Goal: Transaction & Acquisition: Purchase product/service

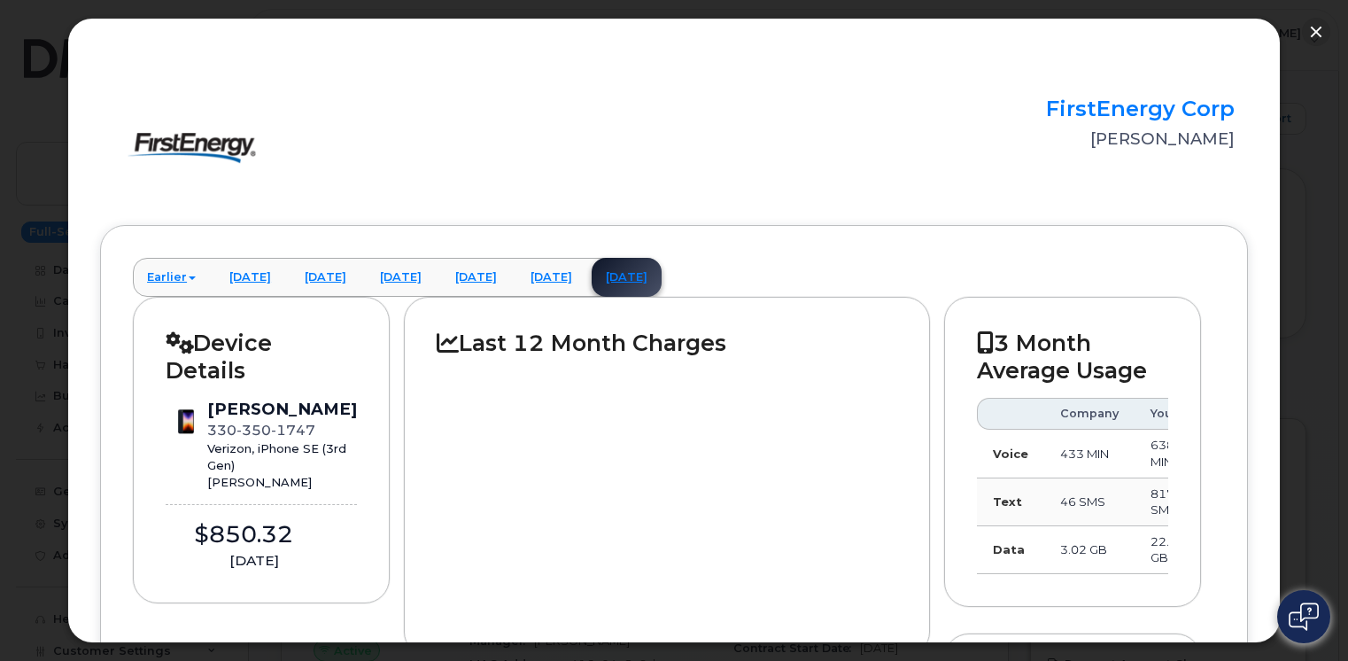
scroll to position [1949, 0]
click at [1311, 29] on button "button" at bounding box center [1316, 32] width 28 height 28
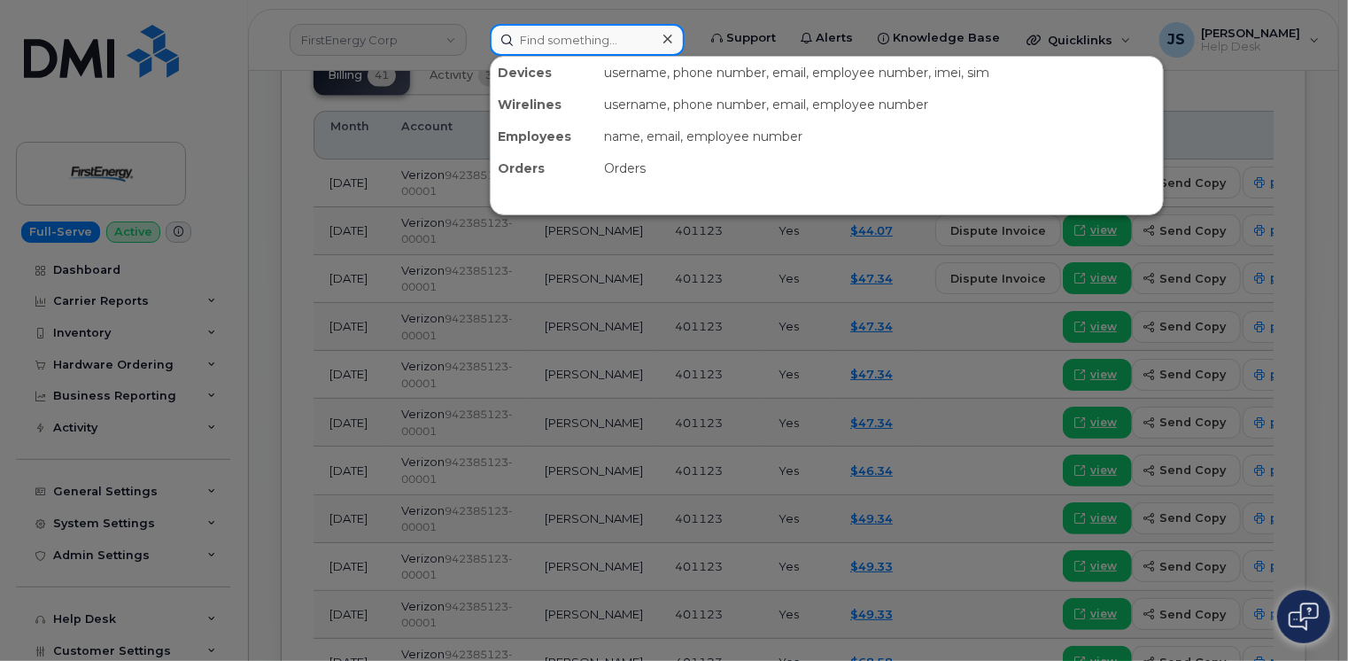
paste input "299035"
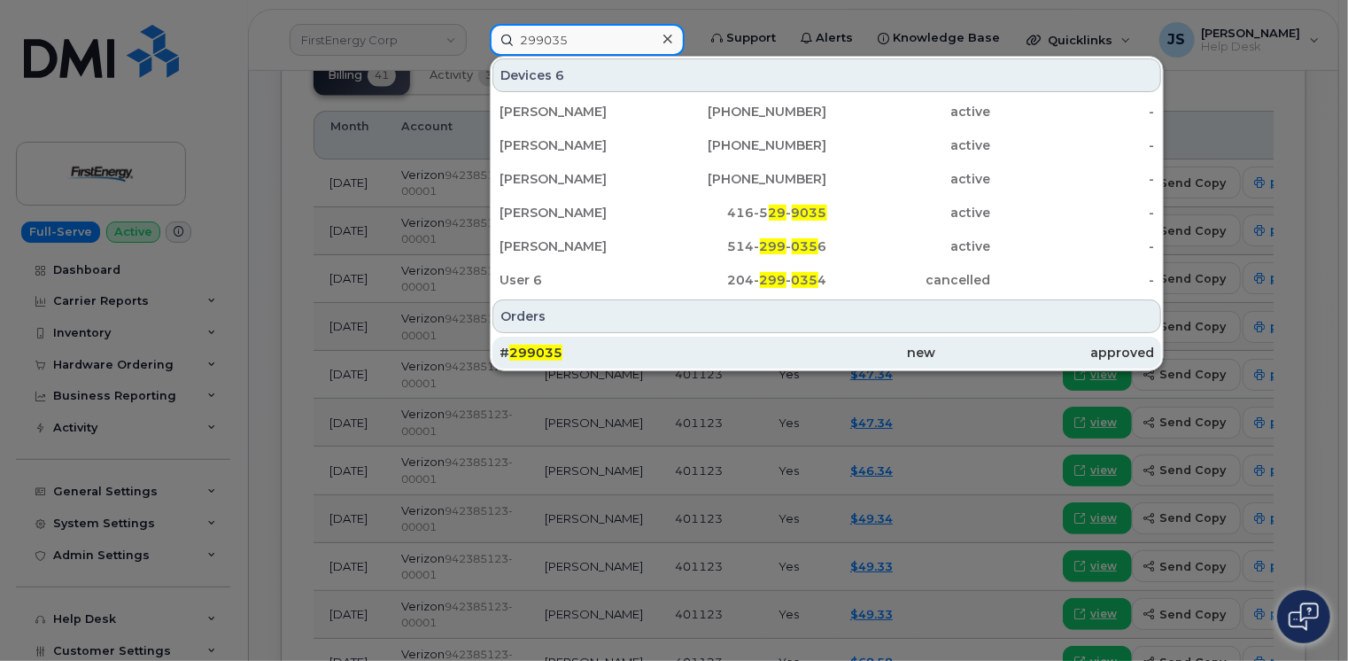
type input "299035"
click at [582, 346] on div "# 299035" at bounding box center [609, 353] width 218 height 18
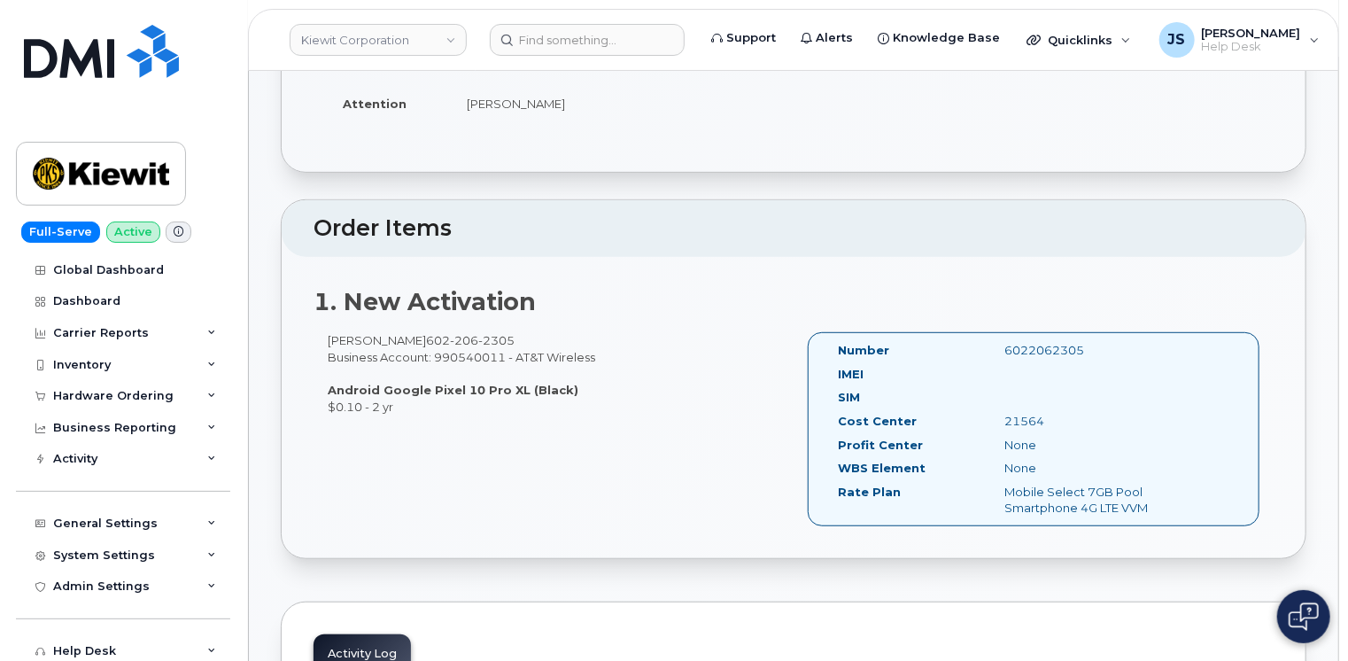
scroll to position [354, 0]
click at [209, 395] on icon at bounding box center [211, 396] width 9 height 9
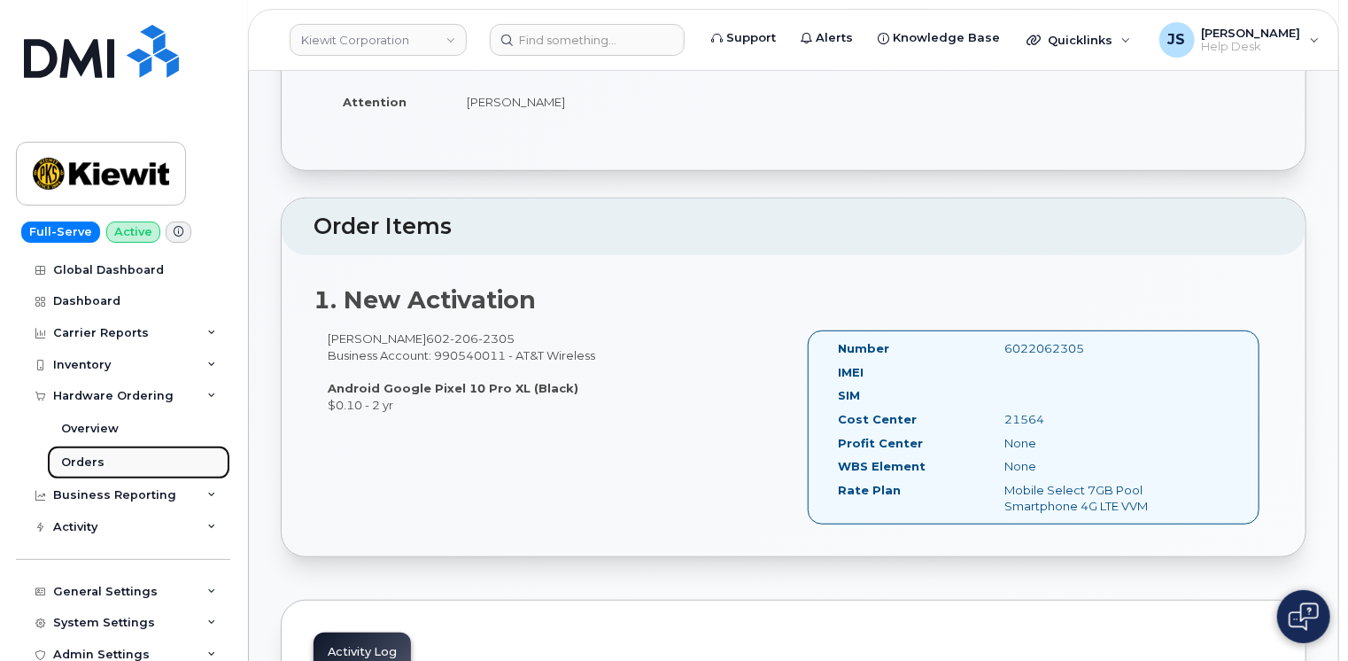
click at [103, 467] on link "Orders" at bounding box center [138, 463] width 183 height 34
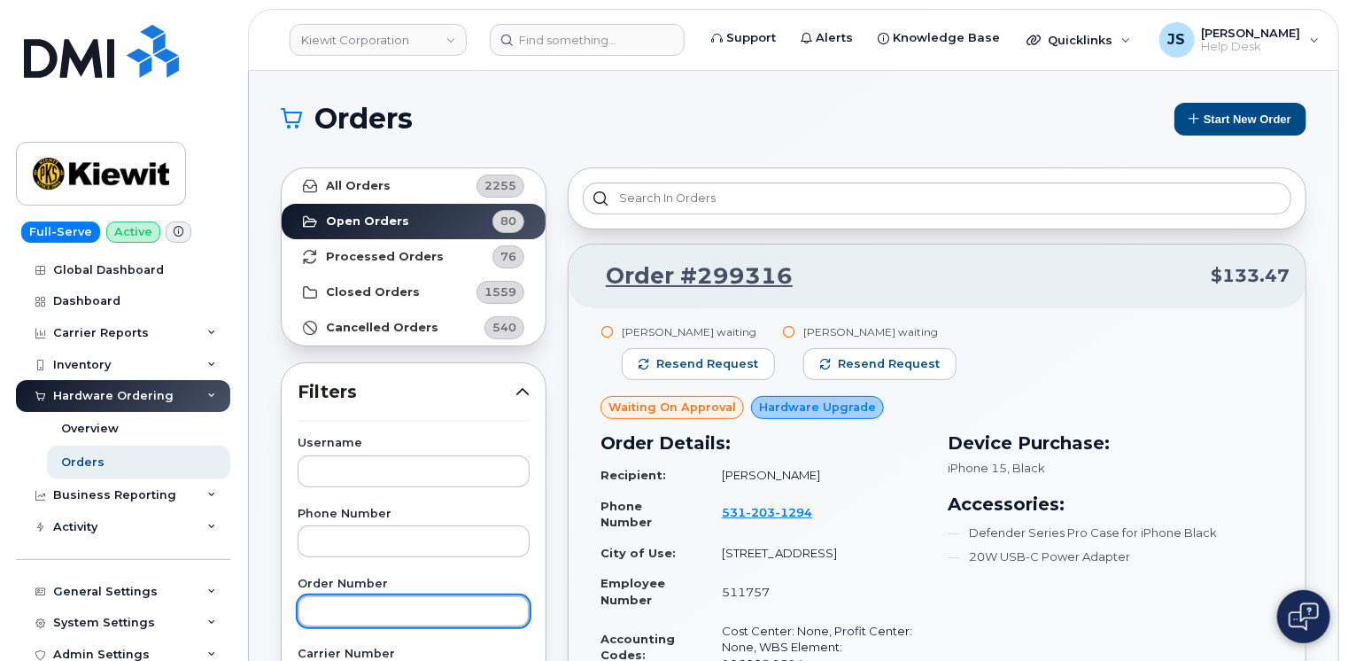
paste input "299035"
type input "299035"
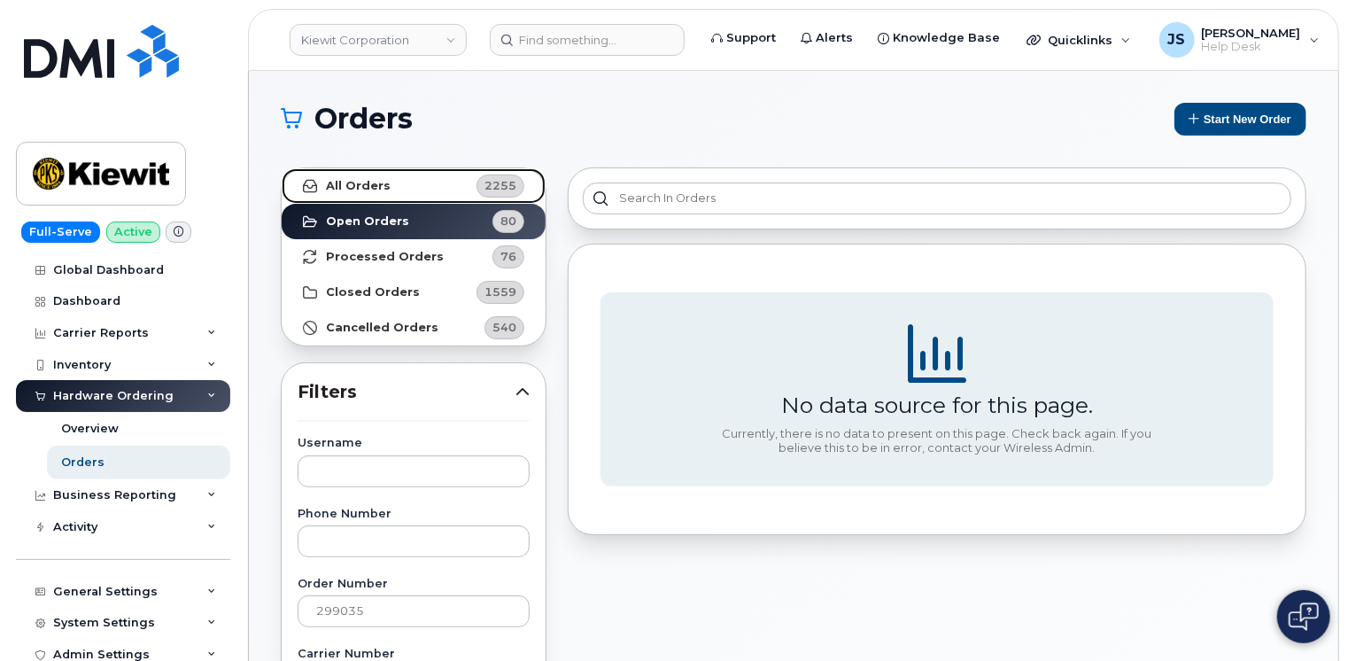
click at [325, 175] on link "All Orders 2255" at bounding box center [414, 185] width 264 height 35
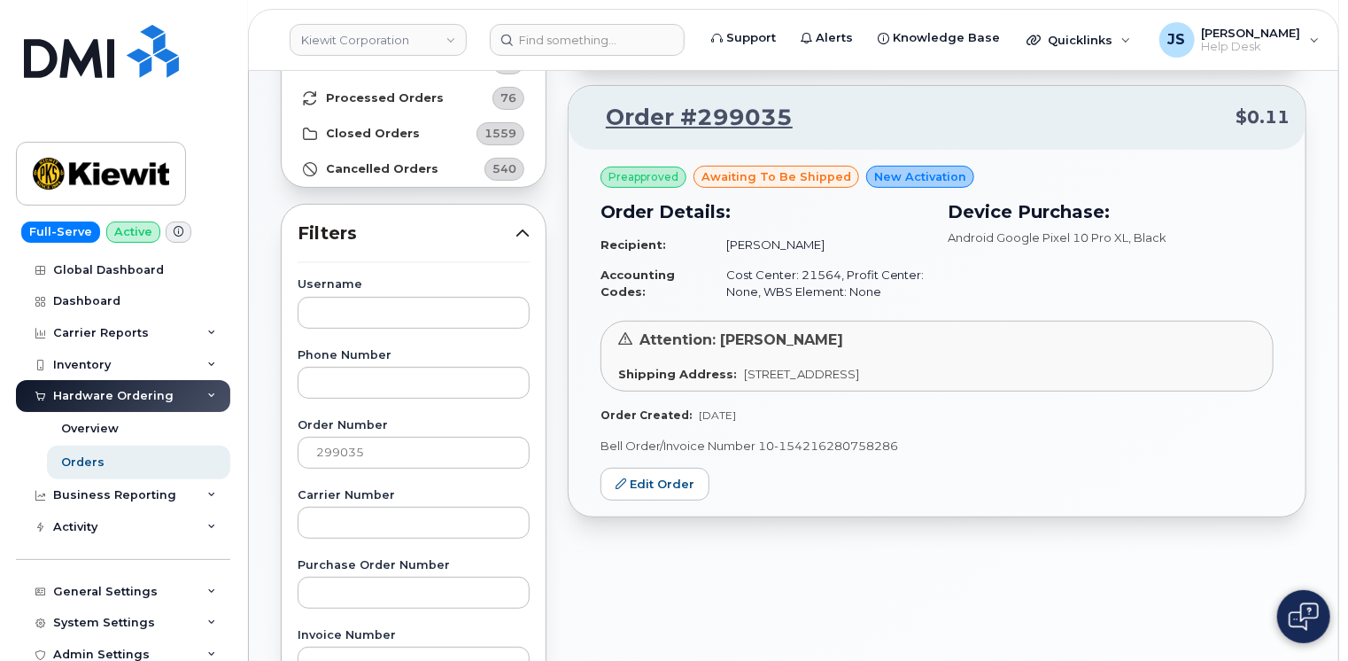
scroll to position [177, 0]
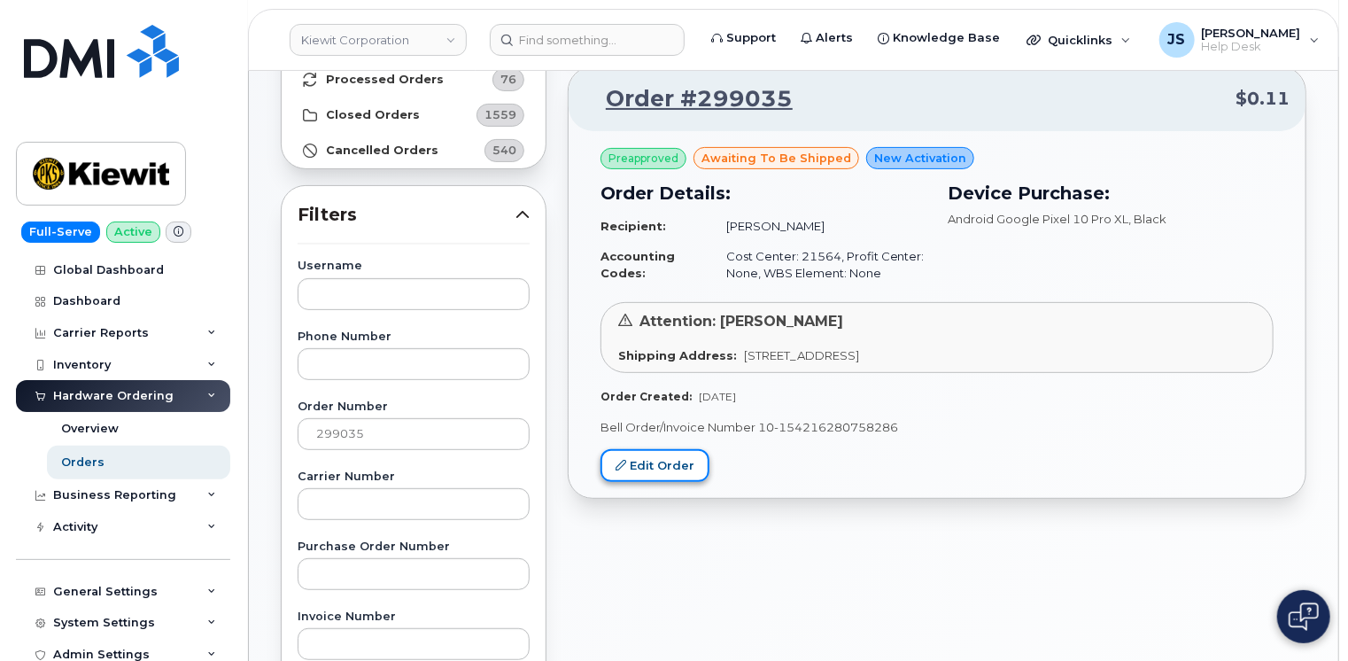
click at [648, 463] on link "Edit Order" at bounding box center [655, 465] width 109 height 33
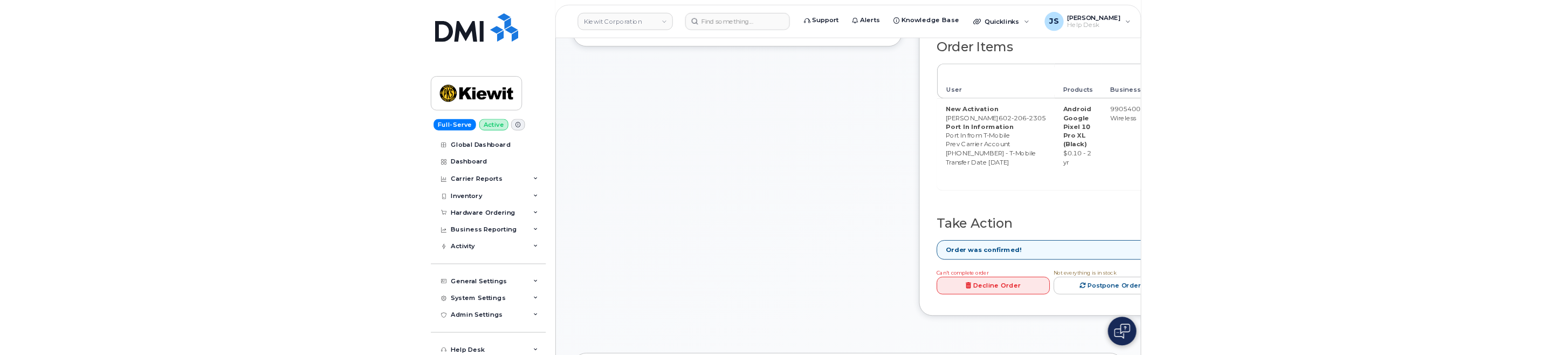
scroll to position [432, 0]
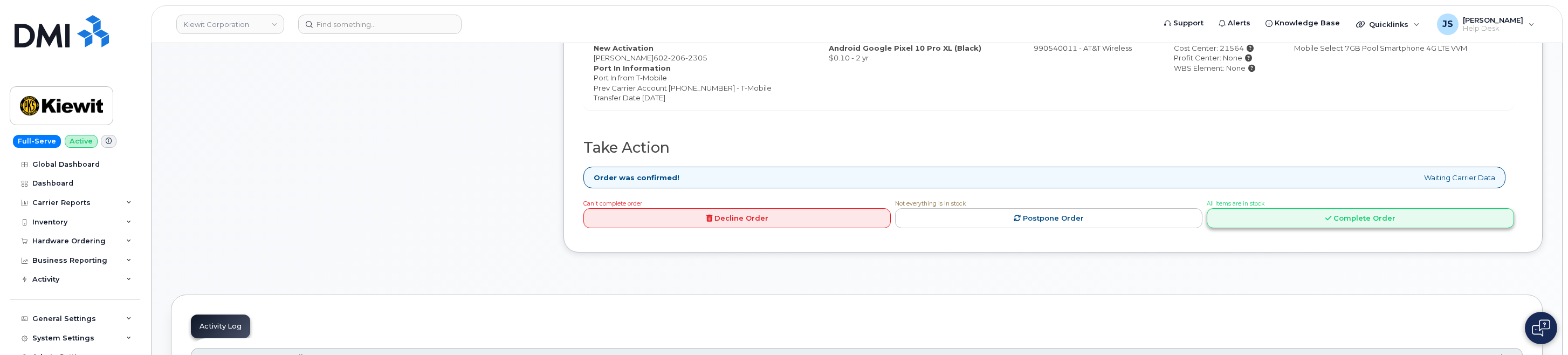
click at [820, 219] on link "Complete Order" at bounding box center [1360, 218] width 307 height 20
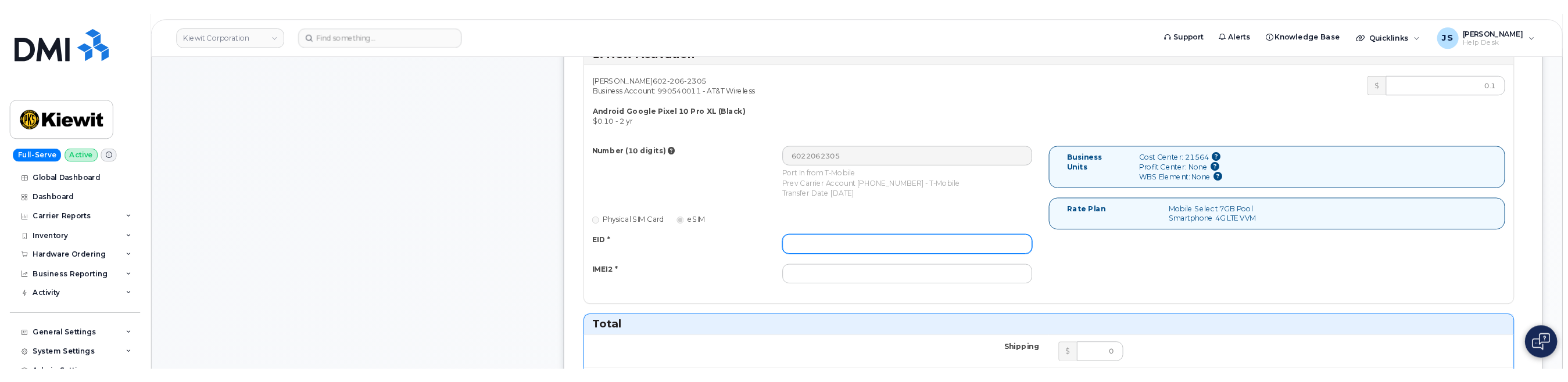
scroll to position [406, 0]
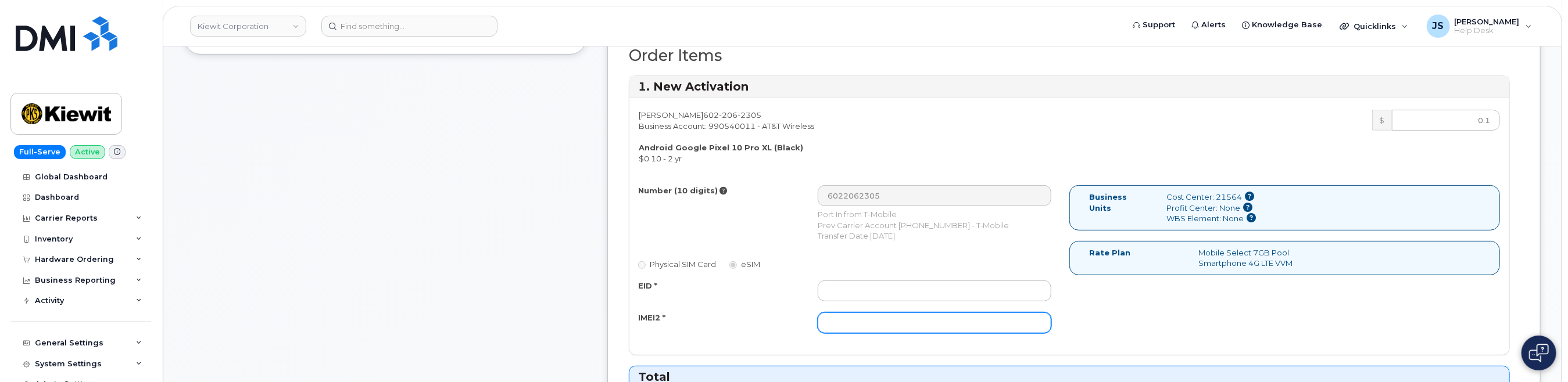
paste input "351068010742502"
type input "351068010742502"
paste input "89033023553439009100059446663546"
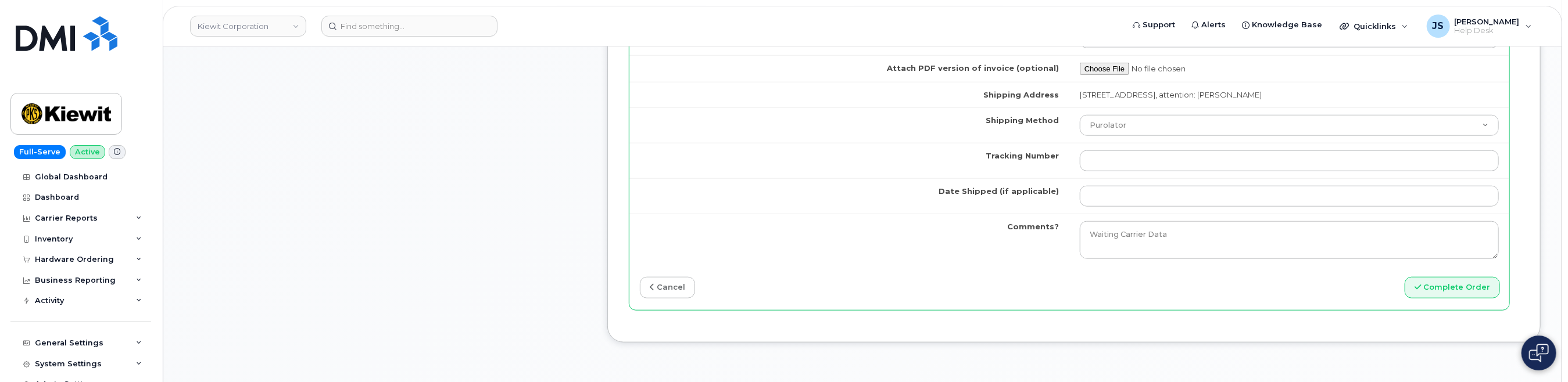
scroll to position [1044, 0]
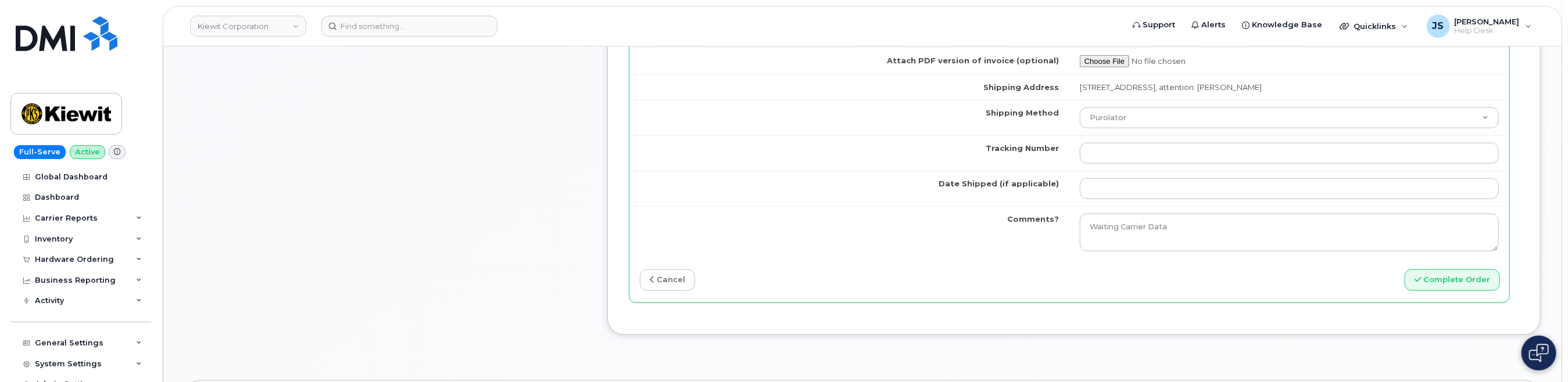
type input "89033023553439009100059446663546"
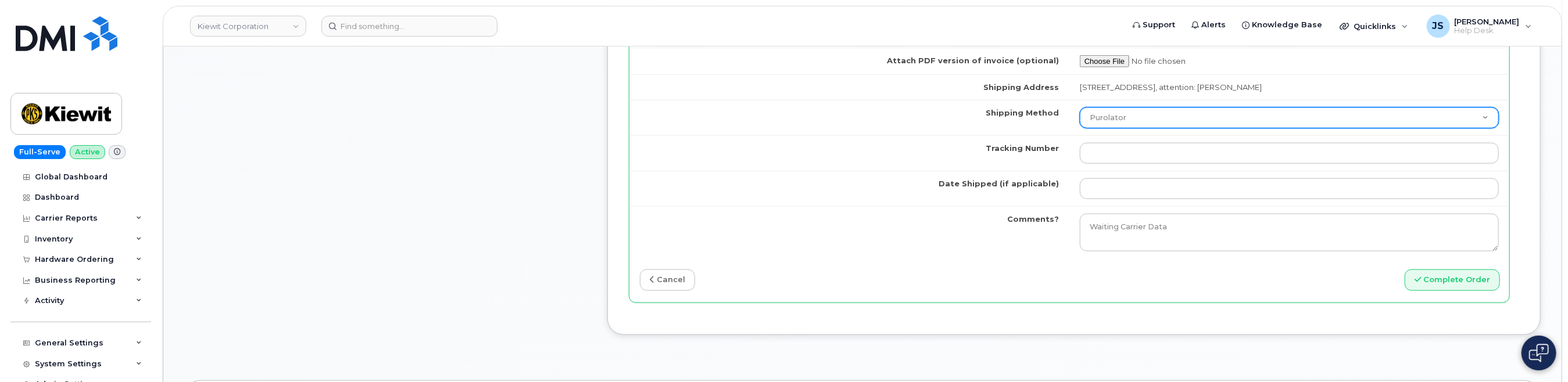
click at [884, 111] on select "Purolator UPS FedEx Canada Post Courier Other Drop Off Pick Up" at bounding box center [1289, 118] width 419 height 21
select select "FedEx"
click at [884, 107] on select "Purolator UPS FedEx Canada Post Courier Other Drop Off Pick Up" at bounding box center [1289, 118] width 419 height 21
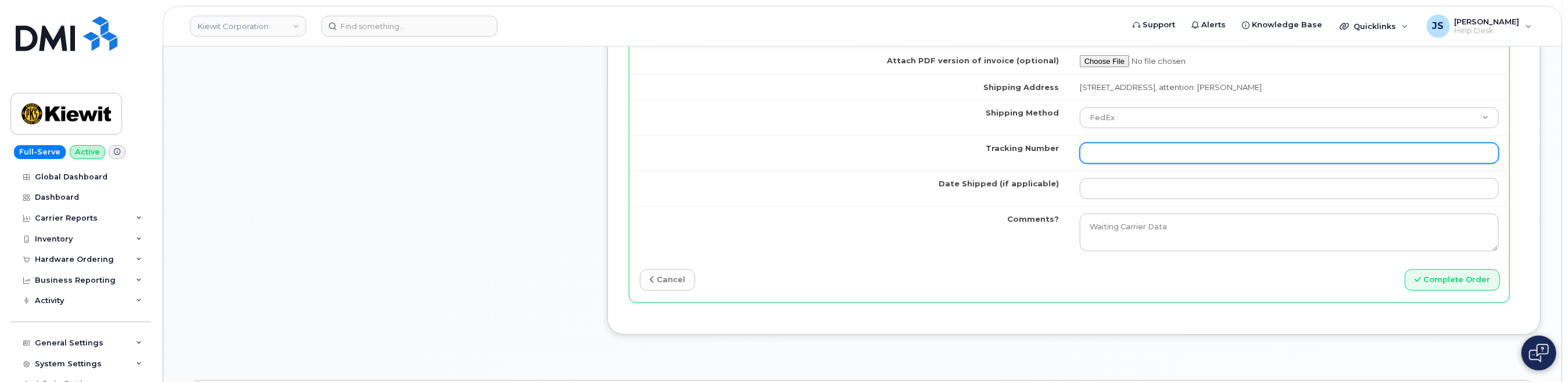
paste input "883871490230"
type input "883871490230"
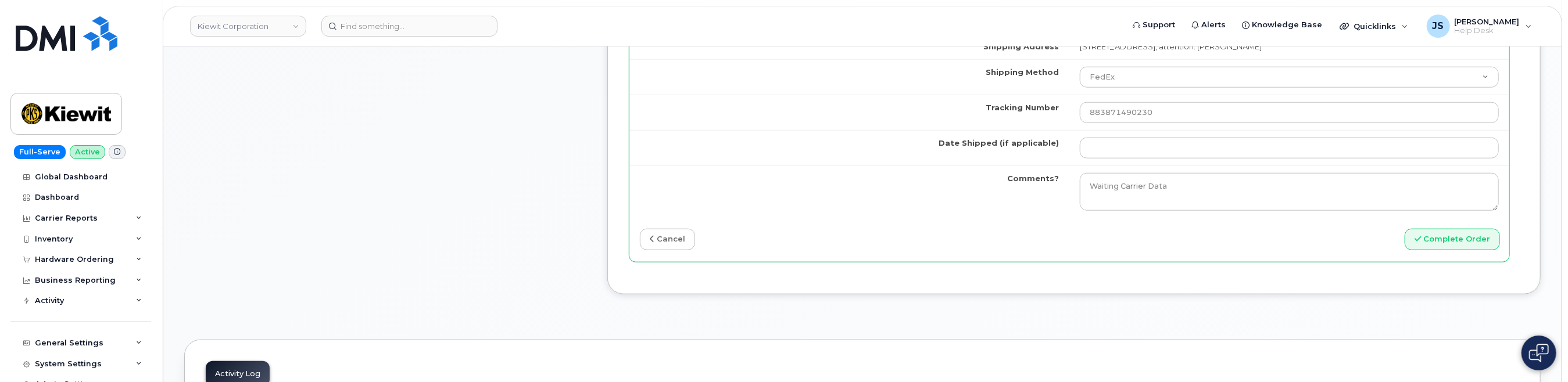
scroll to position [1103, 0]
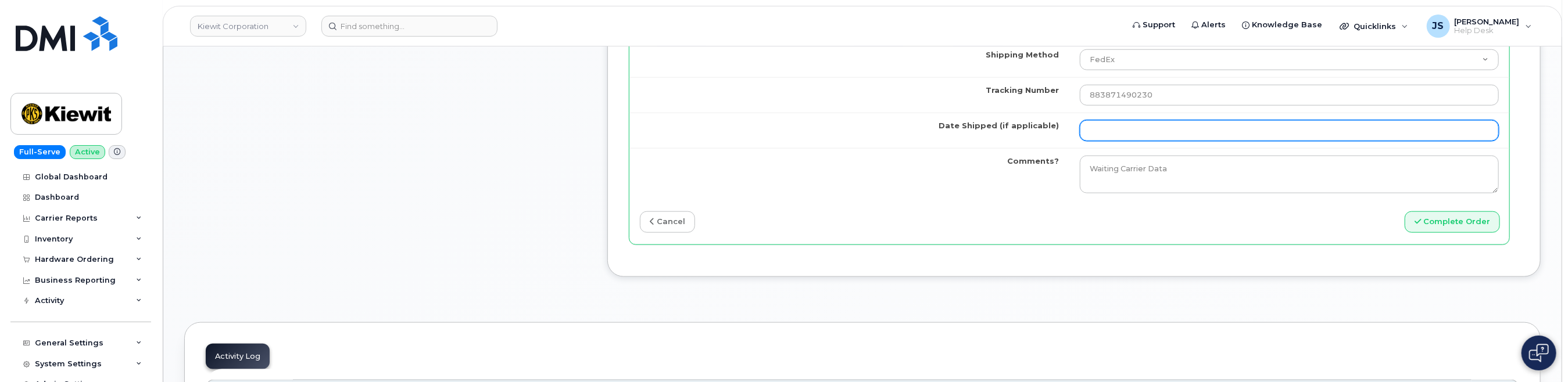
click at [884, 123] on input "Date Shipped (if applicable)" at bounding box center [1289, 130] width 419 height 21
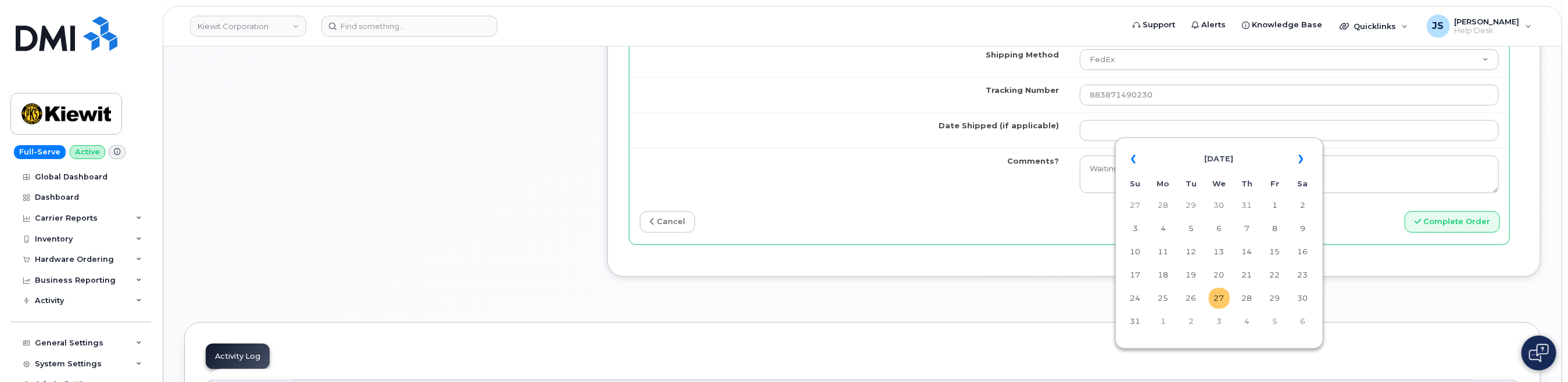
click at [884, 303] on td "27" at bounding box center [1220, 298] width 21 height 21
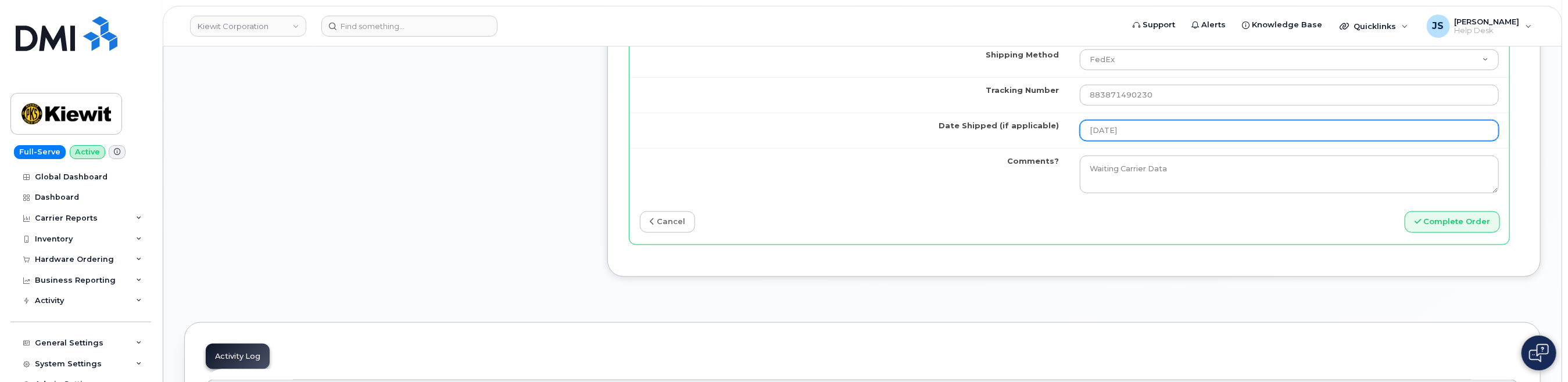
click at [884, 124] on input "2025-08-27" at bounding box center [1289, 130] width 419 height 21
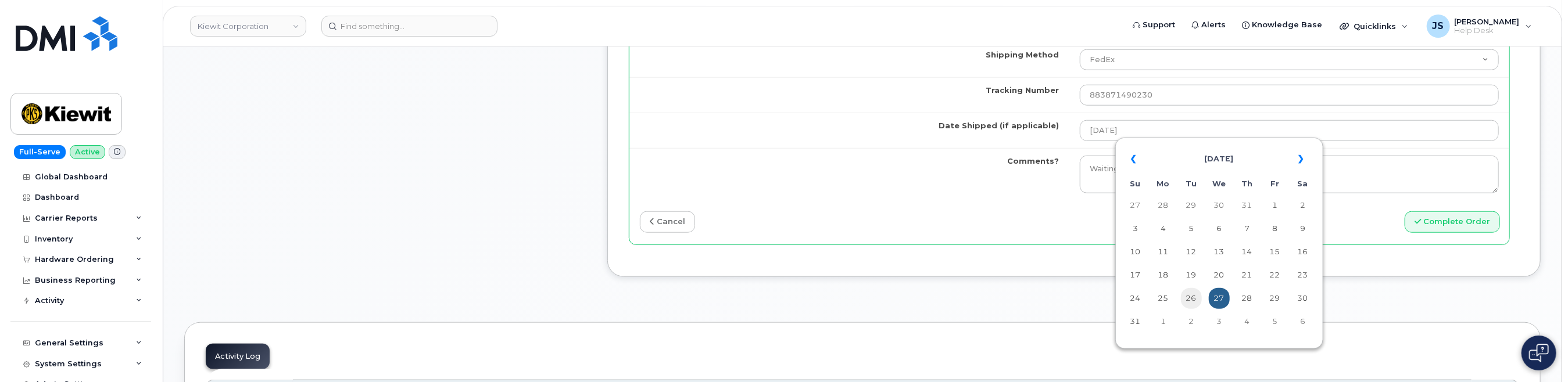
click at [884, 296] on td "26" at bounding box center [1191, 298] width 21 height 21
type input "[DATE]"
click at [884, 225] on button "Complete Order" at bounding box center [1452, 221] width 95 height 22
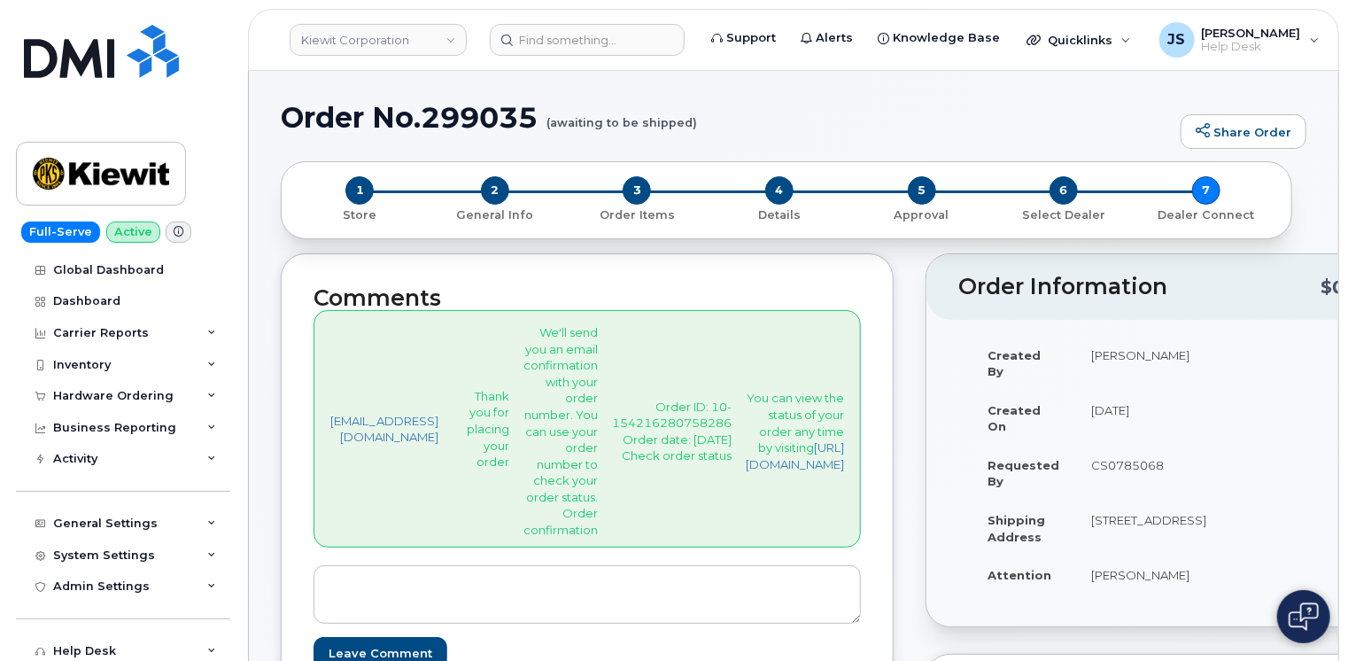
scroll to position [0, 0]
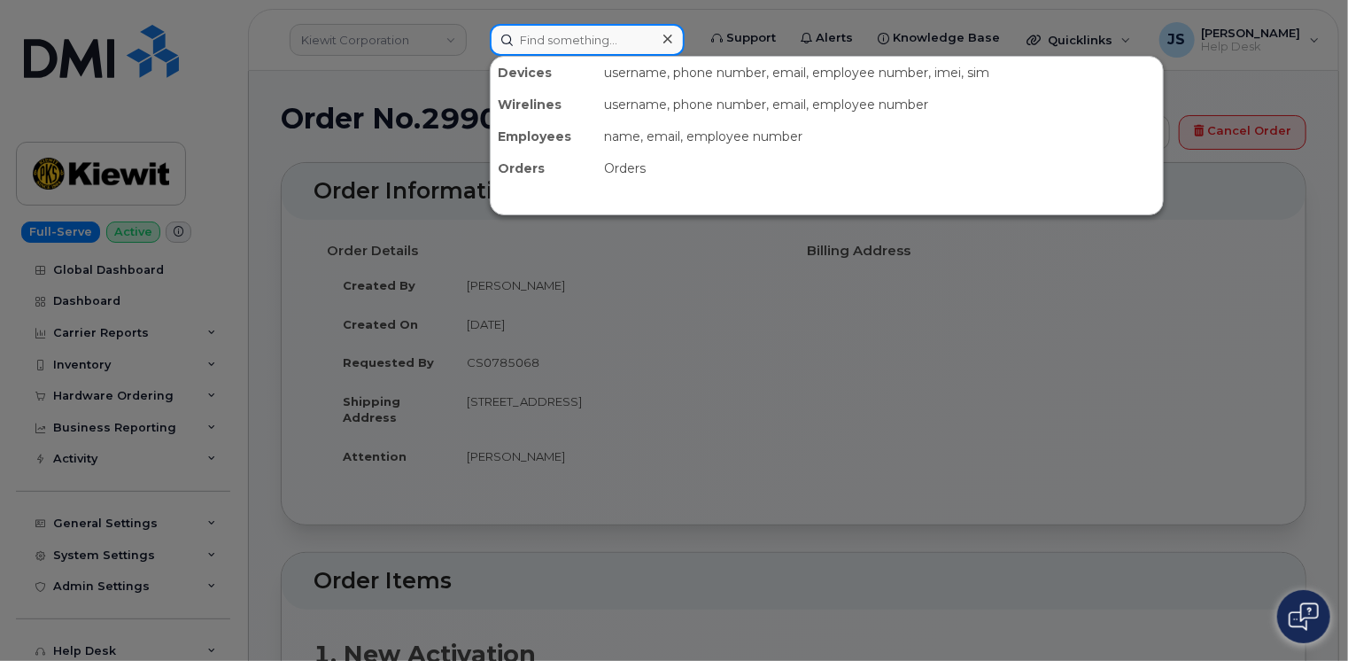
paste input "299153"
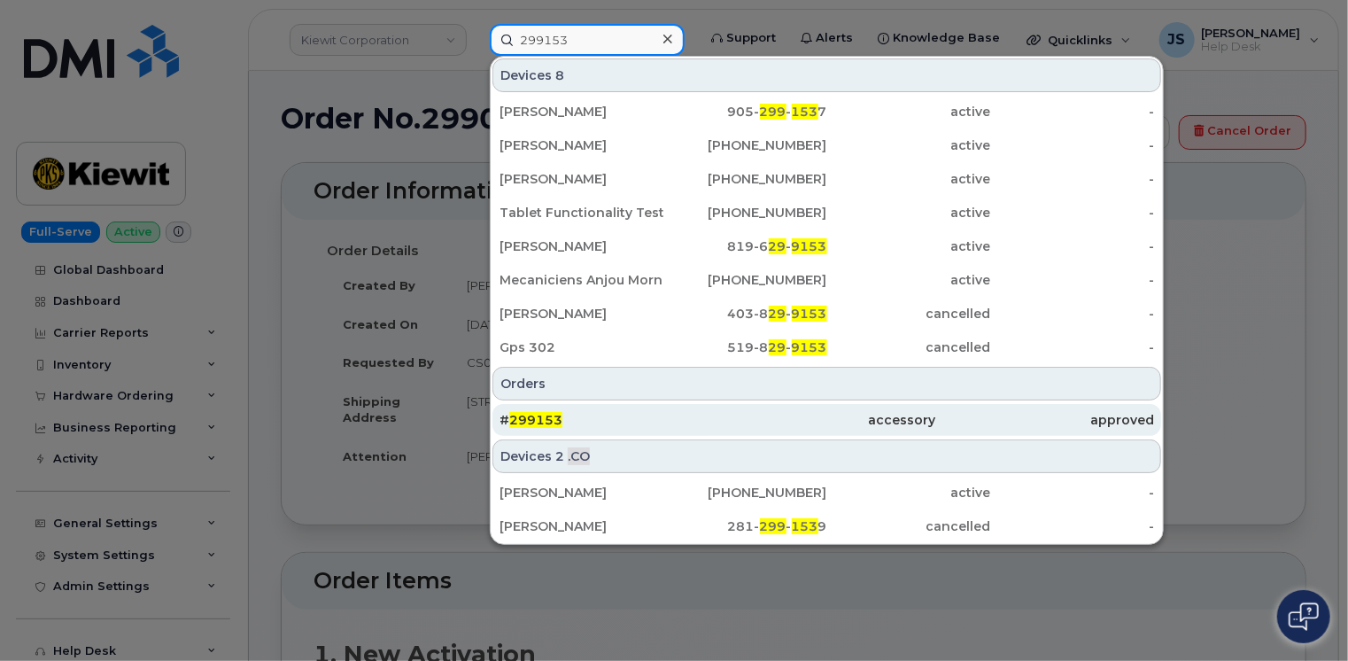
type input "299153"
click at [625, 426] on div "# 299153" at bounding box center [609, 420] width 218 height 18
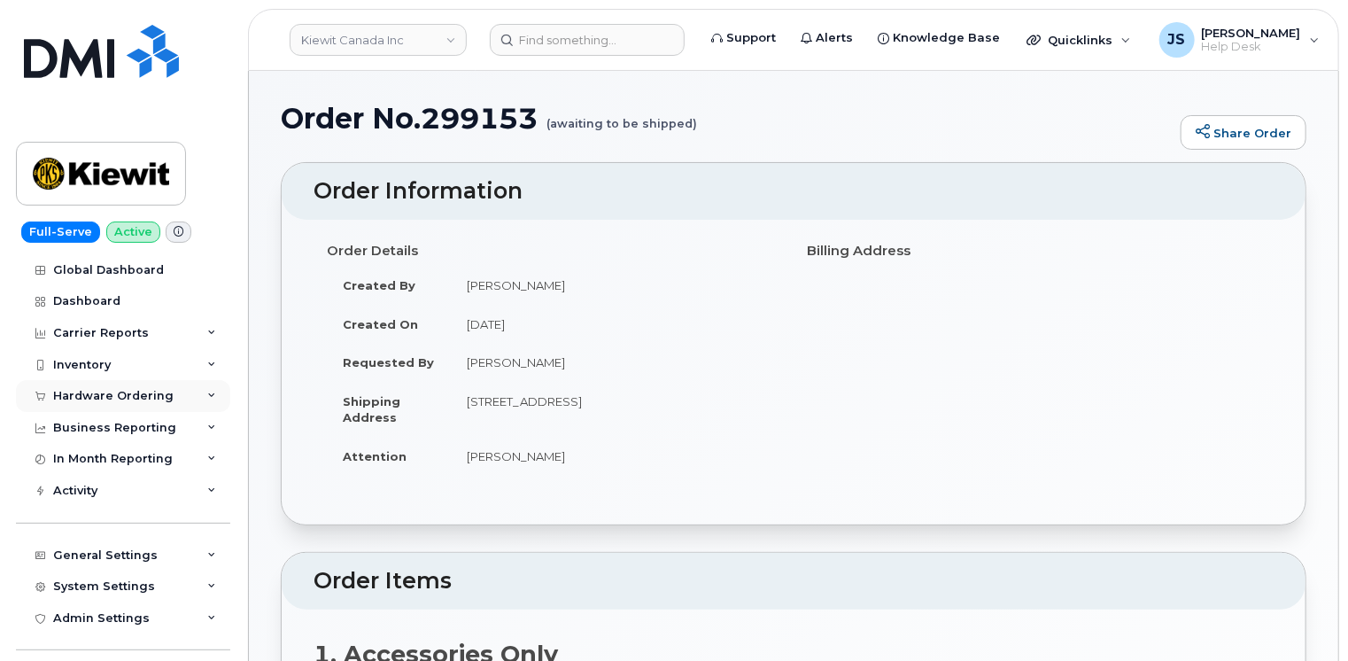
click at [200, 392] on div "Hardware Ordering" at bounding box center [123, 396] width 214 height 32
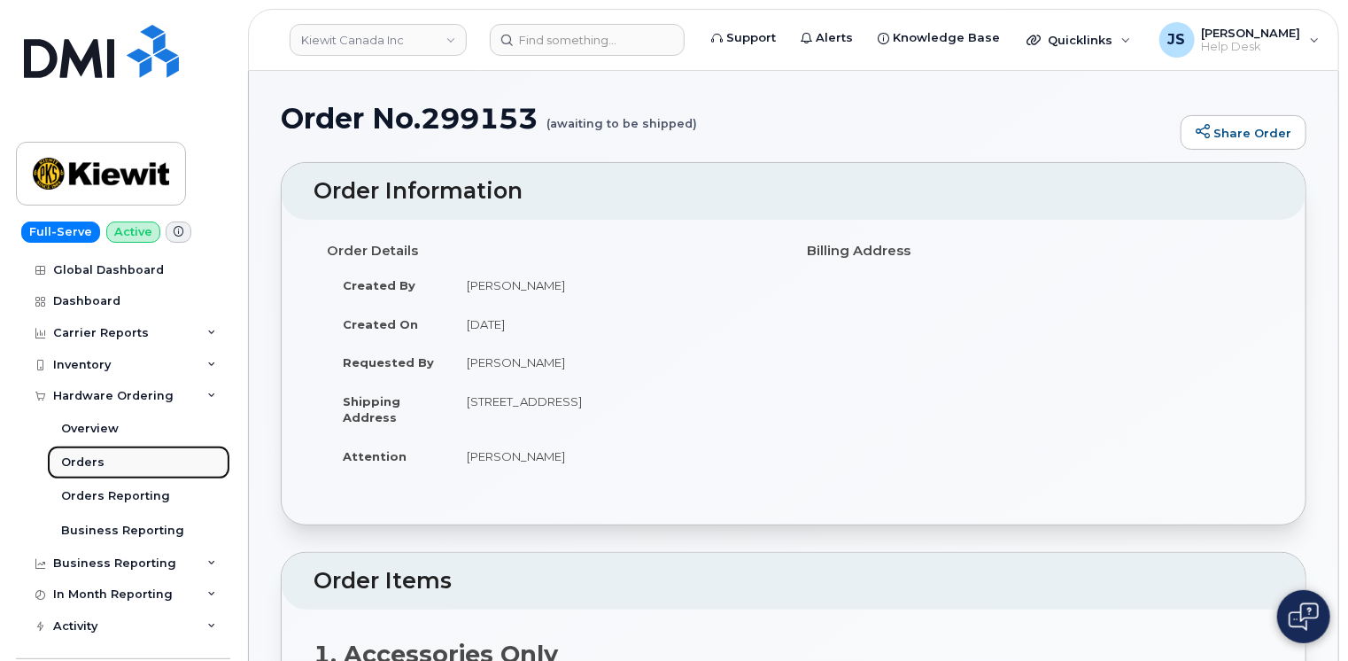
click at [78, 460] on div "Orders" at bounding box center [82, 462] width 43 height 16
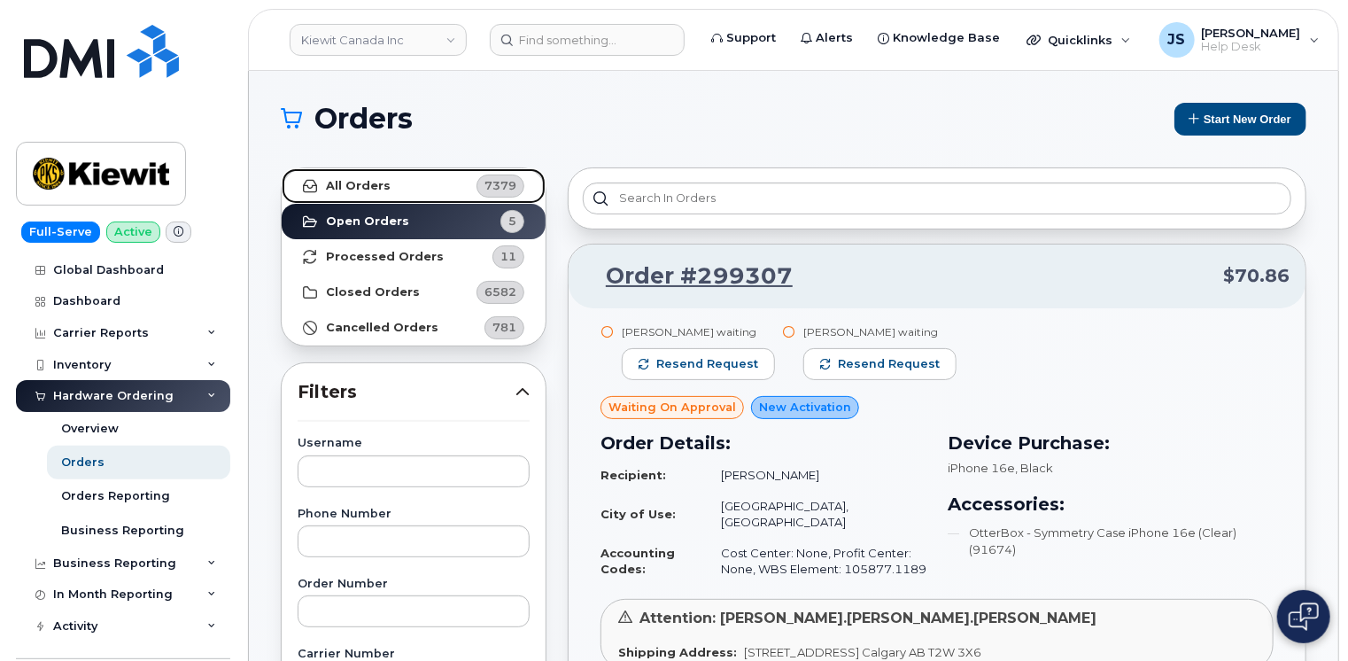
click at [369, 182] on strong "All Orders" at bounding box center [358, 186] width 65 height 14
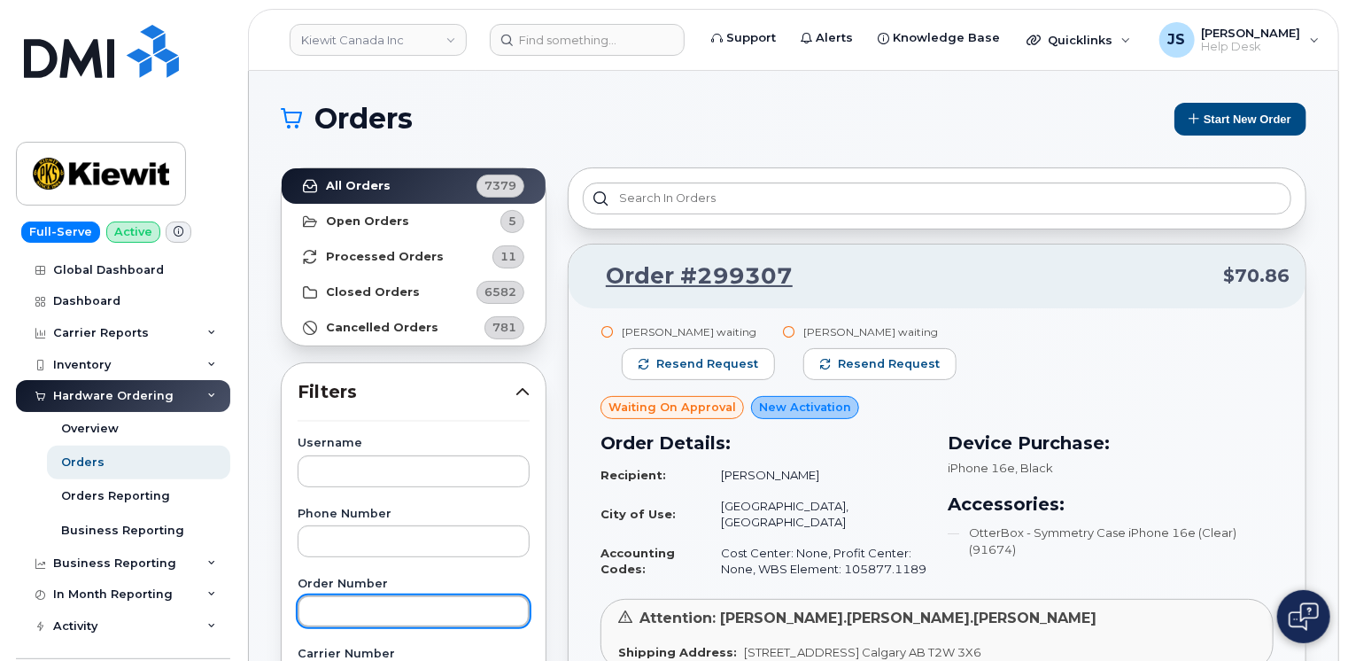
paste input "299153"
type input "299153"
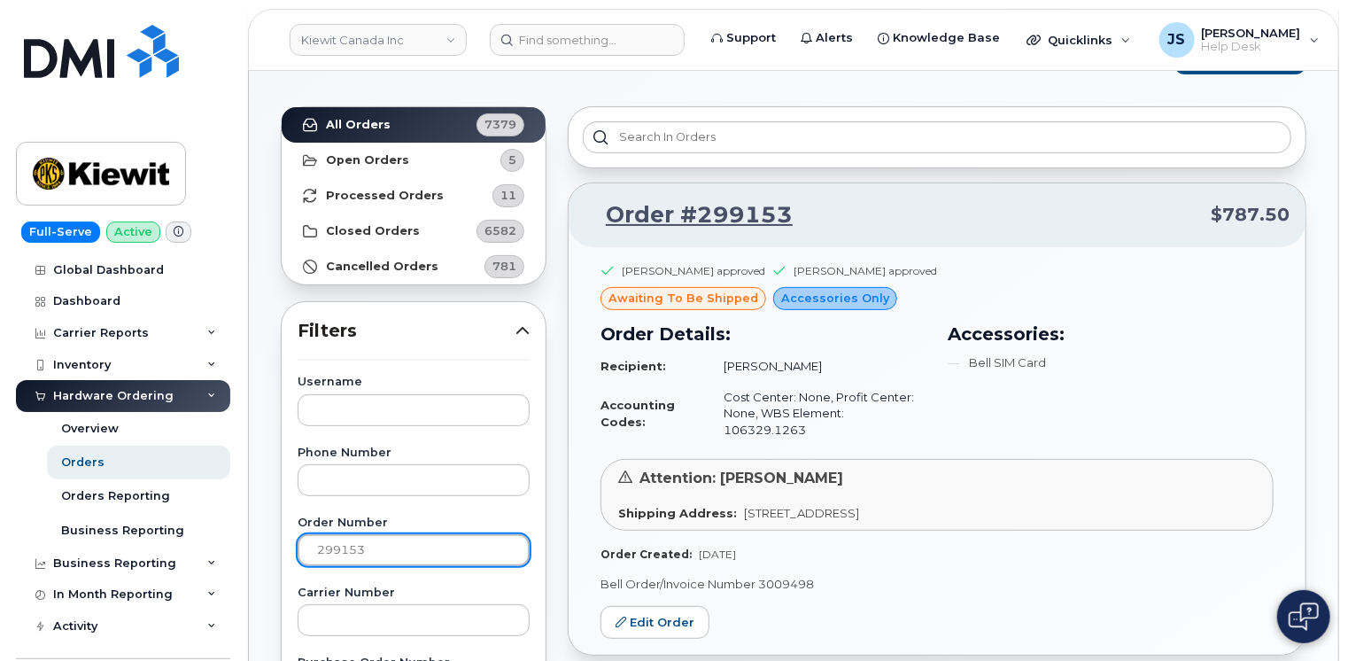
scroll to position [177, 0]
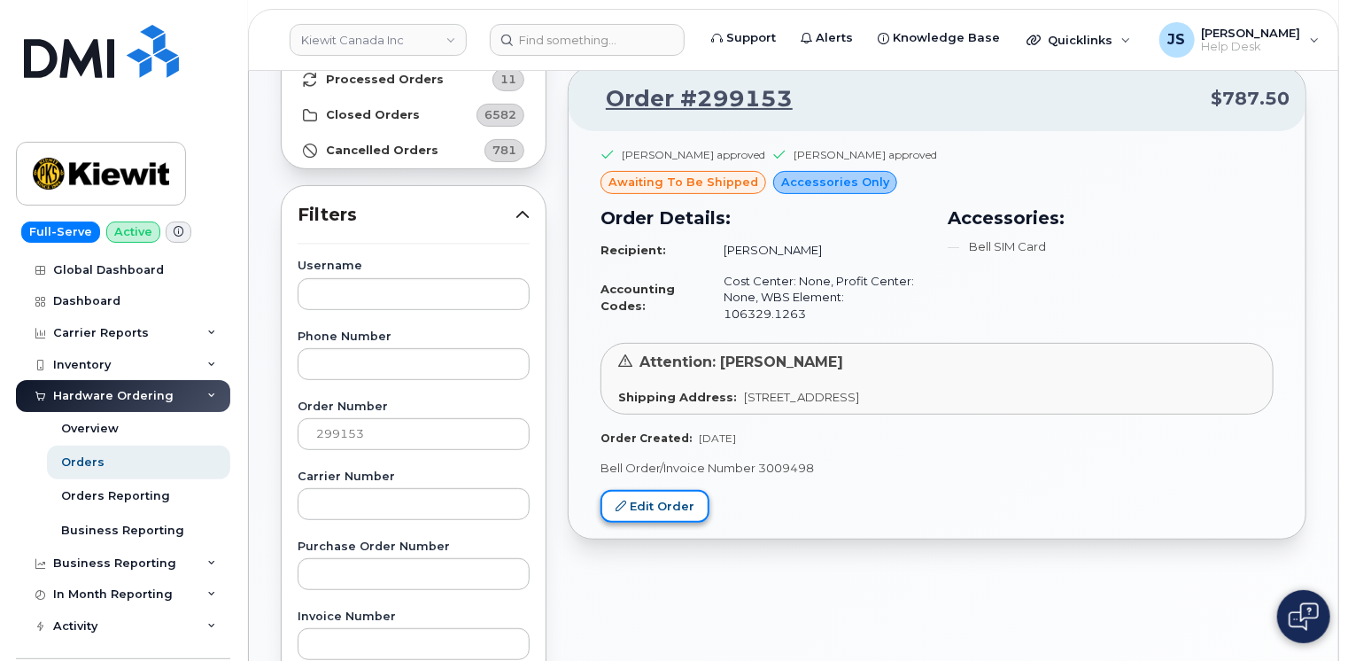
click at [643, 490] on link "Edit Order" at bounding box center [655, 506] width 109 height 33
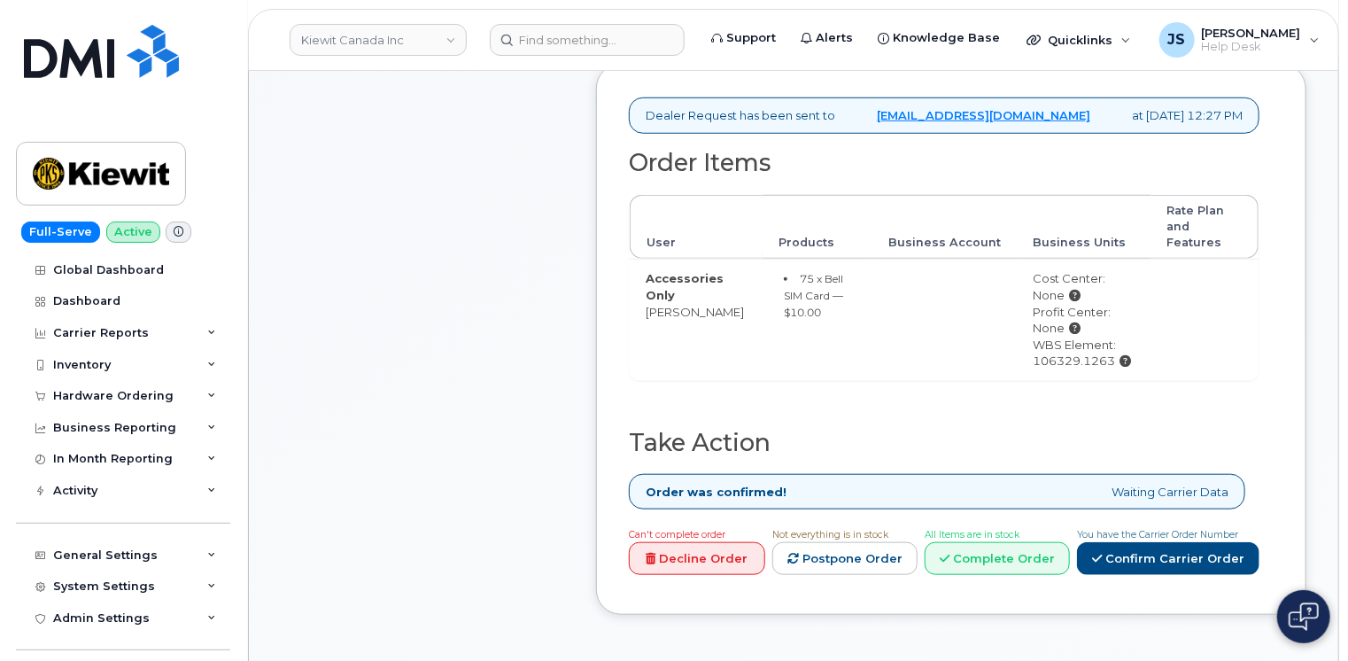
scroll to position [709, 0]
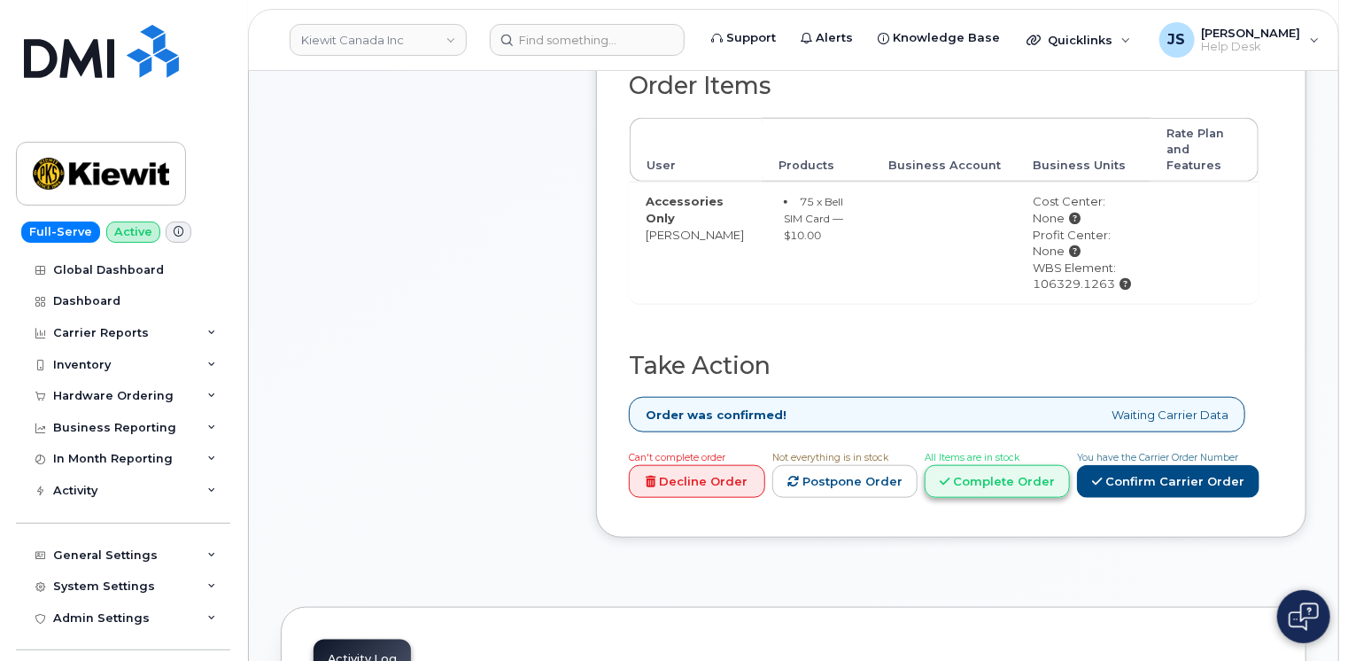
click at [997, 474] on link "Complete Order" at bounding box center [997, 481] width 145 height 33
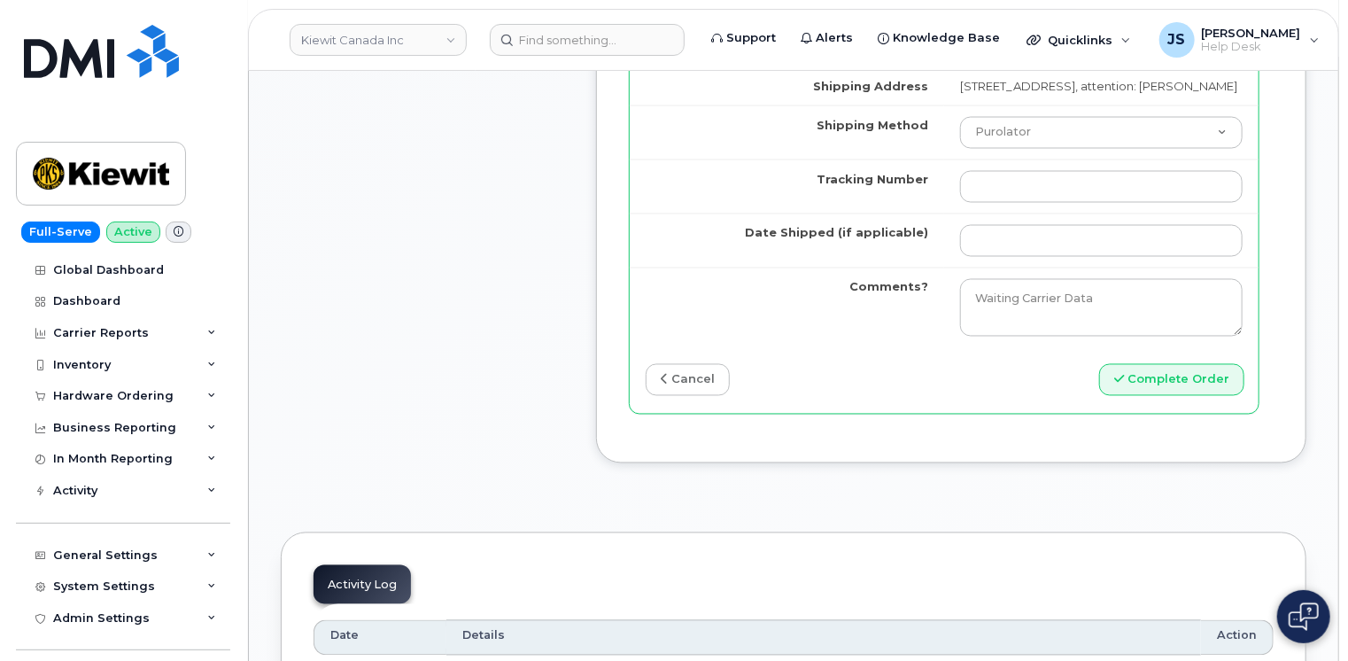
scroll to position [1506, 0]
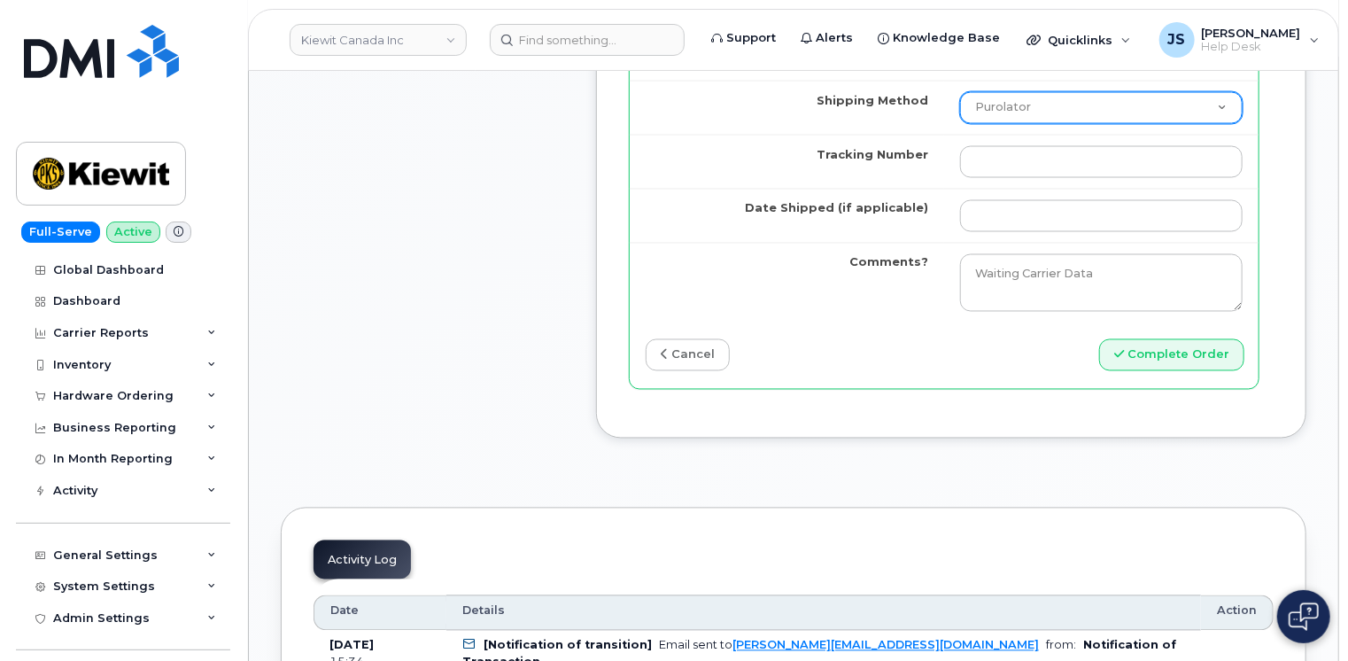
click at [1058, 124] on select "Purolator UPS FedEx Canada Post Courier Other Drop Off Pick Up" at bounding box center [1101, 108] width 283 height 32
select select "Canada Post"
click at [960, 118] on select "Purolator UPS FedEx Canada Post Courier Other Drop Off Pick Up" at bounding box center [1101, 108] width 283 height 32
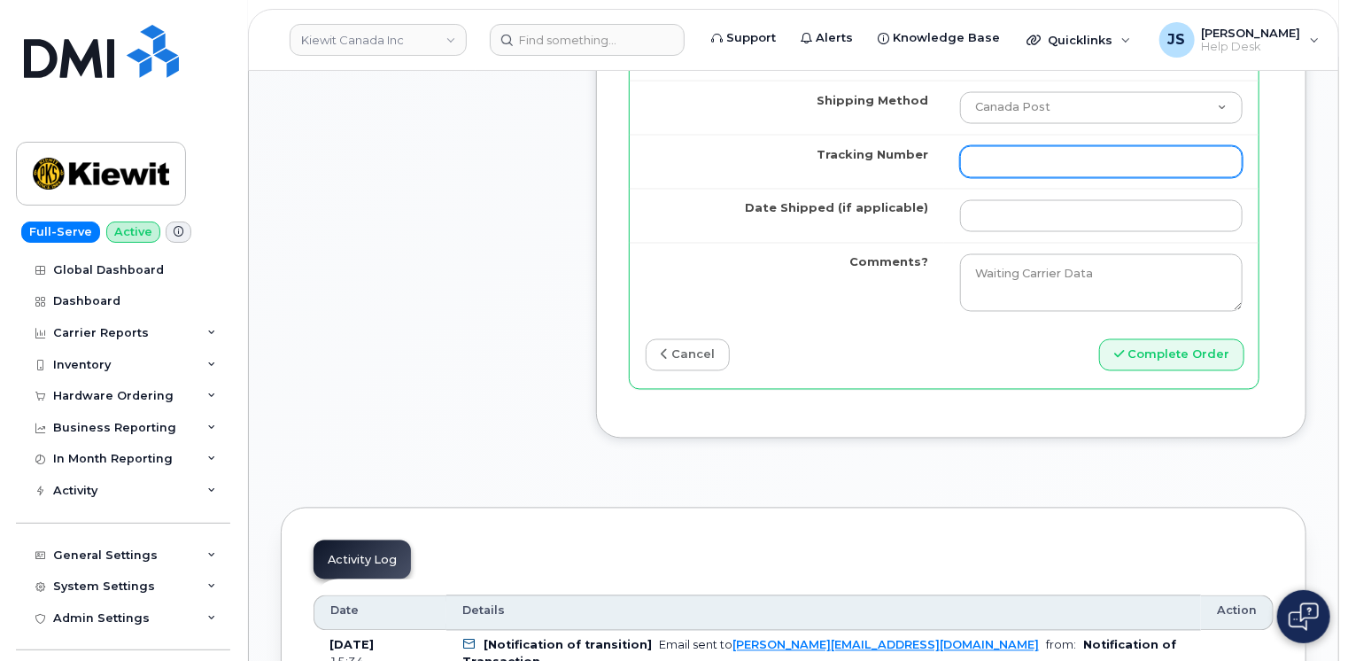
paste input "4001735500896873"
type input "4001735500896873"
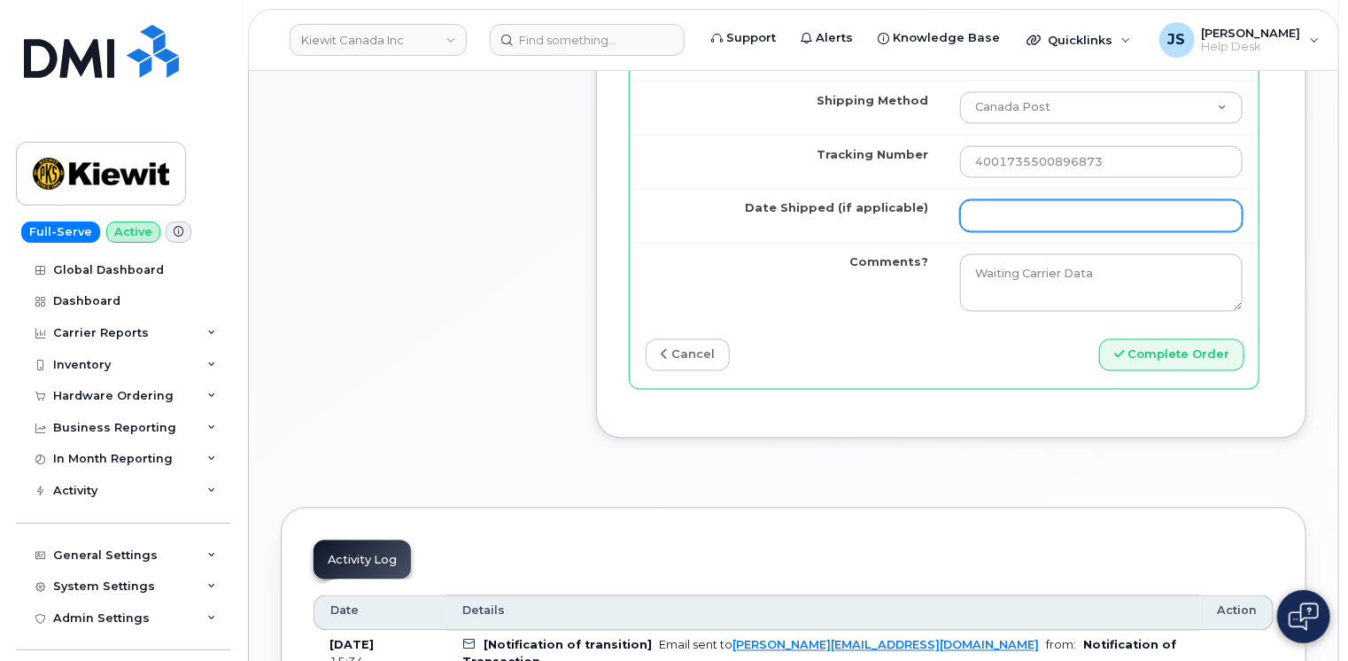
click at [1014, 232] on input "Date Shipped (if applicable)" at bounding box center [1101, 216] width 283 height 32
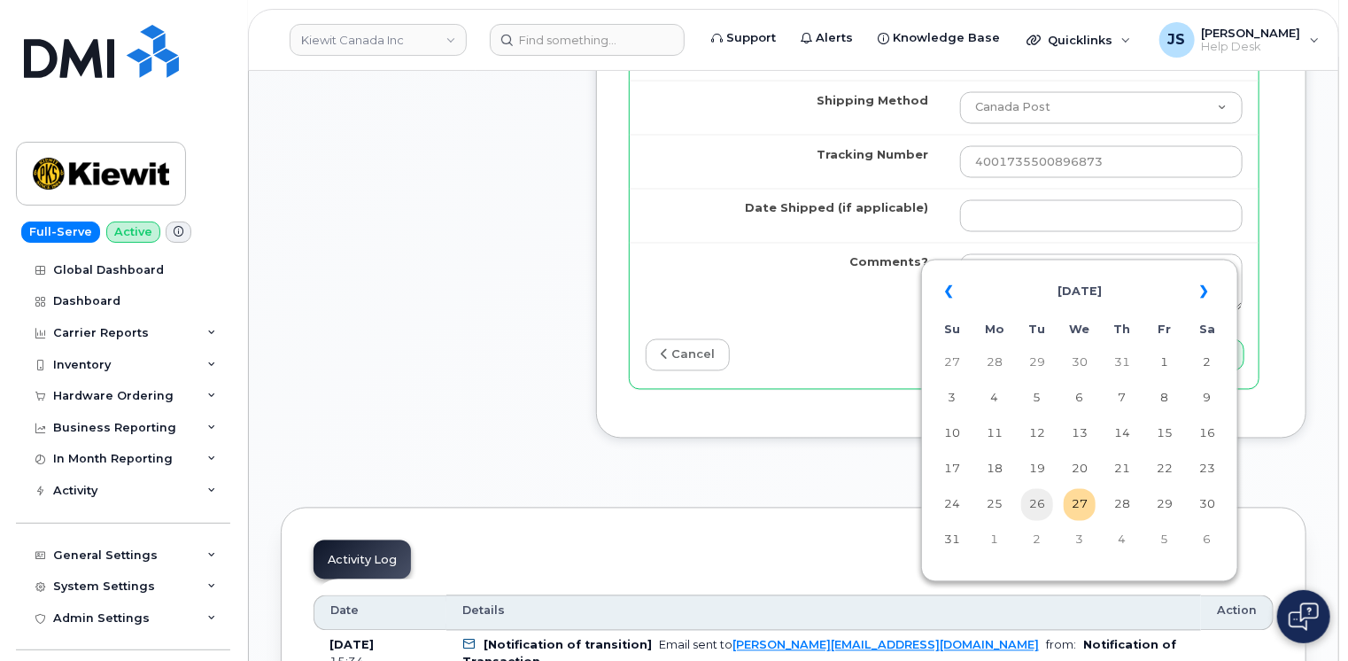
click at [1046, 510] on td "26" at bounding box center [1037, 505] width 32 height 32
type input "2025-08-26"
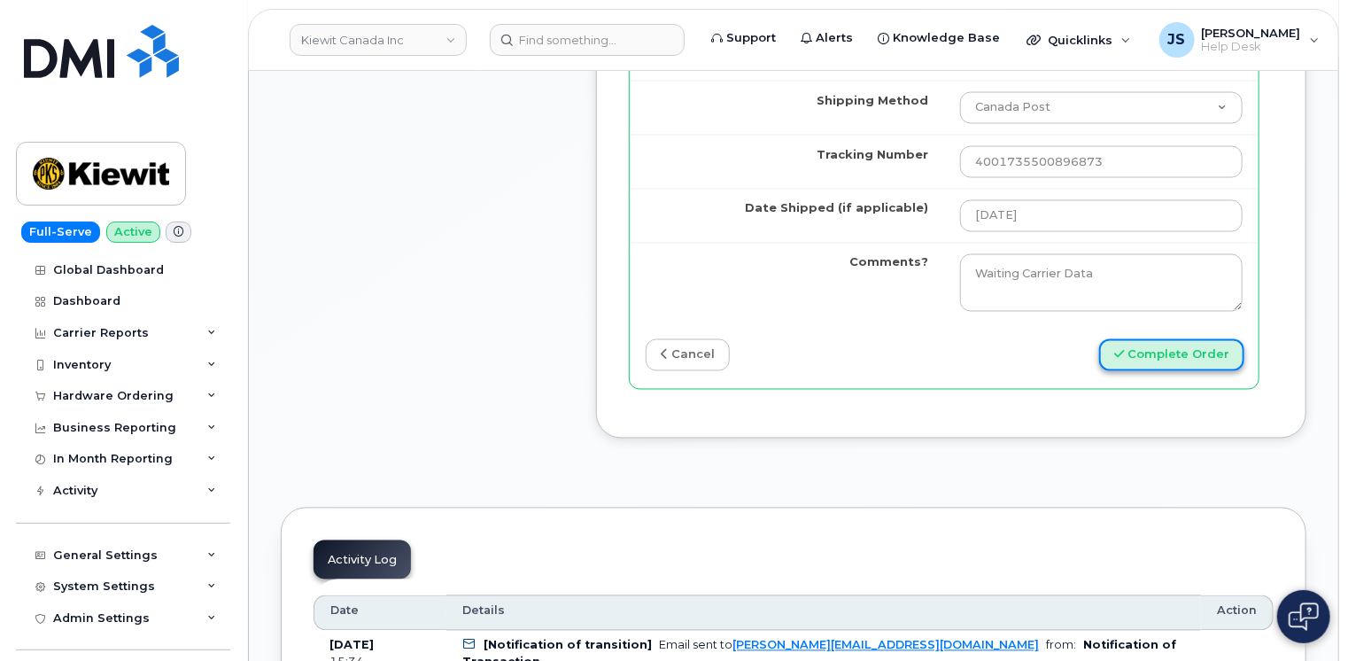
click at [1144, 372] on button "Complete Order" at bounding box center [1171, 355] width 145 height 33
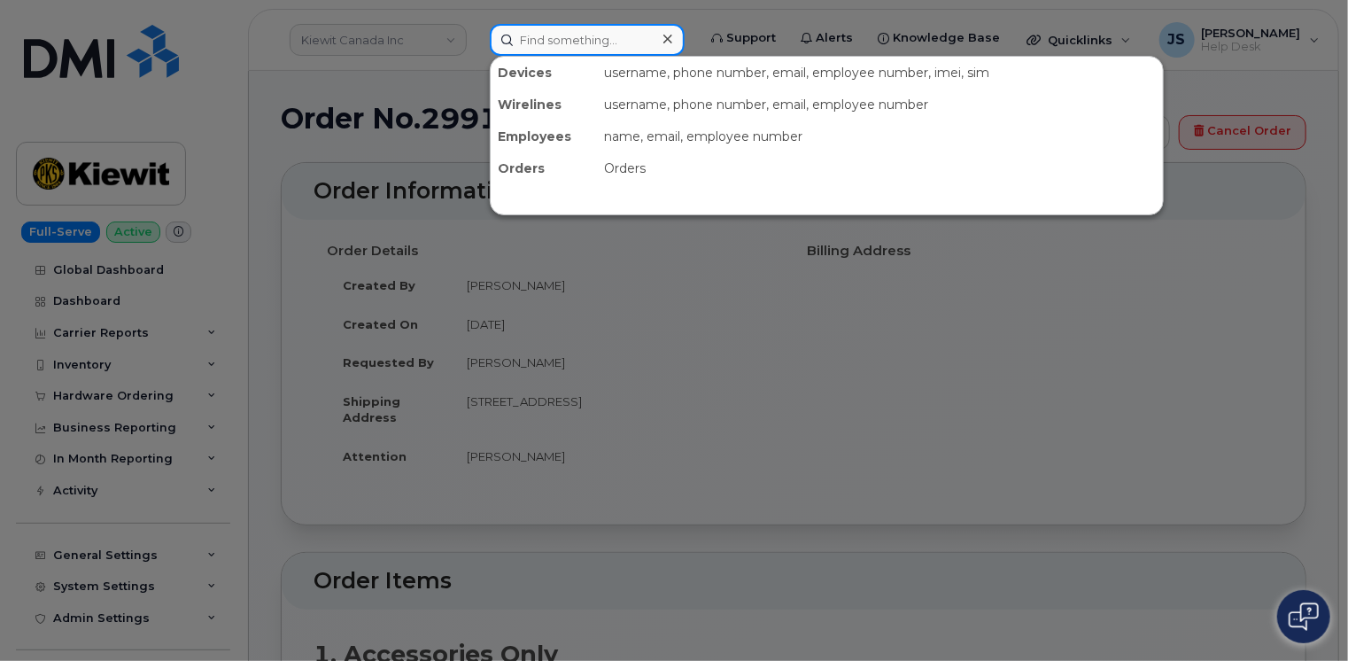
paste input "204140"
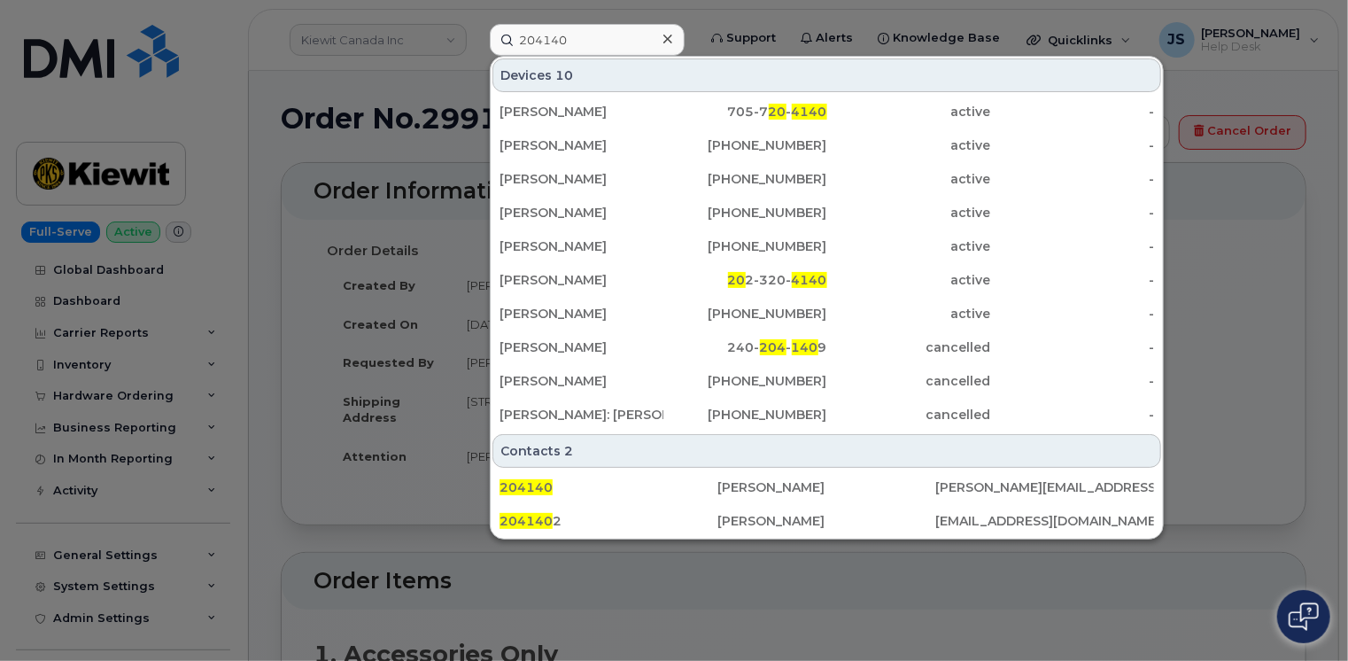
click at [259, 251] on div at bounding box center [674, 330] width 1348 height 661
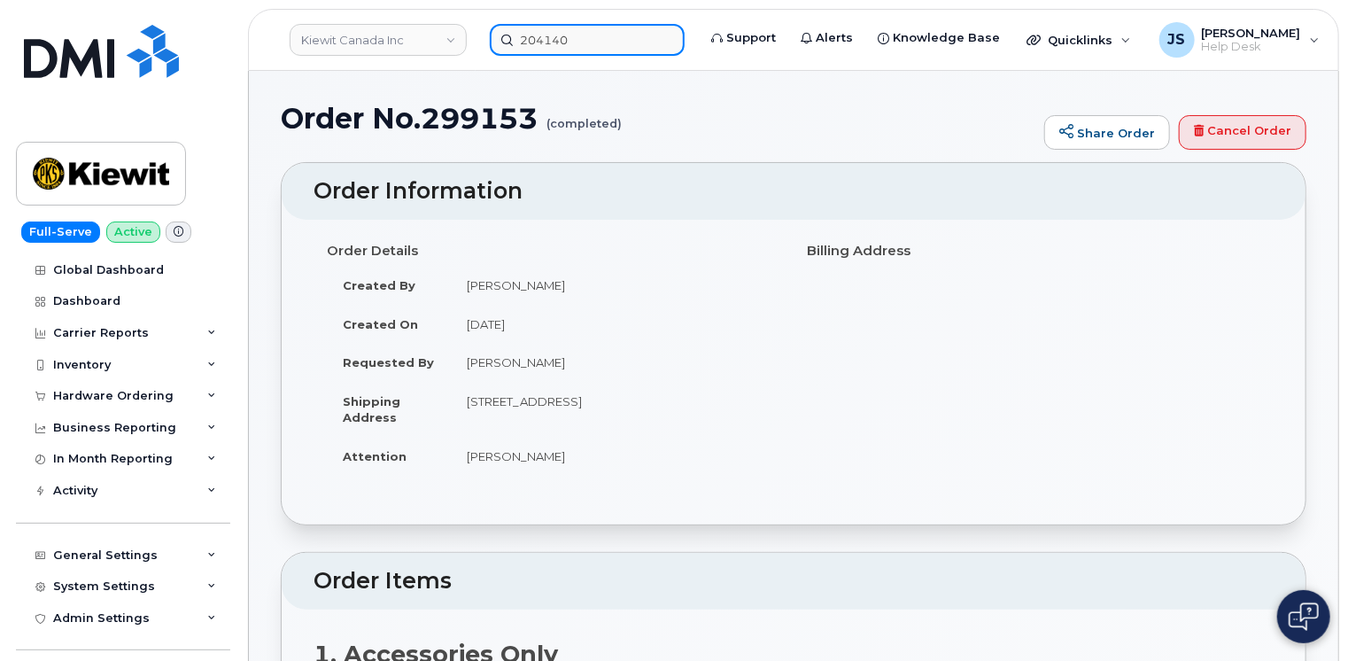
click at [592, 40] on input "204140" at bounding box center [587, 40] width 195 height 32
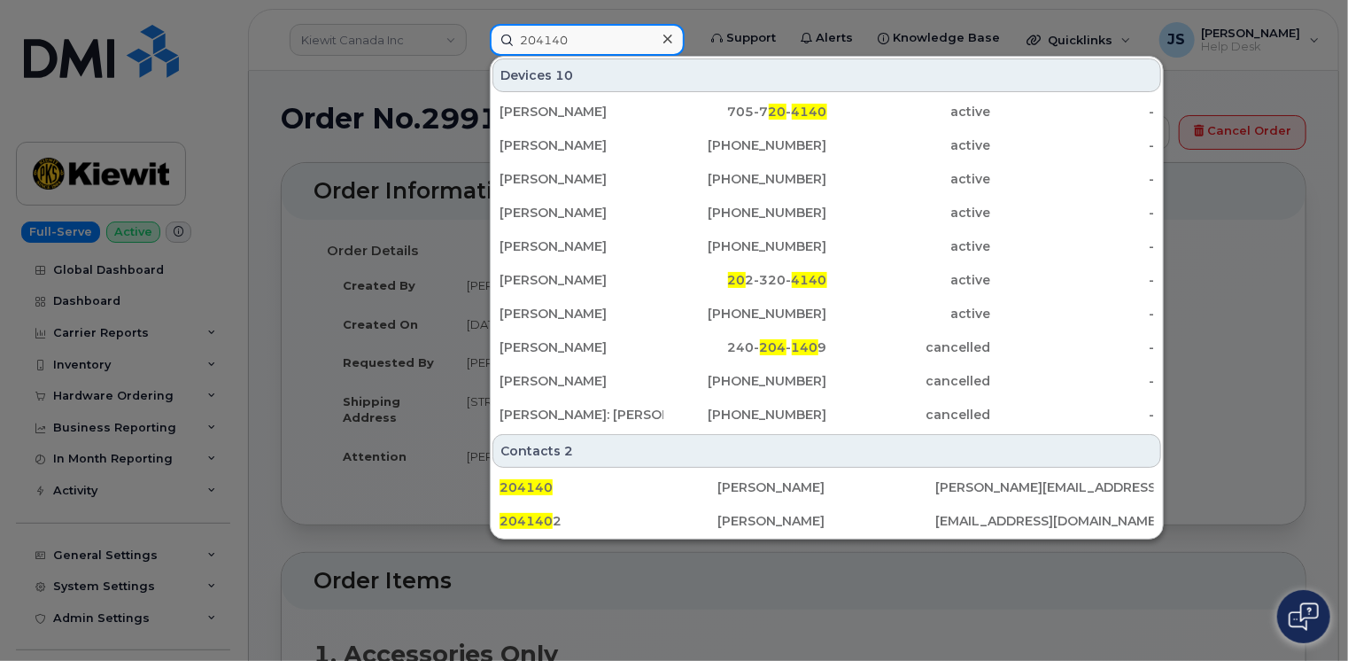
paste input
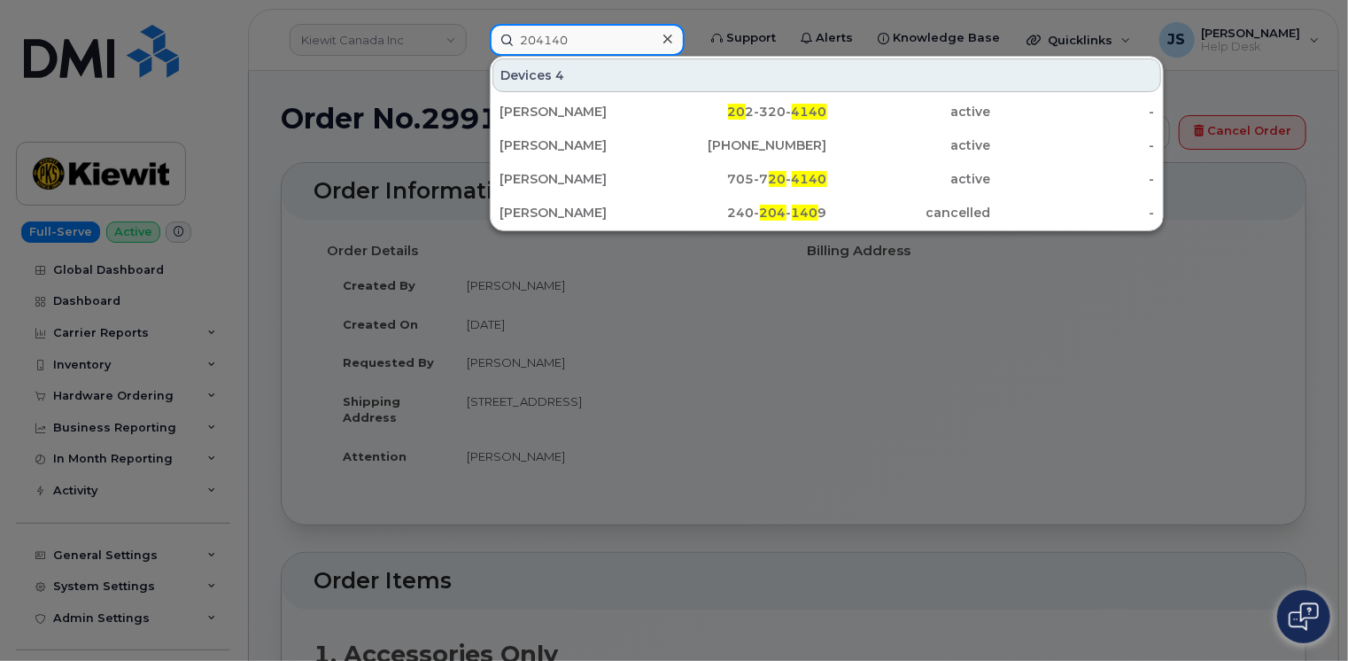
click at [591, 43] on input "204140" at bounding box center [587, 40] width 195 height 32
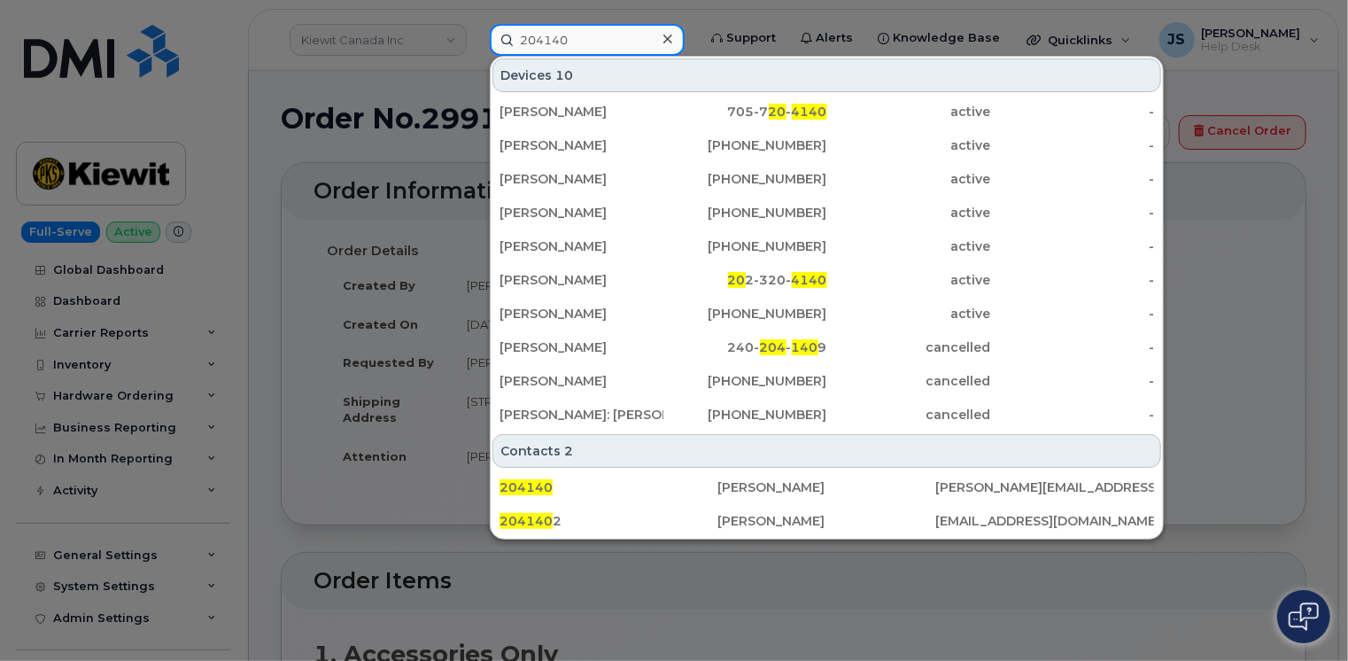
type input "204140"
click at [299, 105] on div at bounding box center [674, 330] width 1348 height 661
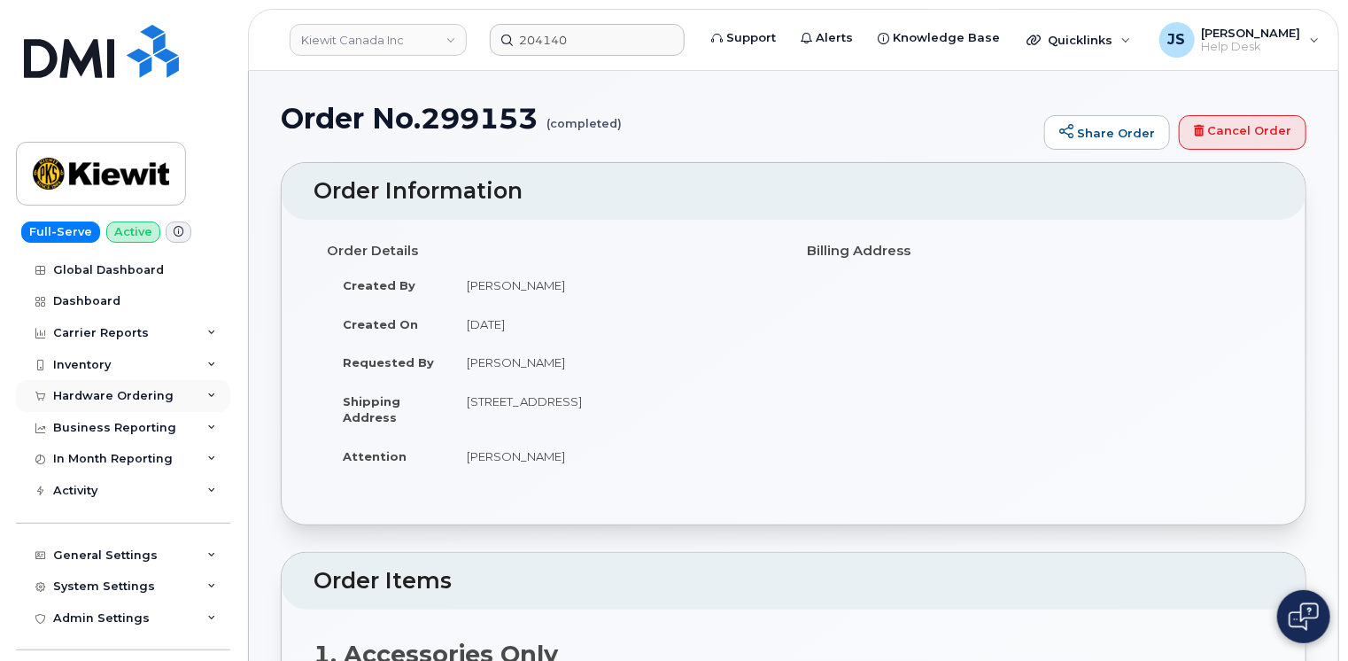
click at [213, 392] on div "Hardware Ordering" at bounding box center [123, 396] width 214 height 32
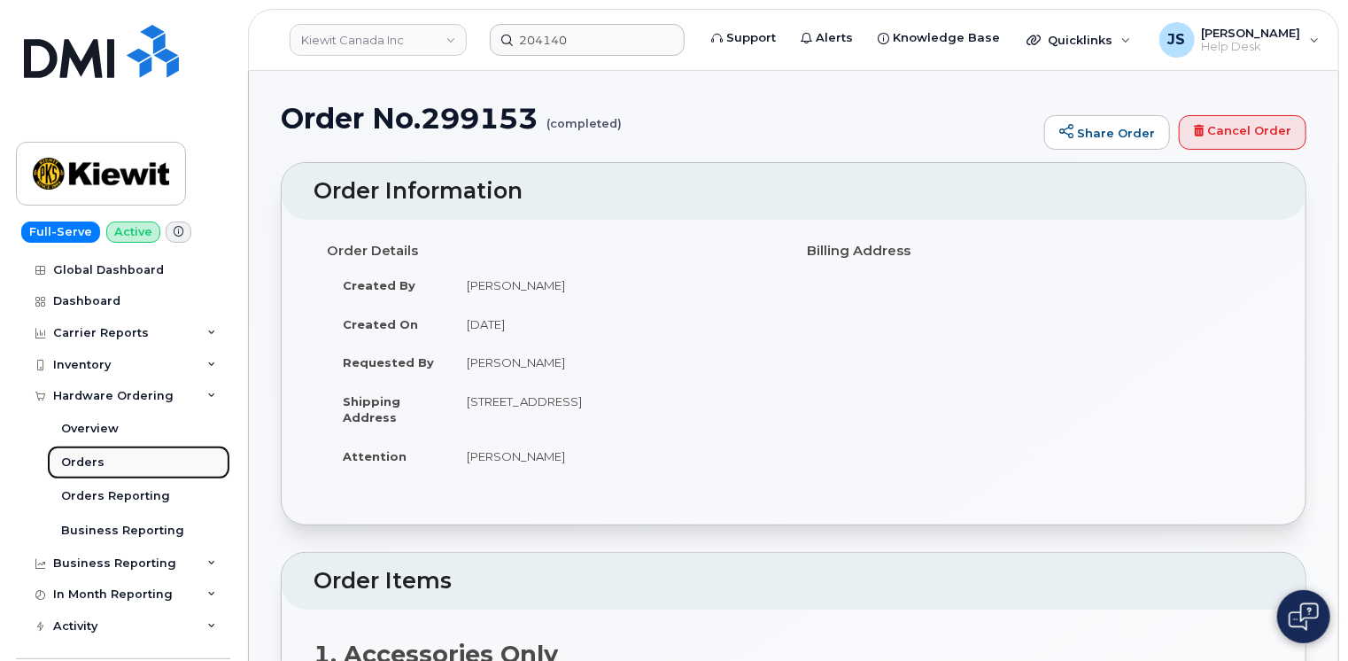
click at [63, 457] on div "Orders" at bounding box center [82, 462] width 43 height 16
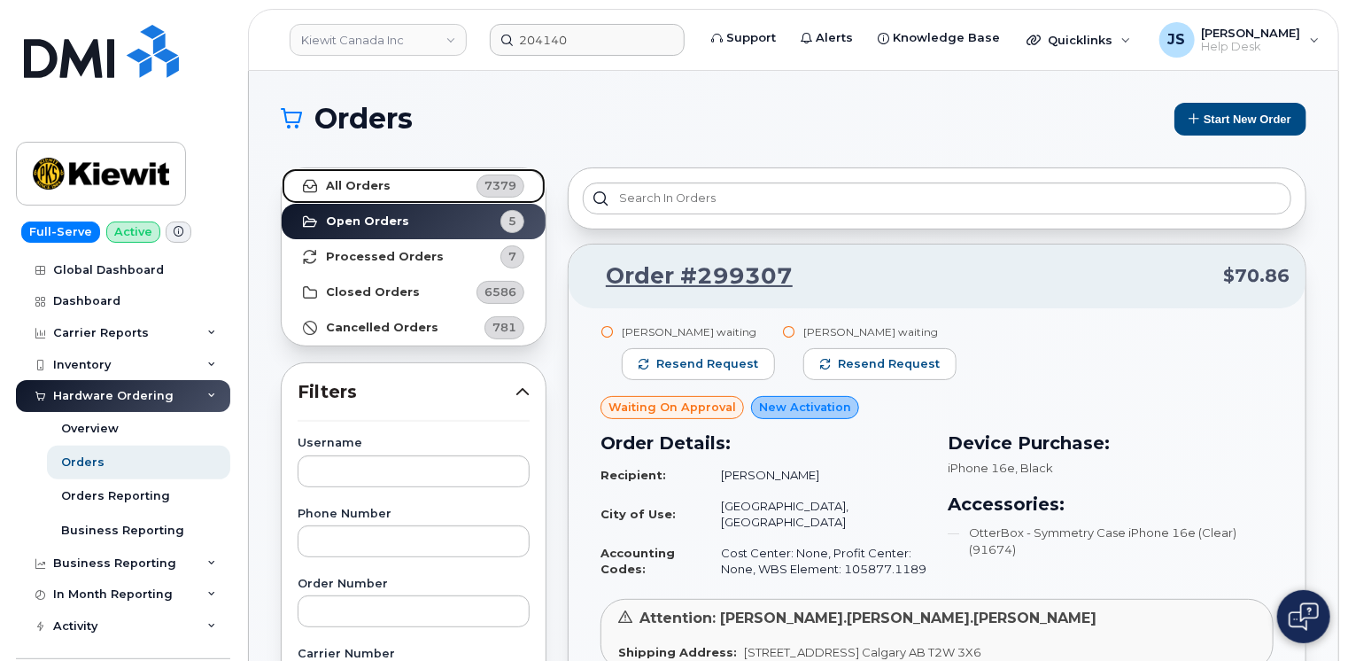
click at [356, 193] on link "All Orders 7379" at bounding box center [414, 185] width 264 height 35
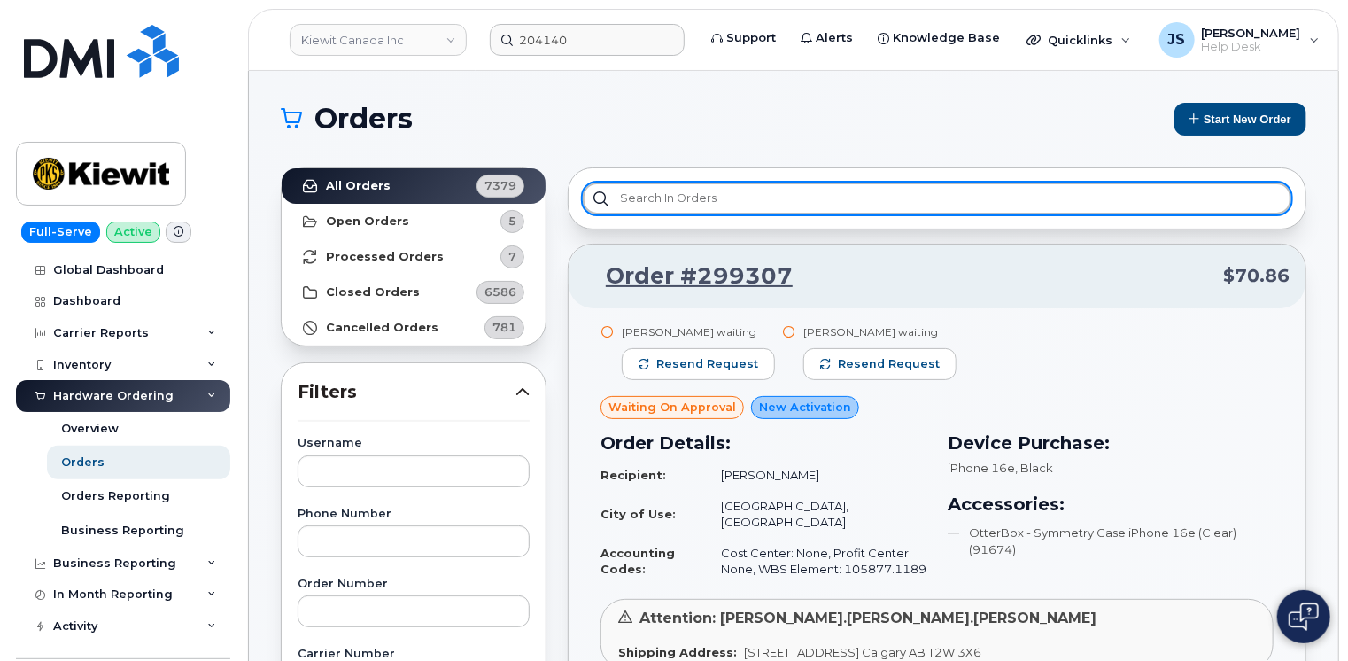
click at [682, 211] on input "text" at bounding box center [937, 198] width 709 height 32
type input "2"
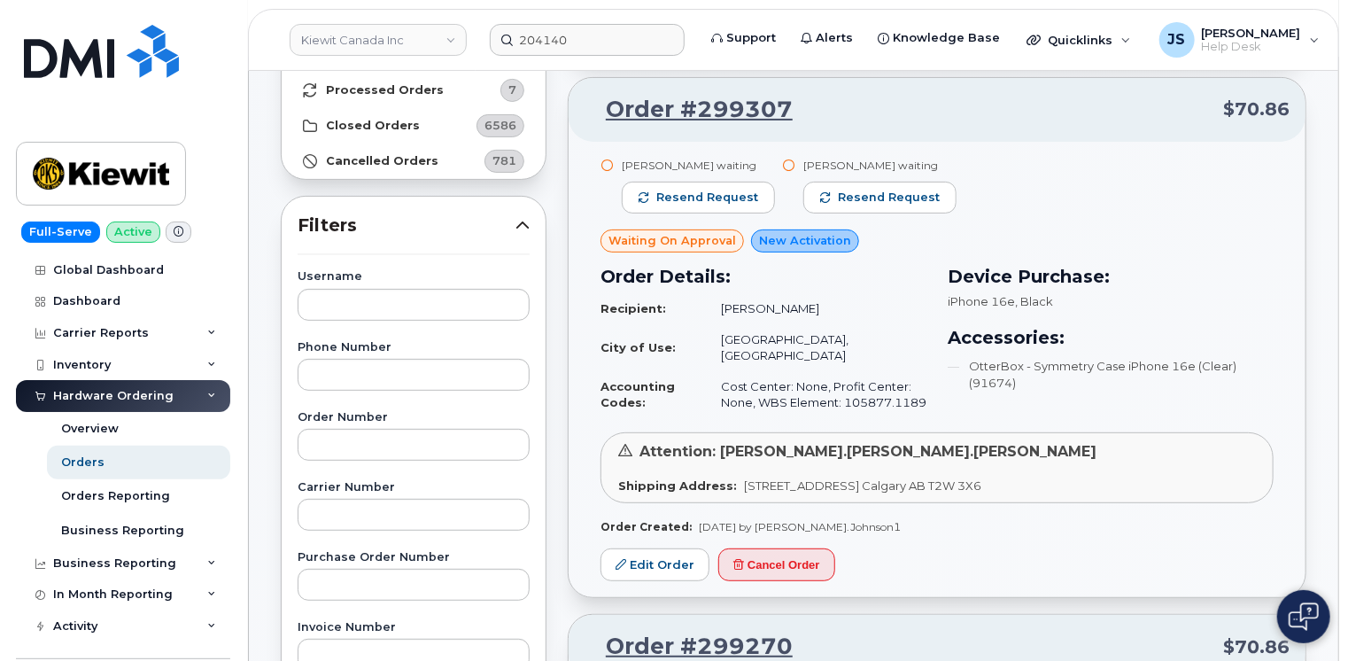
scroll to position [443, 0]
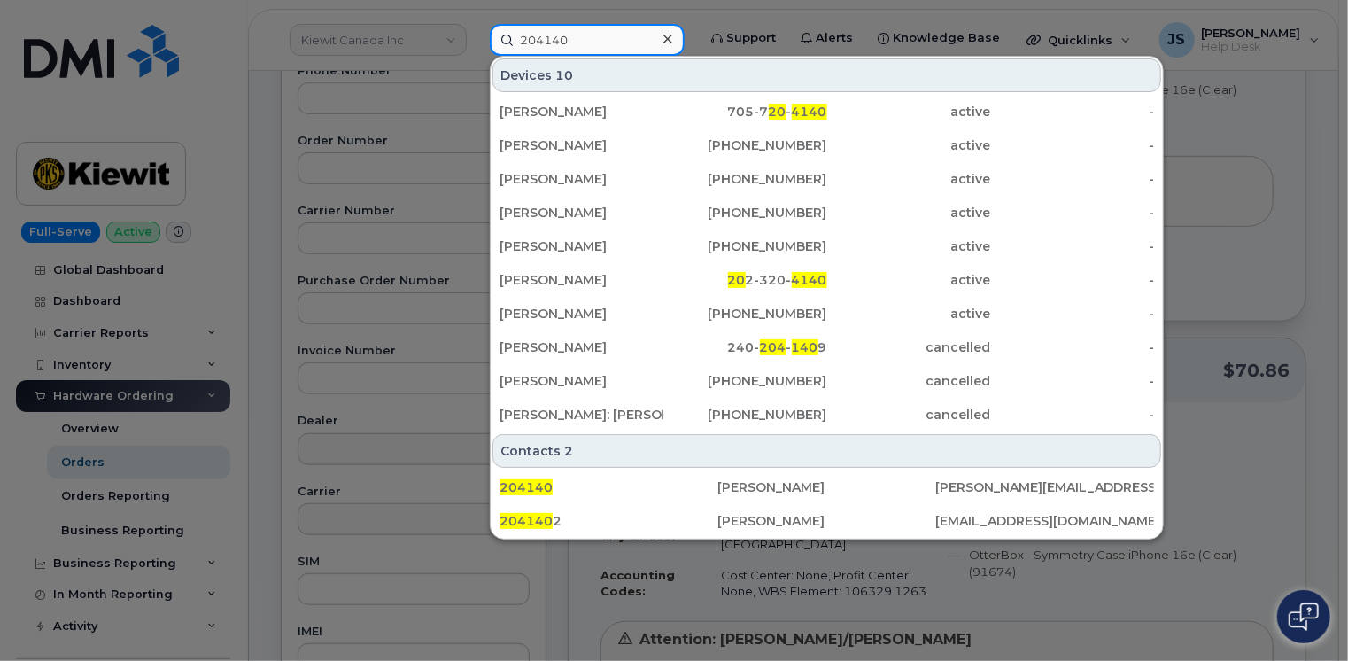
click at [567, 41] on input "204140" at bounding box center [587, 40] width 195 height 32
paste input "BRANDON RISSO"
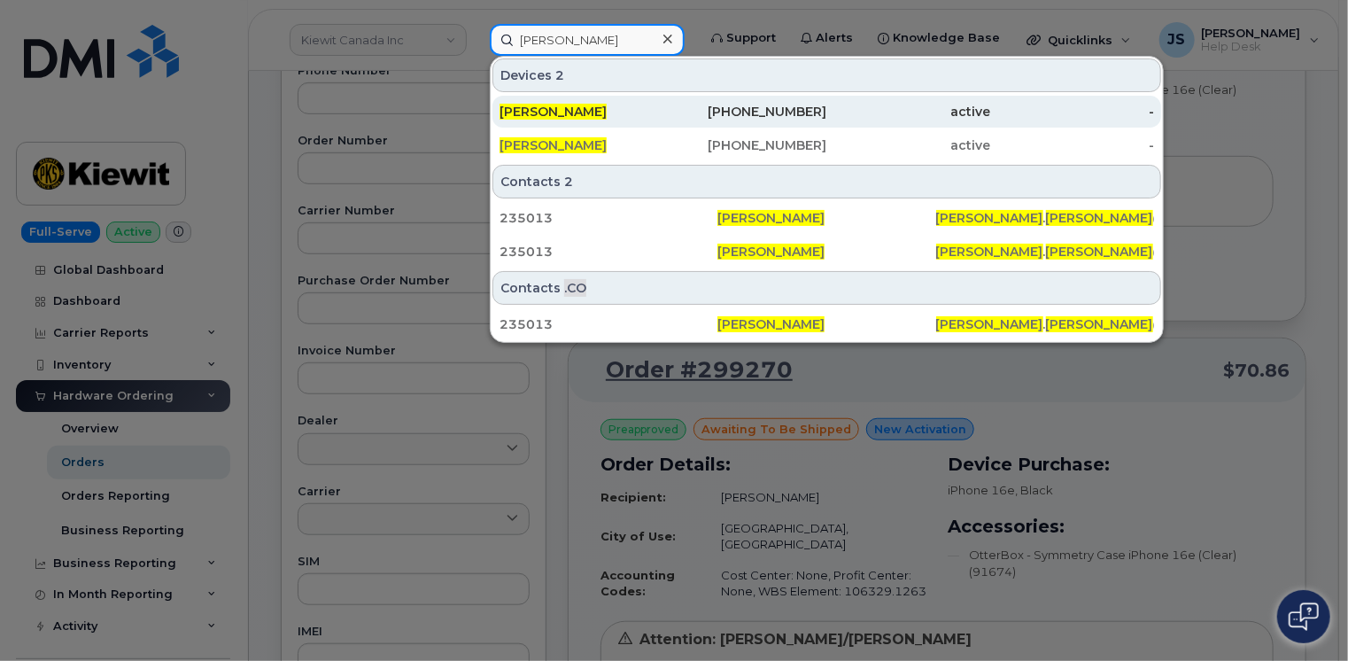
type input "BRANDON RISSO"
drag, startPoint x: 733, startPoint y: 122, endPoint x: 705, endPoint y: 109, distance: 30.5
click at [705, 109] on div "916-417-5918" at bounding box center [745, 112] width 164 height 18
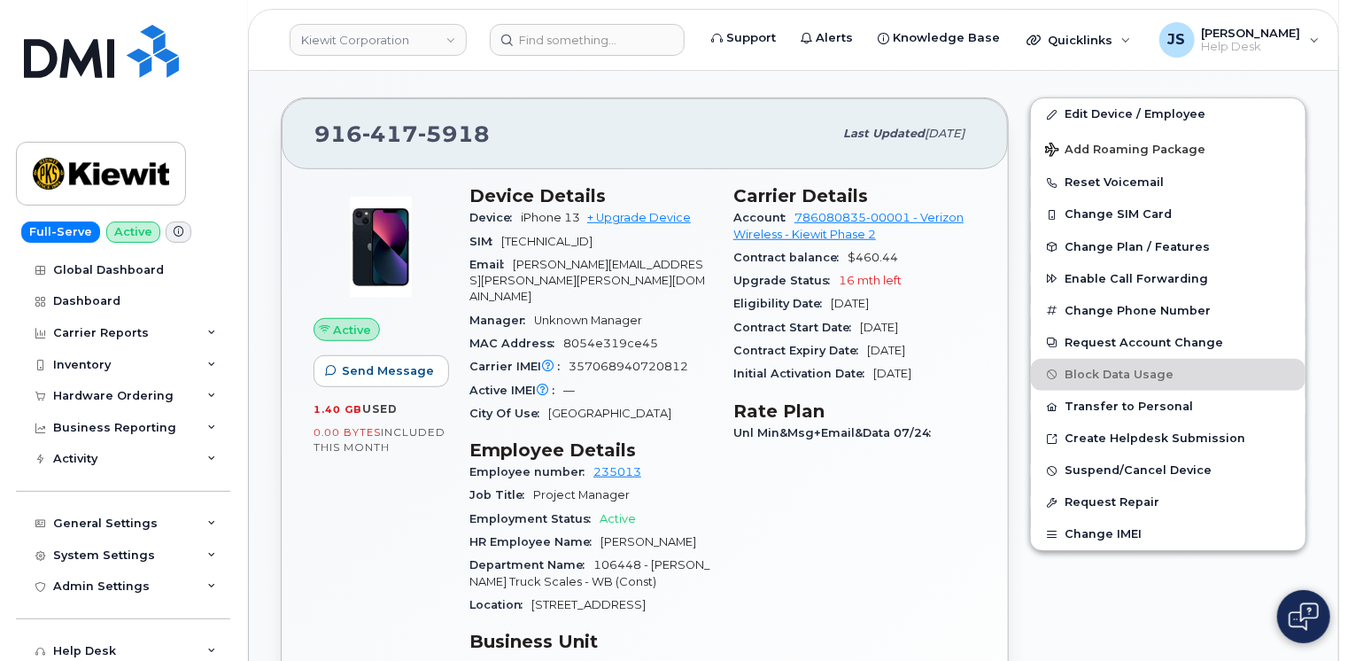
scroll to position [443, 0]
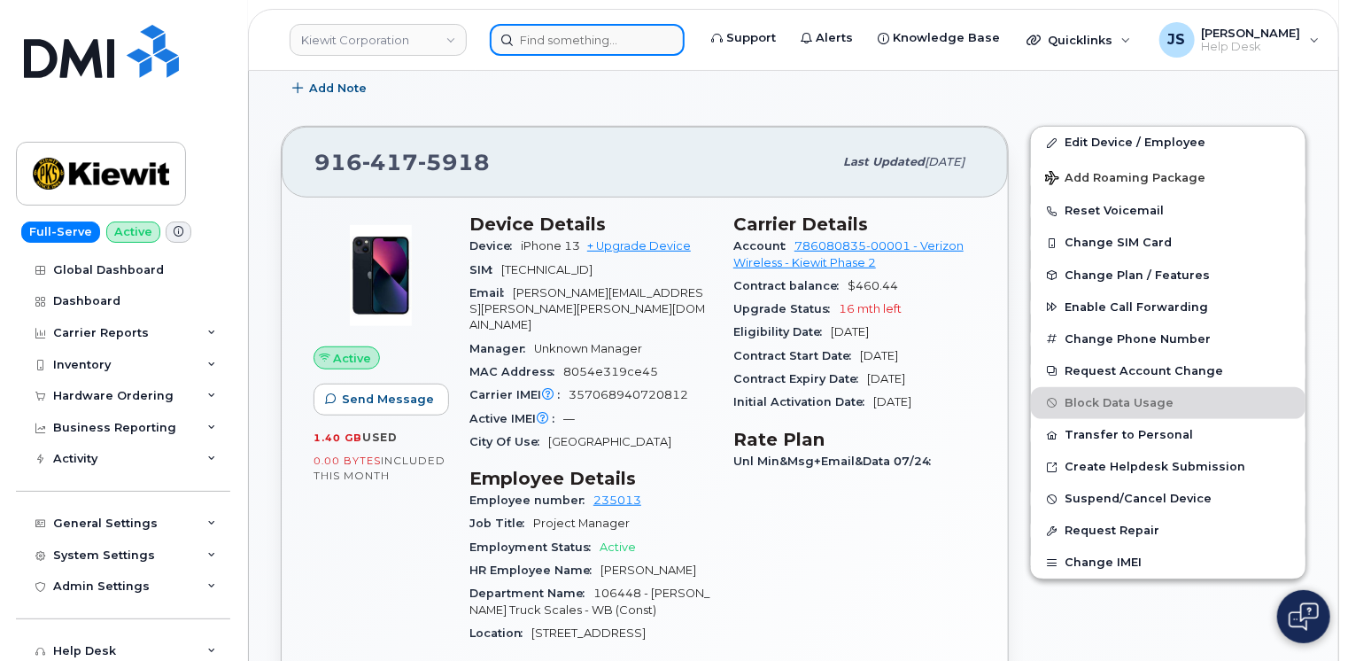
click at [584, 48] on input at bounding box center [587, 40] width 195 height 32
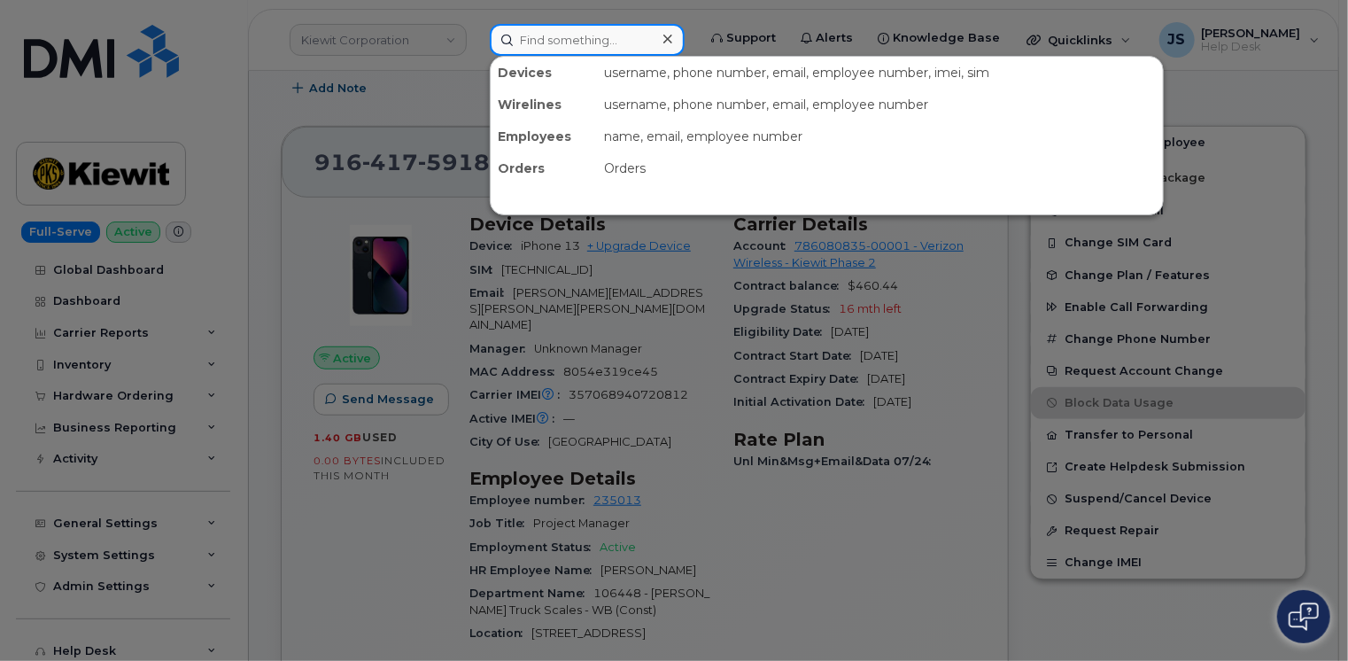
paste input "204140"
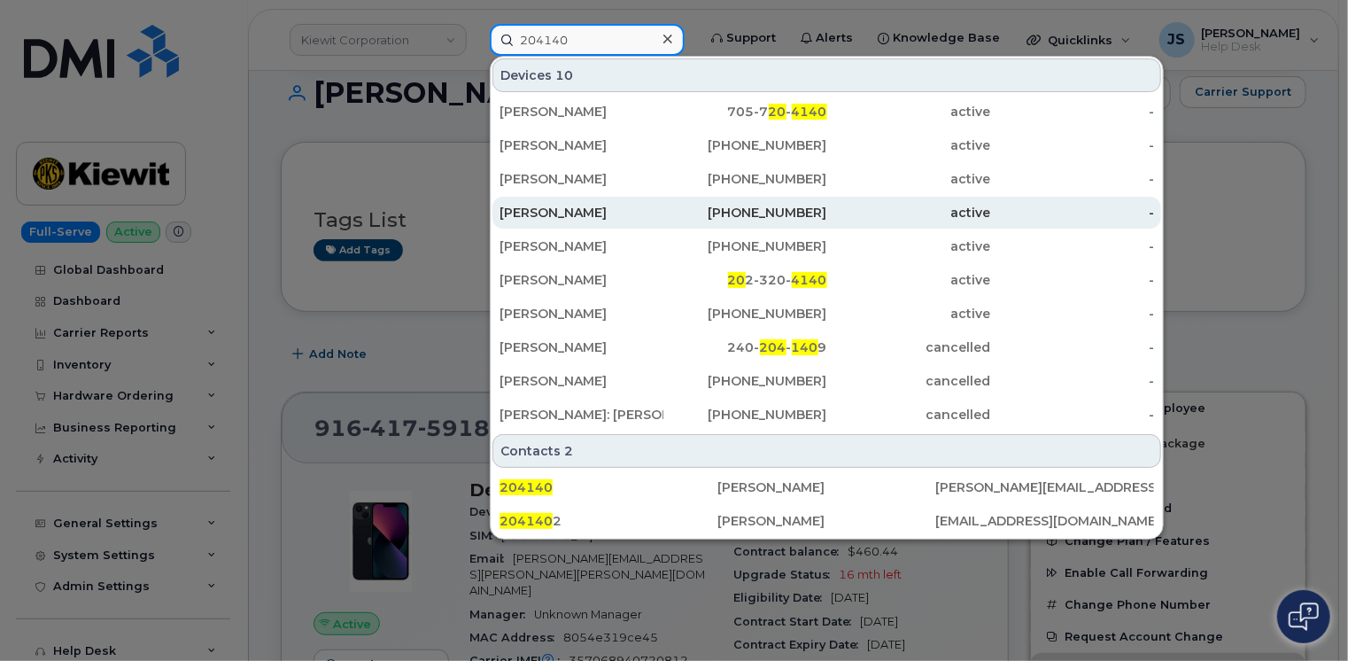
scroll to position [0, 0]
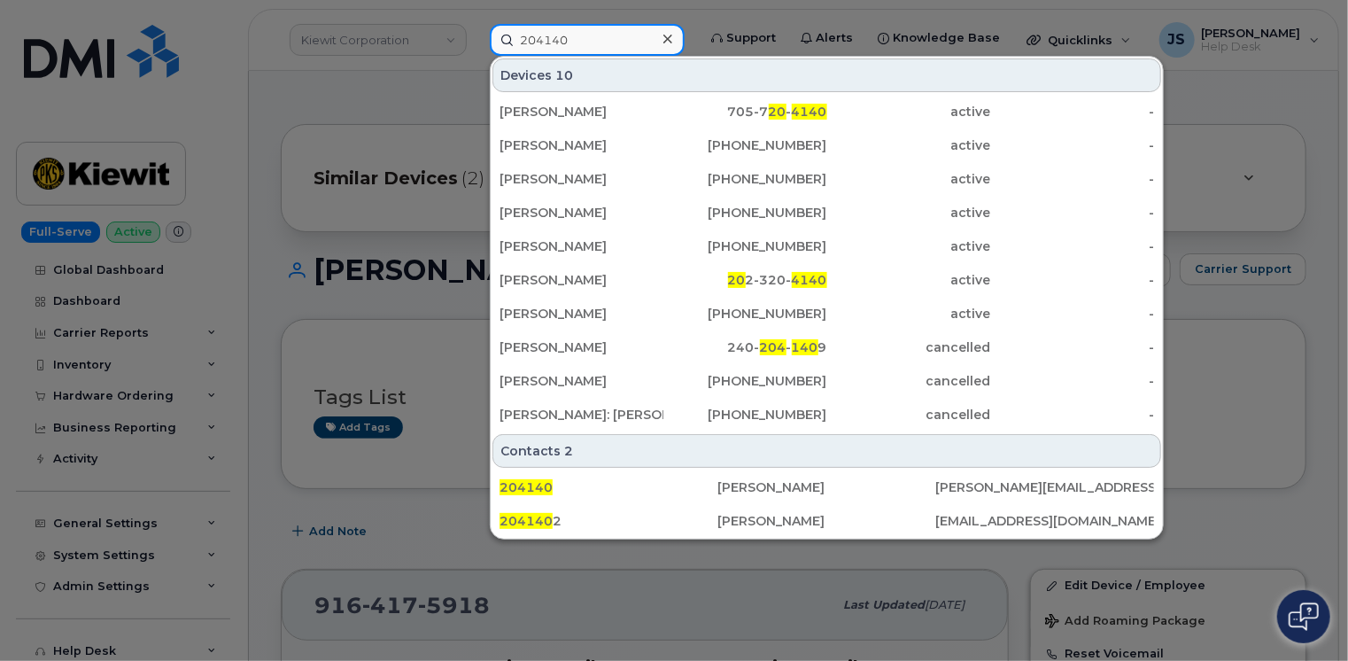
click at [570, 30] on input "204140" at bounding box center [587, 40] width 195 height 32
paste input "84"
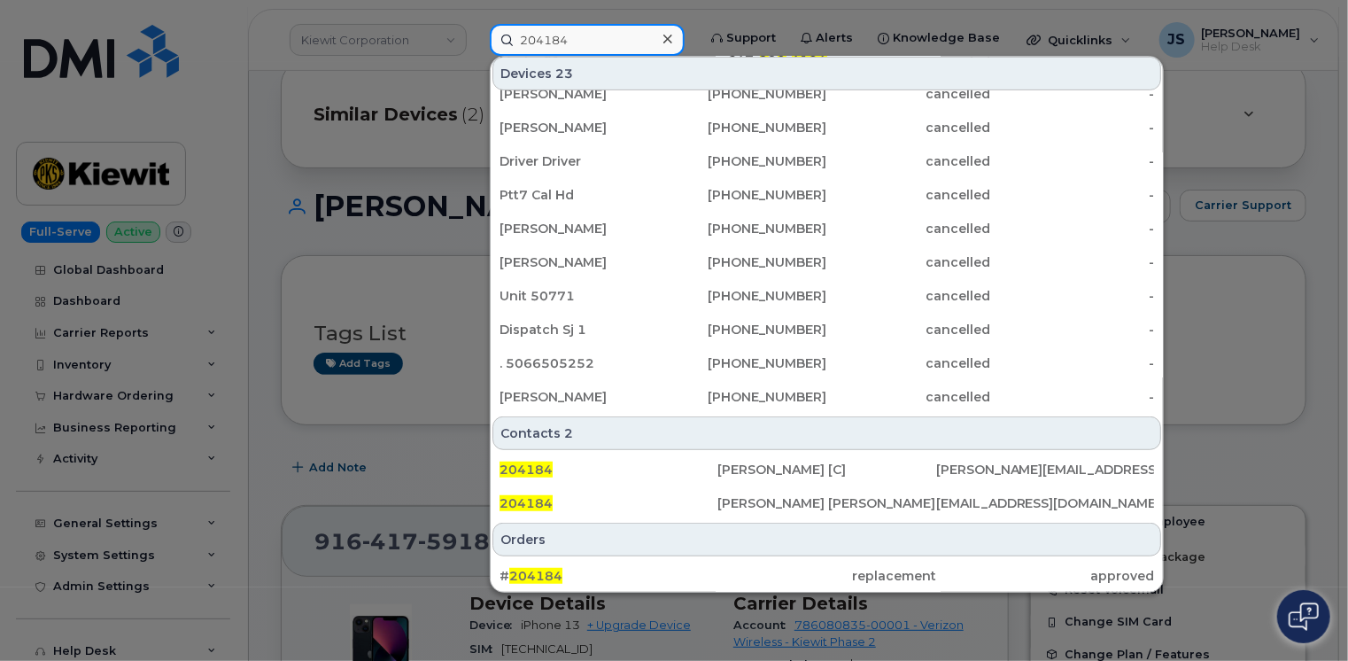
scroll to position [89, 0]
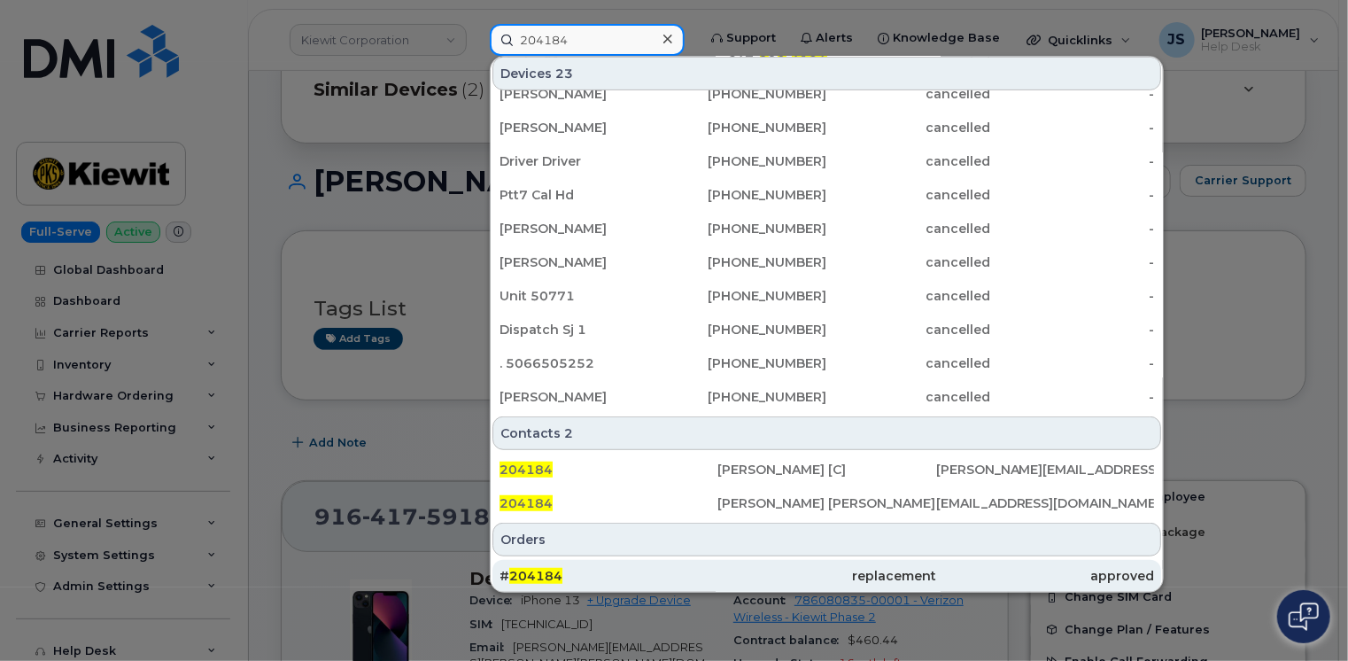
type input "204184"
click at [592, 571] on div "# 204184" at bounding box center [609, 576] width 218 height 18
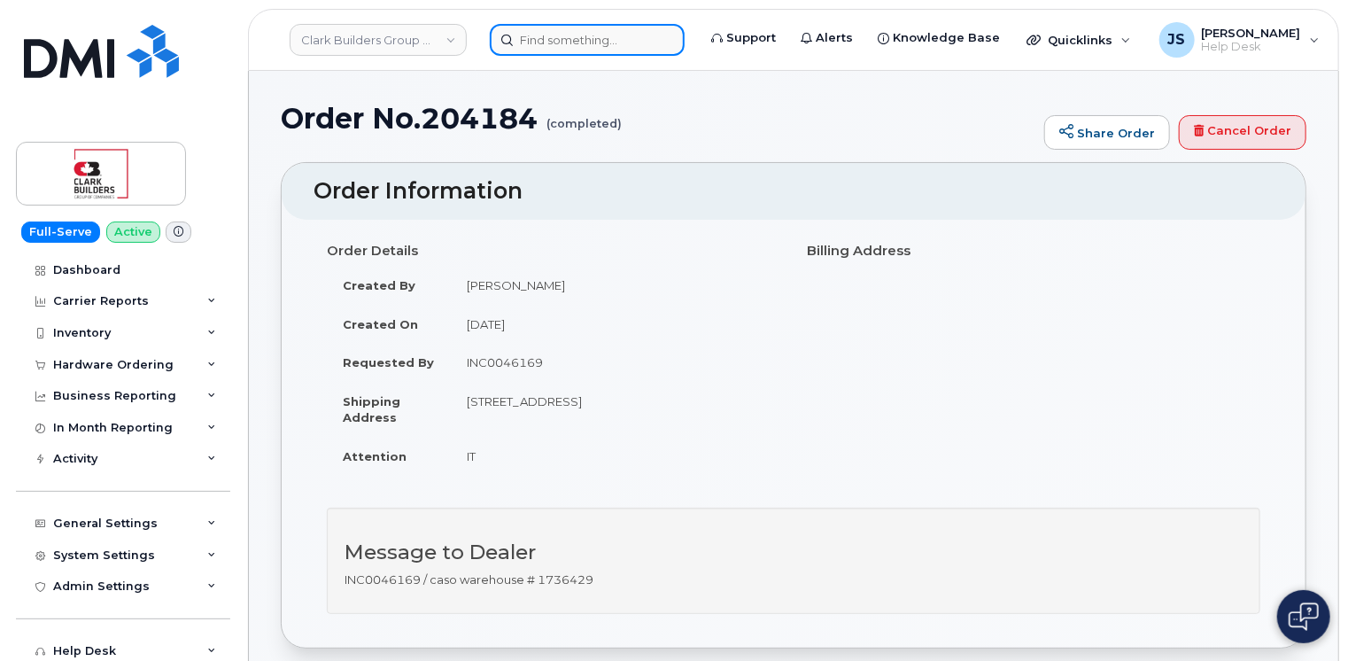
click at [577, 41] on input at bounding box center [587, 40] width 195 height 32
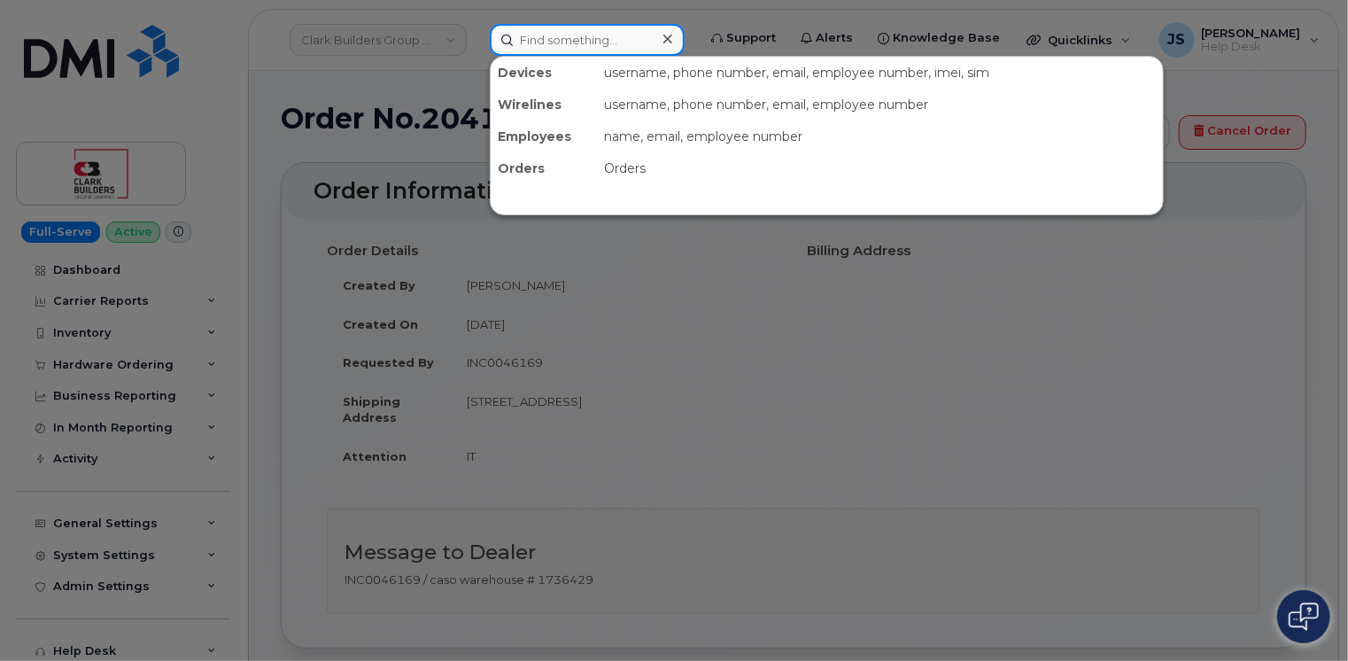
paste input "808-927-2146"
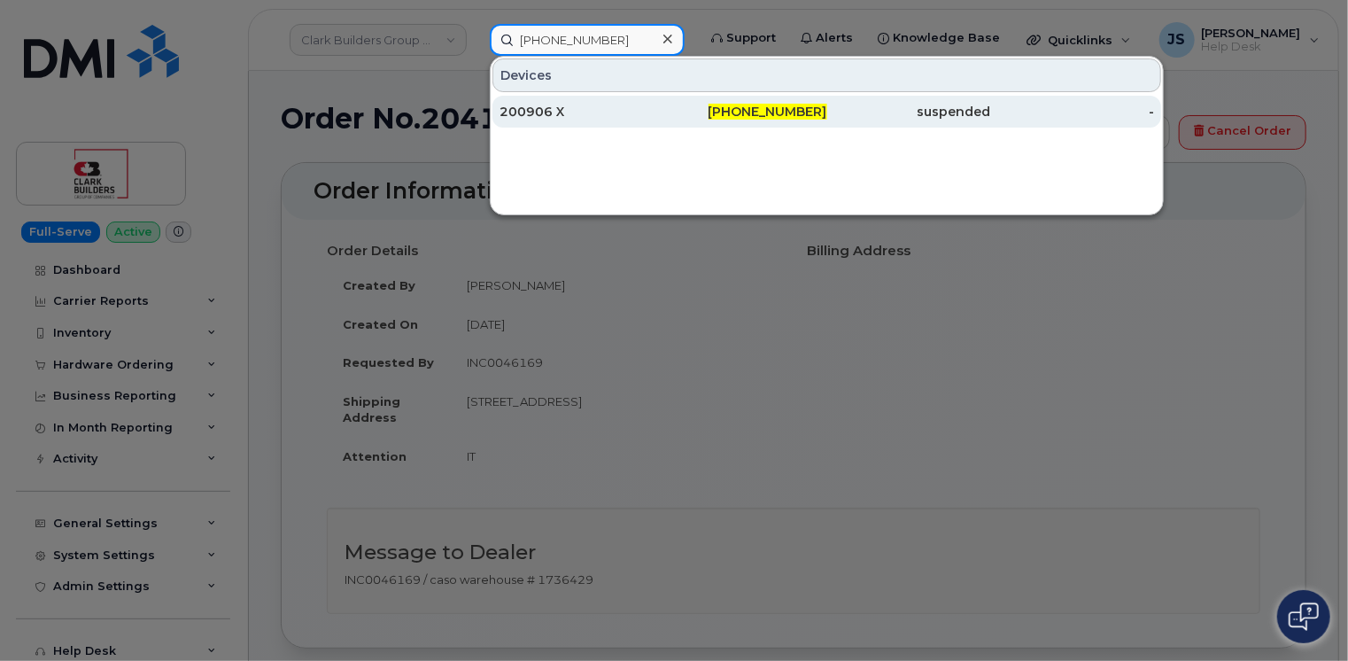
type input "808-927-2146"
click at [574, 114] on div "200906 X" at bounding box center [582, 112] width 164 height 18
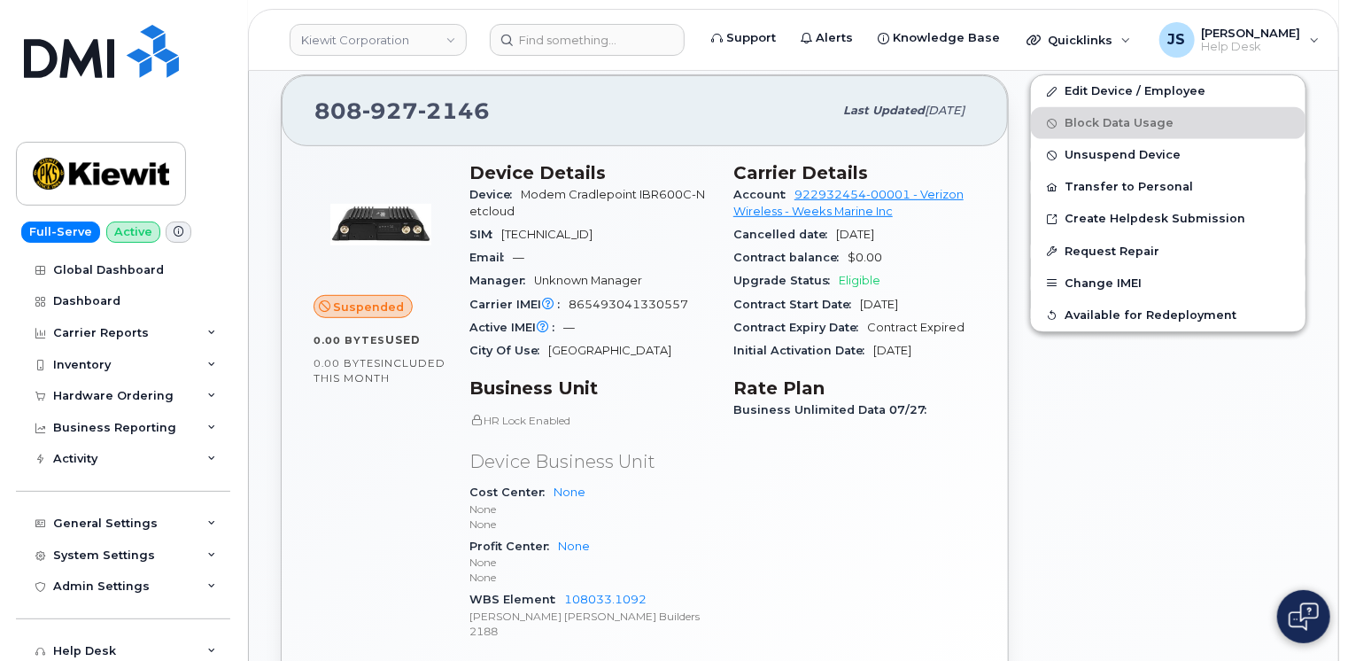
scroll to position [354, 0]
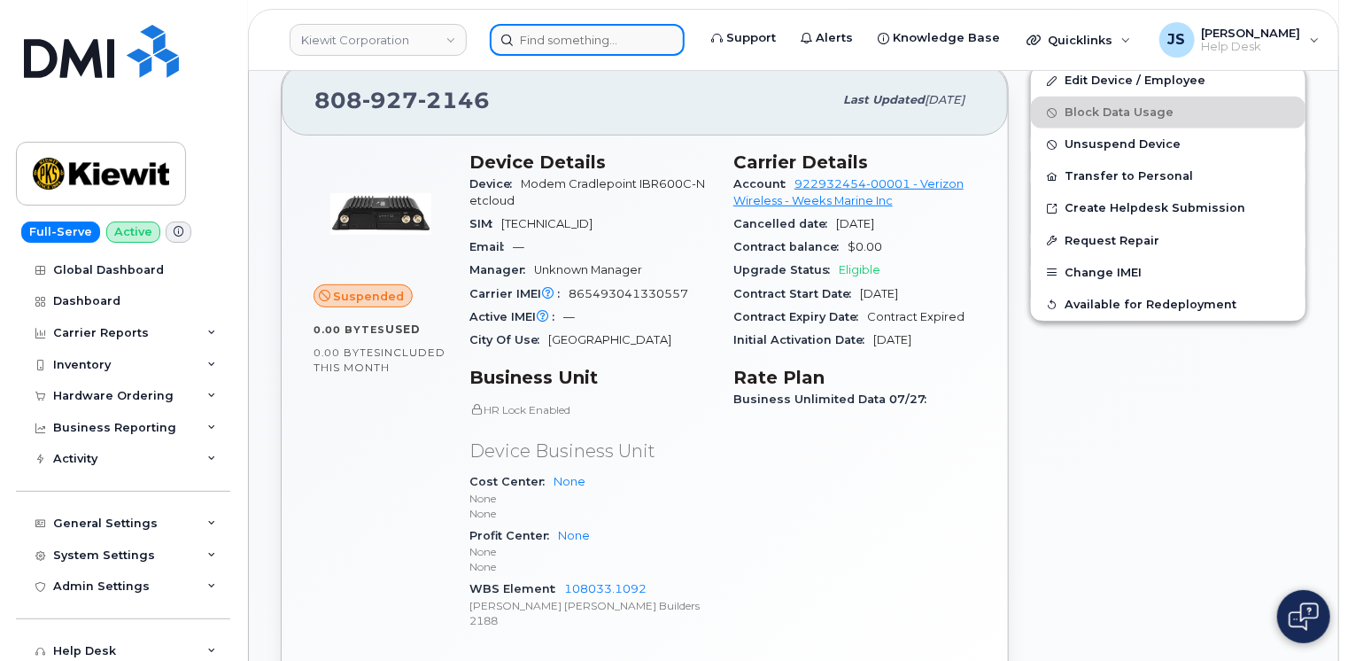
click at [601, 42] on input at bounding box center [587, 40] width 195 height 32
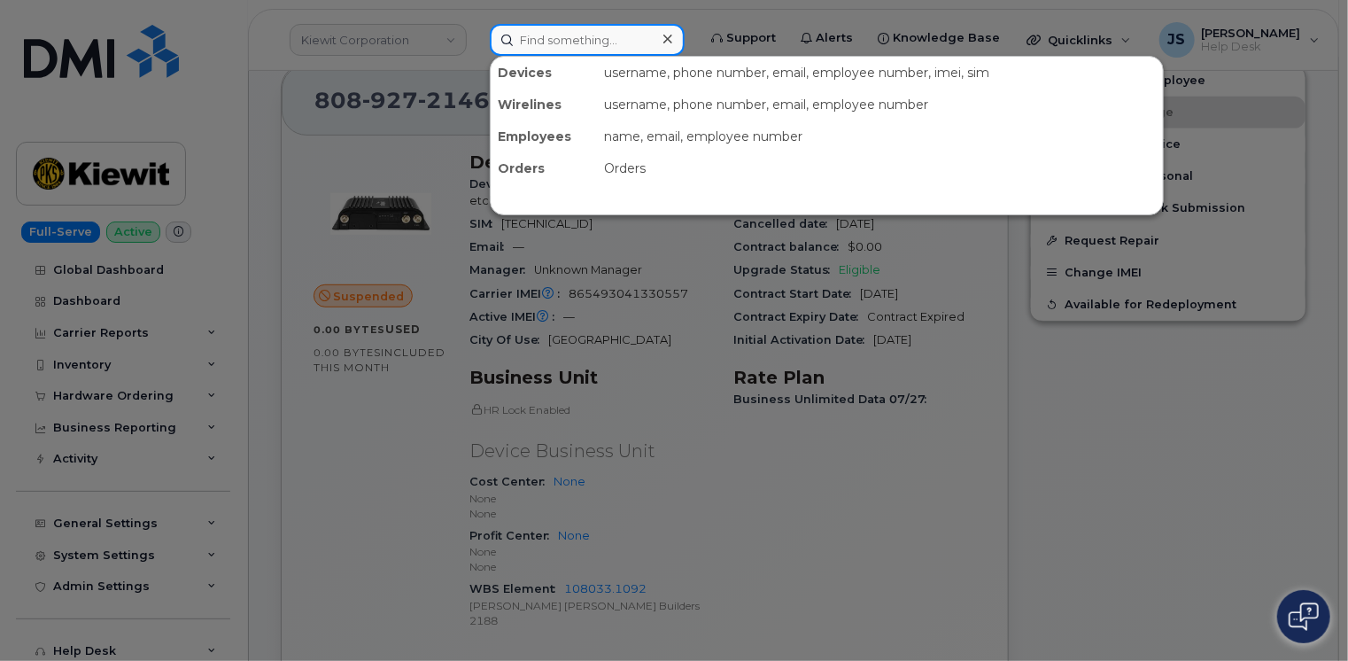
paste input "808-479-2946"
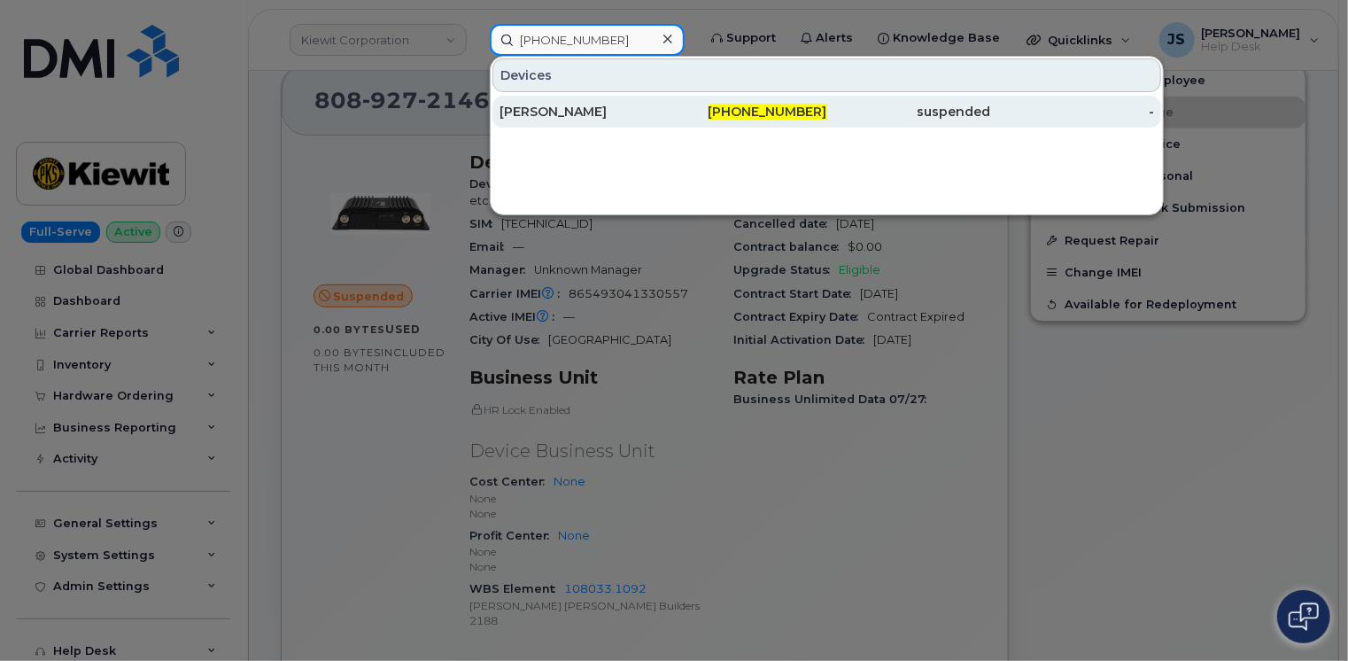
type input "808-479-2946"
click at [594, 112] on div "STEPHEN ROLFE" at bounding box center [582, 112] width 164 height 18
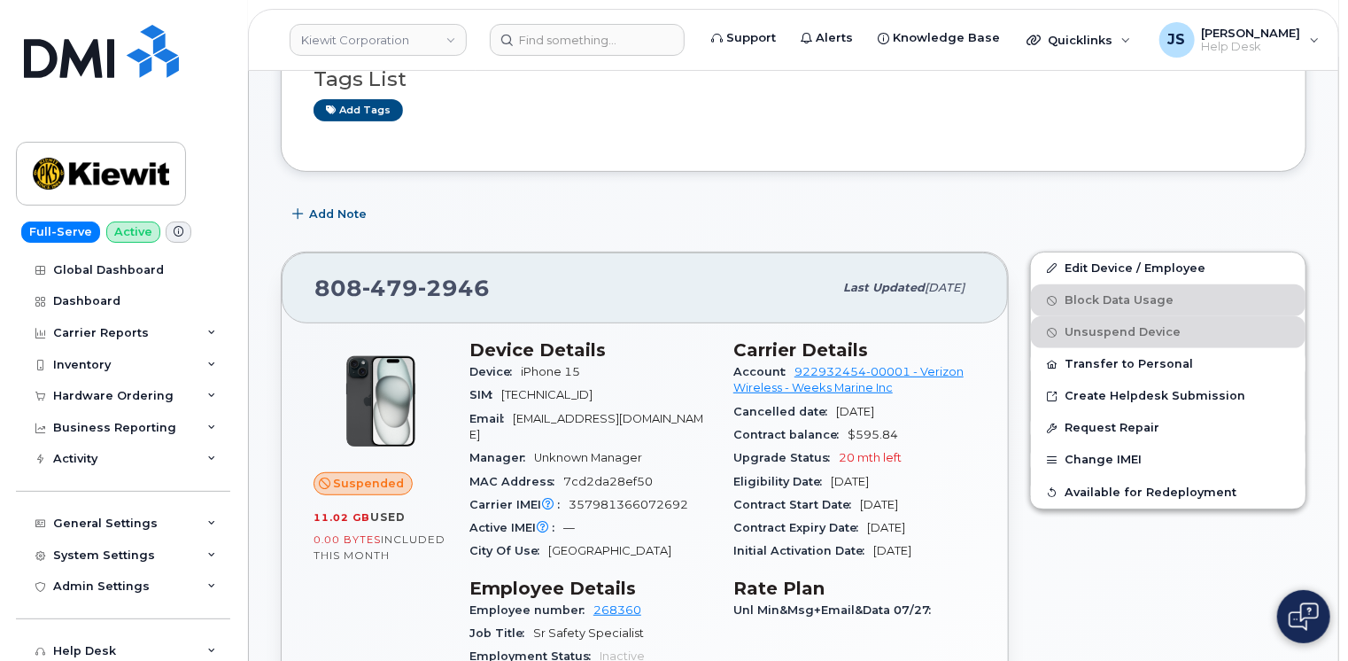
scroll to position [354, 0]
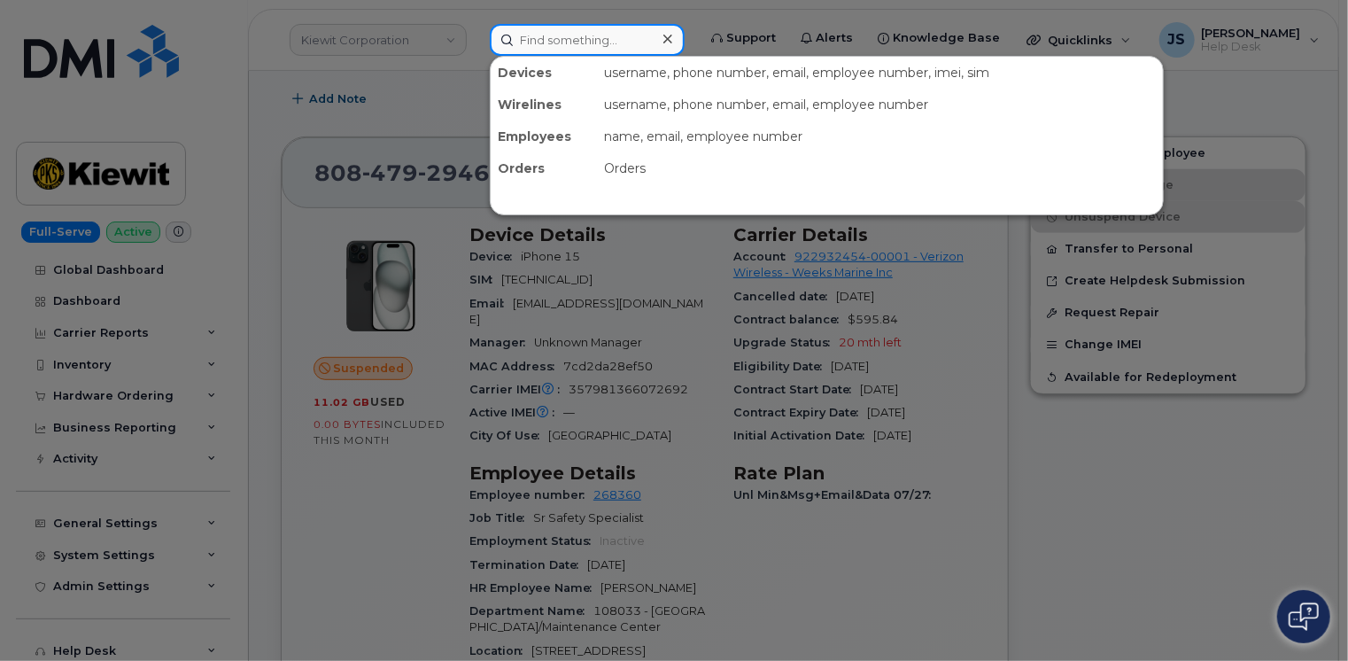
paste input "[PHONE_NUMBER]"
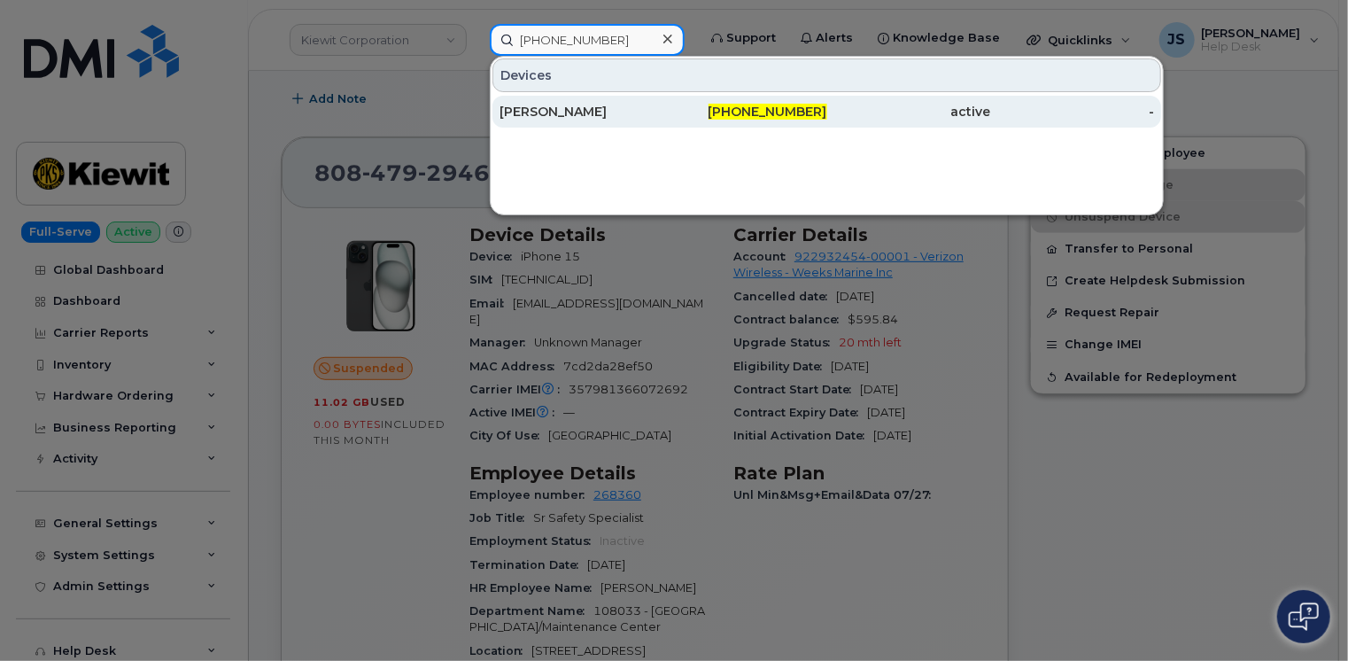
type input "[PHONE_NUMBER]"
click at [581, 115] on div "[PERSON_NAME]" at bounding box center [582, 112] width 164 height 18
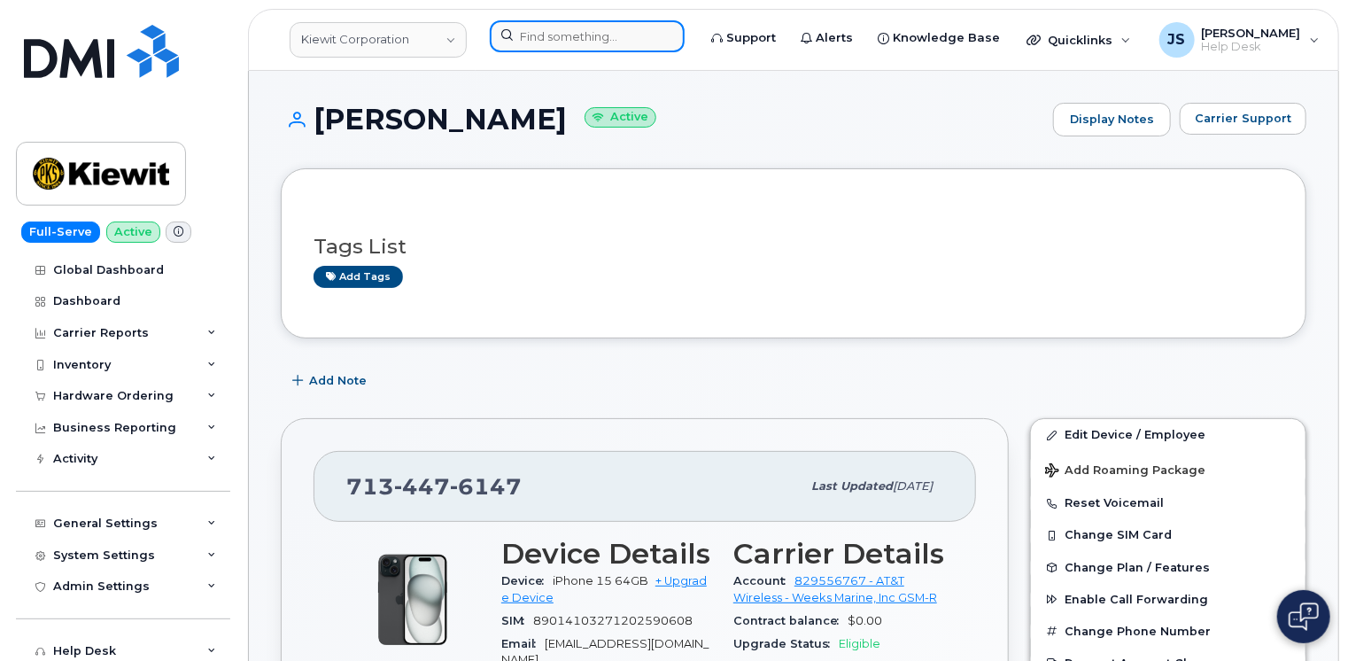
click at [574, 35] on input at bounding box center [587, 36] width 195 height 32
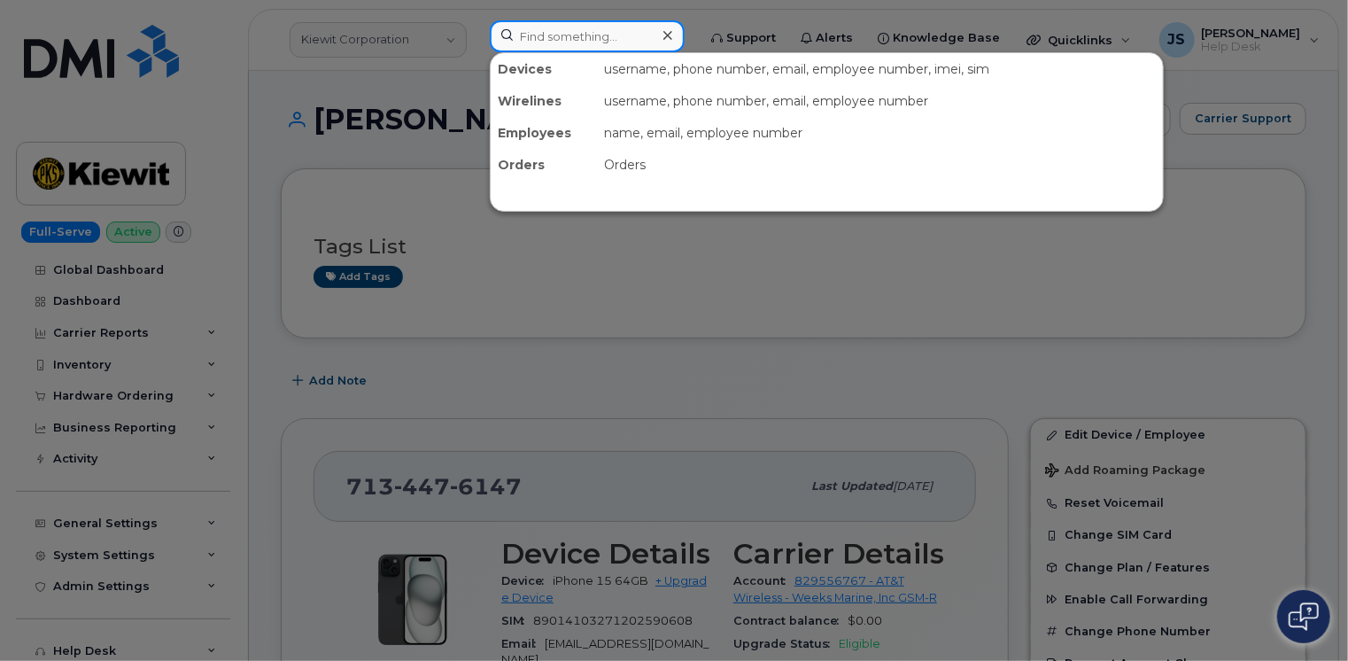
paste input "299051"
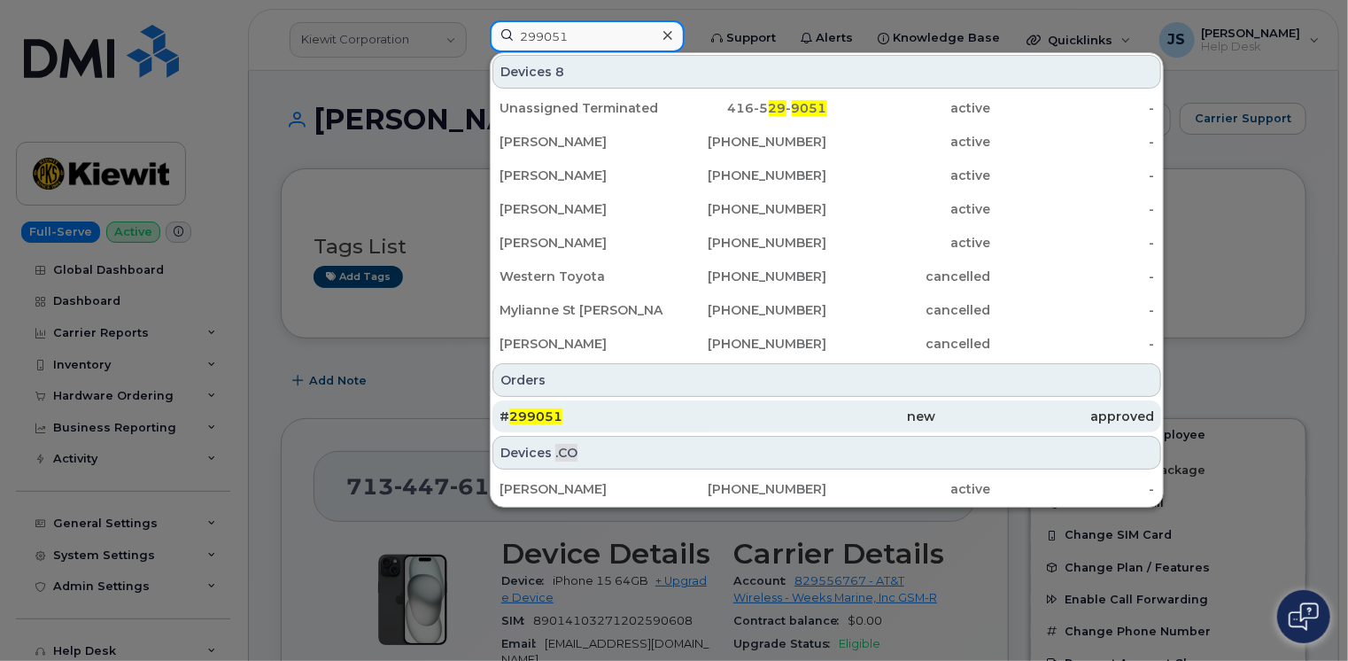
type input "299051"
click at [601, 423] on div "# 299051" at bounding box center [609, 416] width 218 height 18
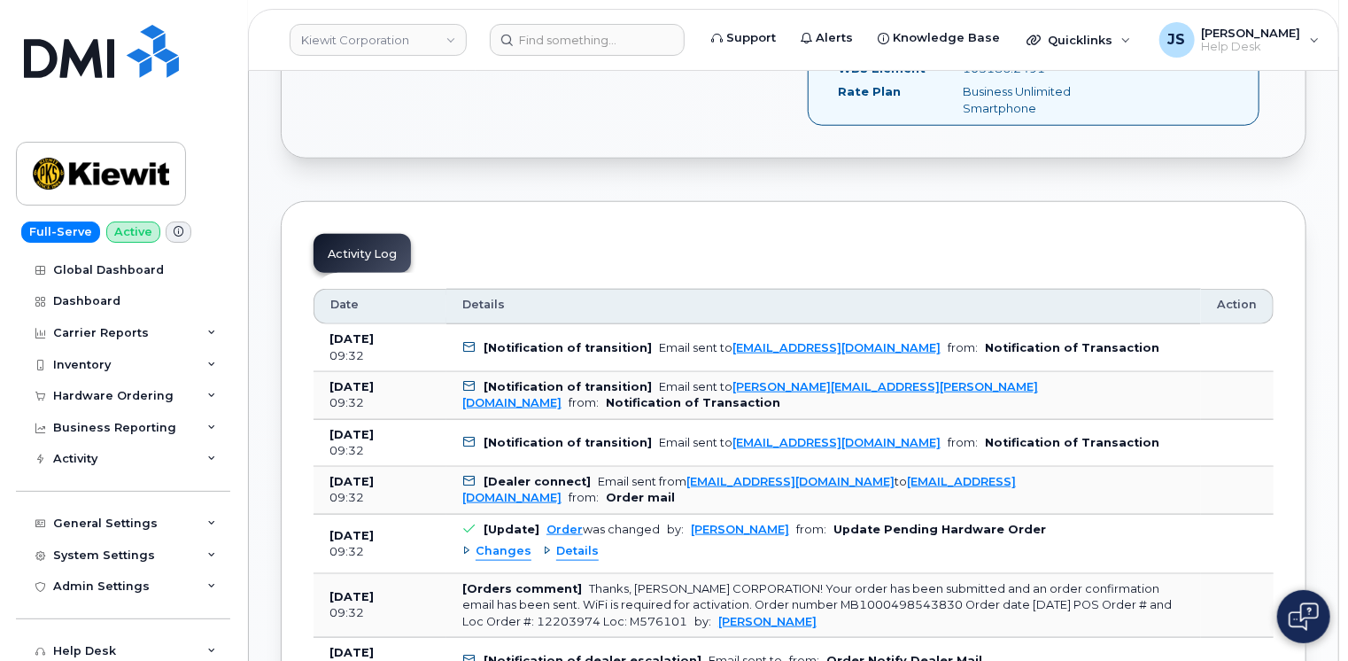
scroll to position [443, 0]
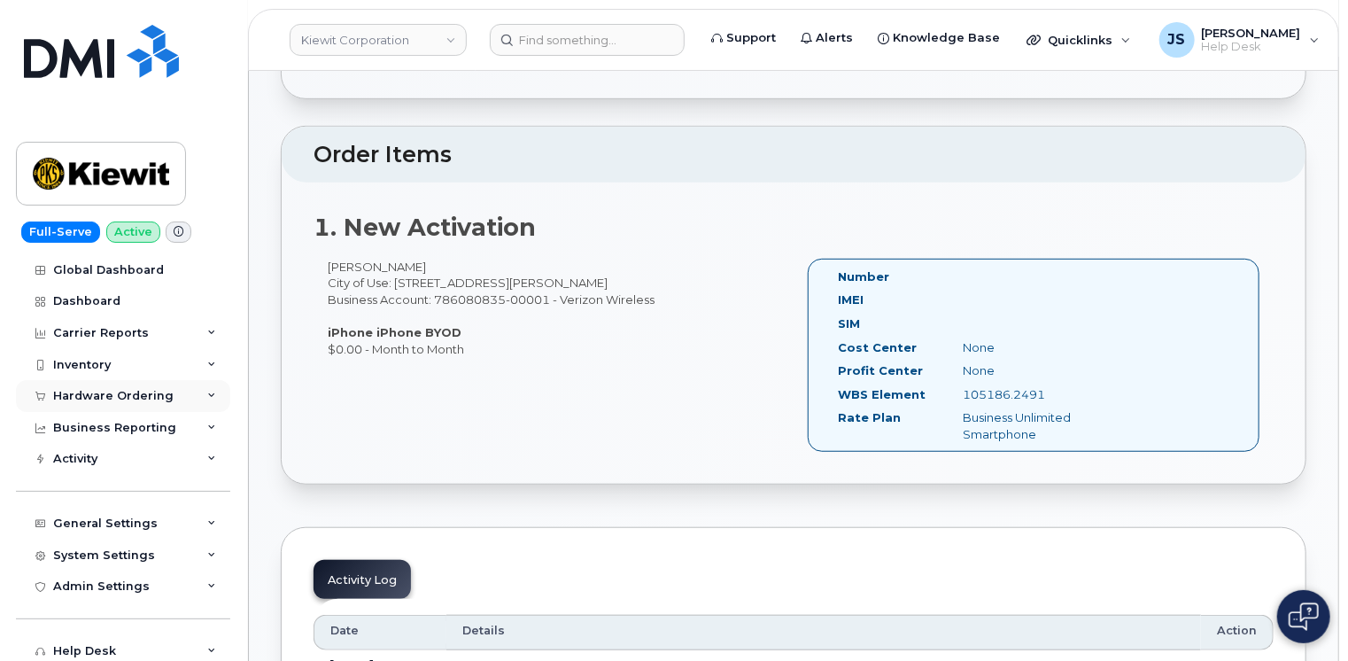
click at [209, 402] on div "Hardware Ordering" at bounding box center [123, 396] width 214 height 32
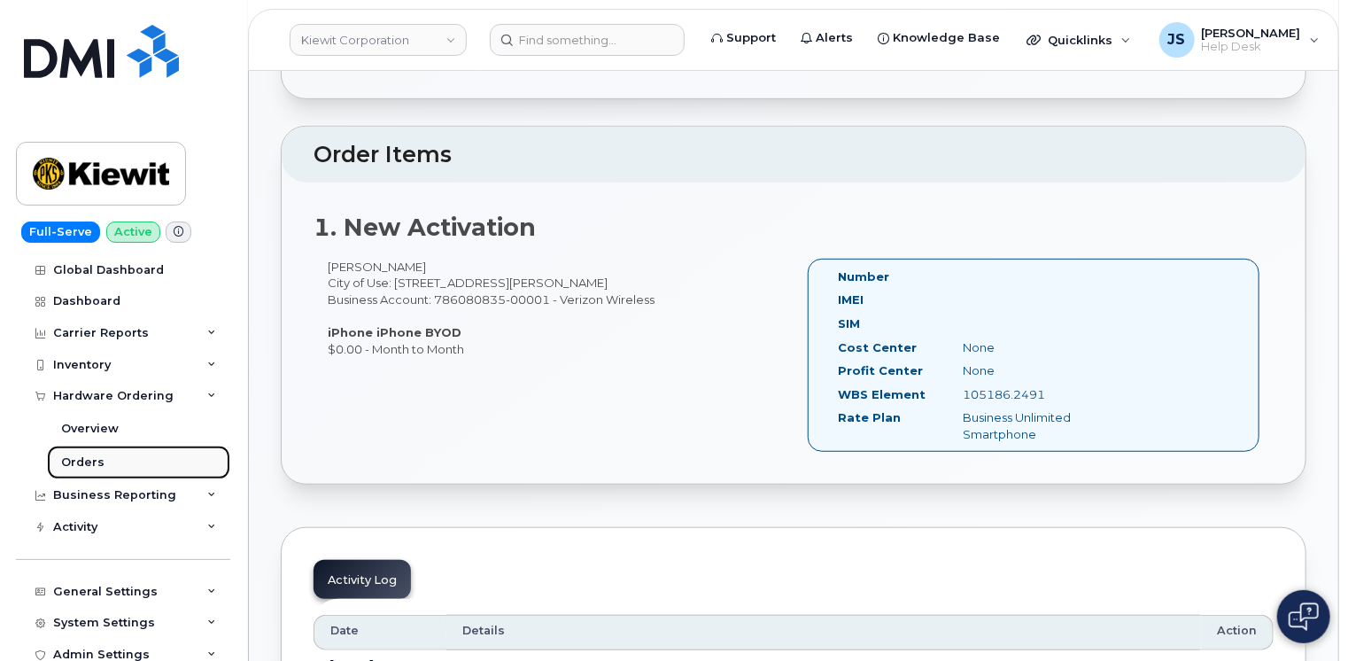
click at [99, 469] on div "Orders" at bounding box center [82, 462] width 43 height 16
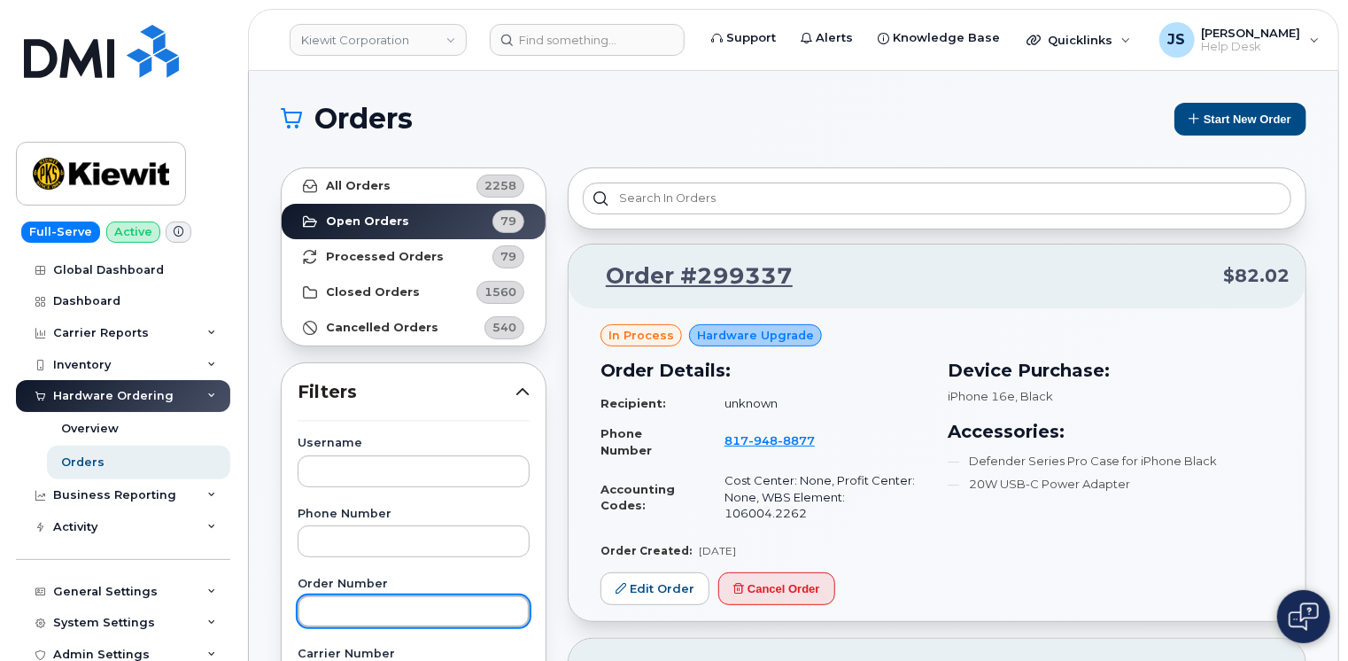
paste input "299051"
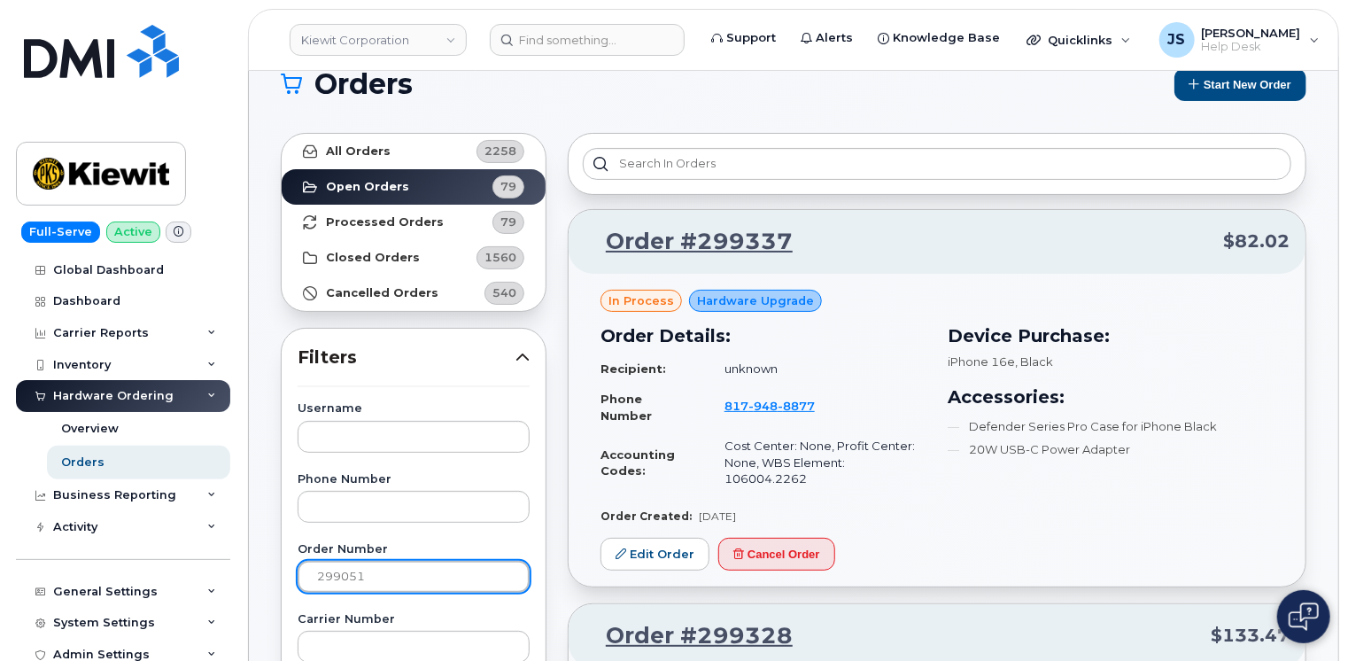
scroll to position [89, 0]
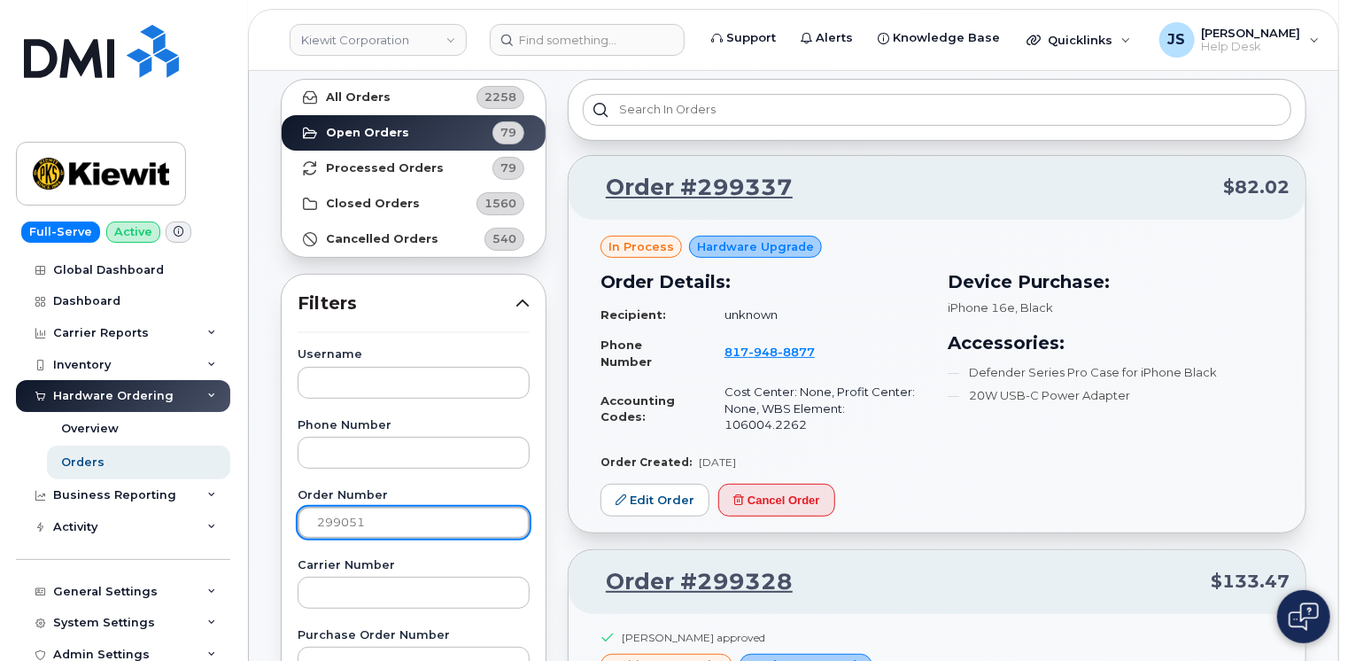
type input "299051"
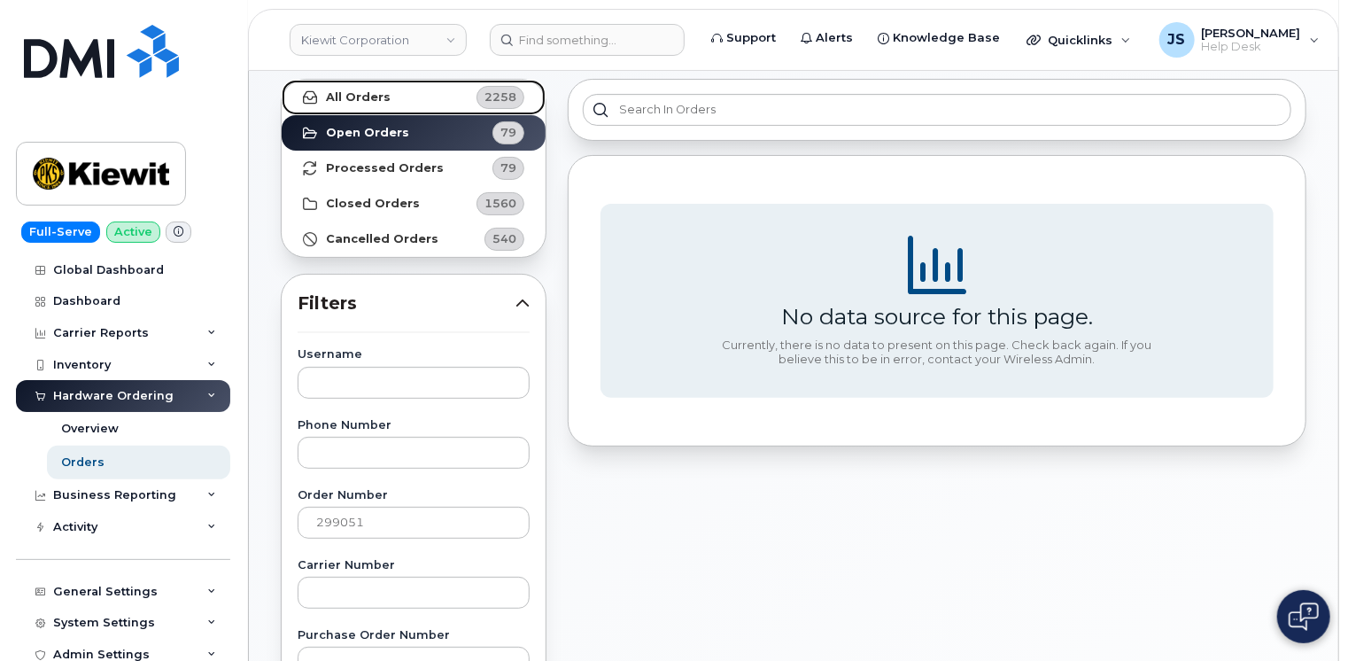
click at [381, 97] on strong "All Orders" at bounding box center [358, 97] width 65 height 14
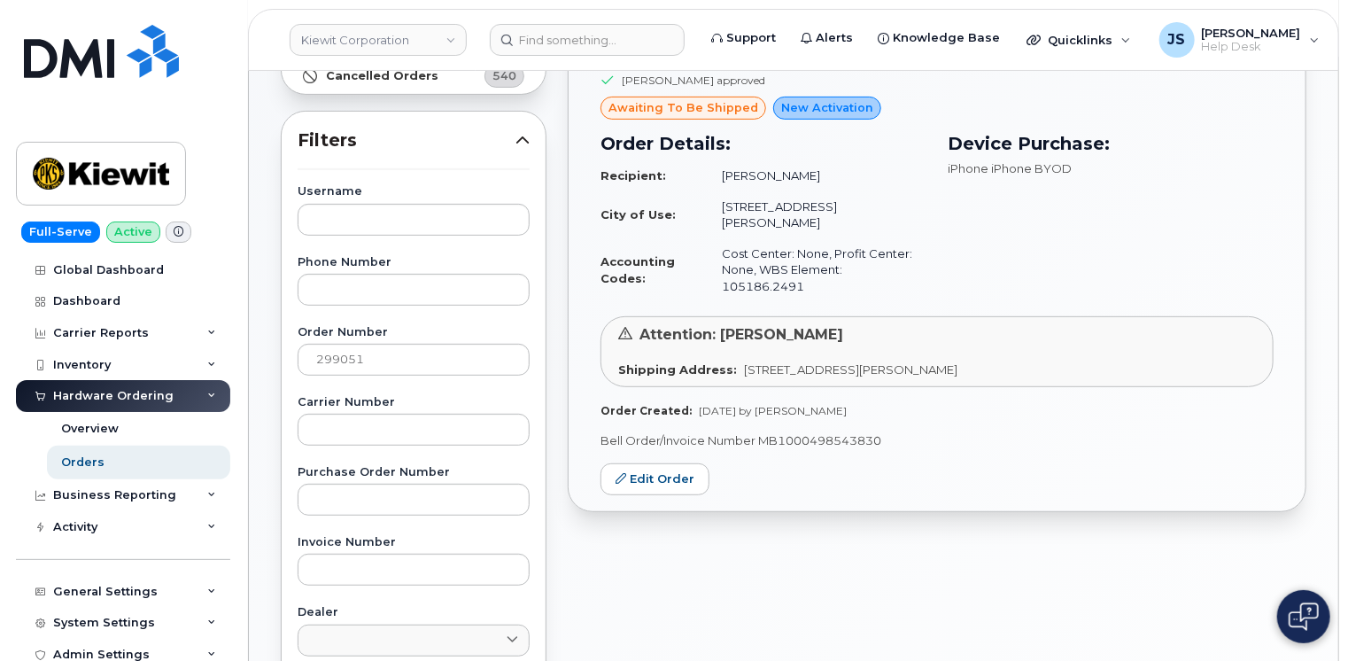
scroll to position [266, 0]
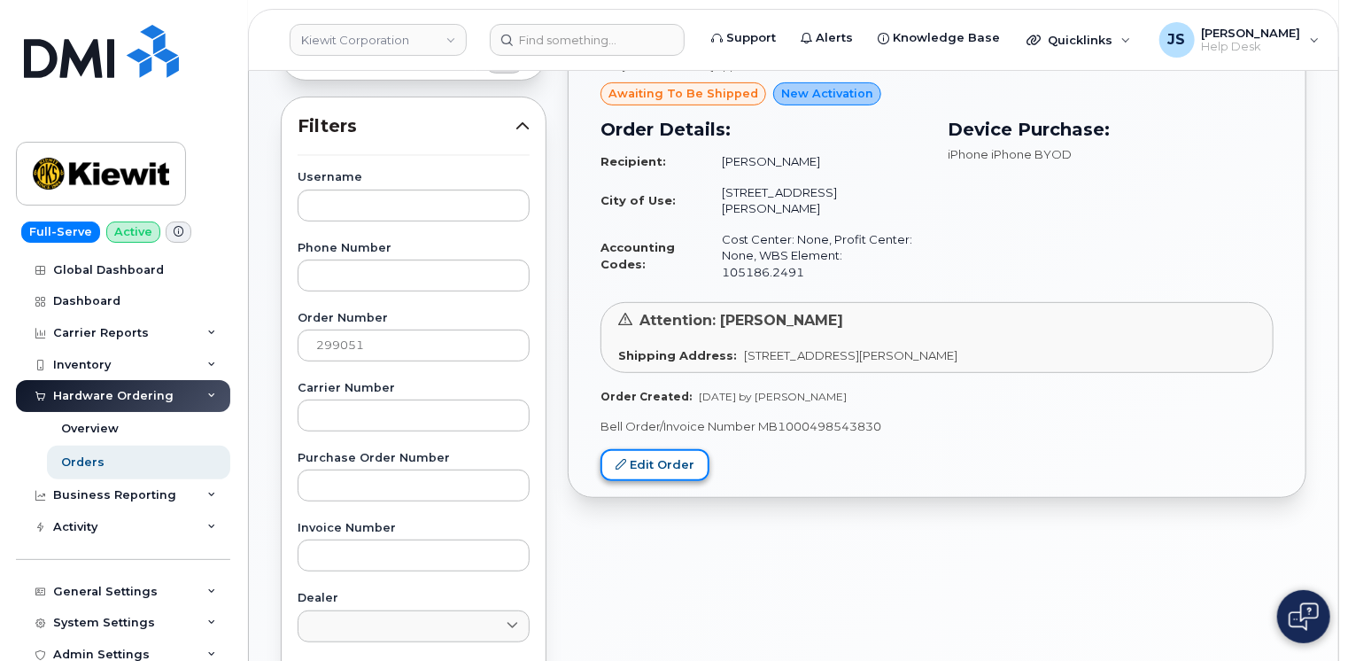
click at [652, 449] on link "Edit Order" at bounding box center [655, 465] width 109 height 33
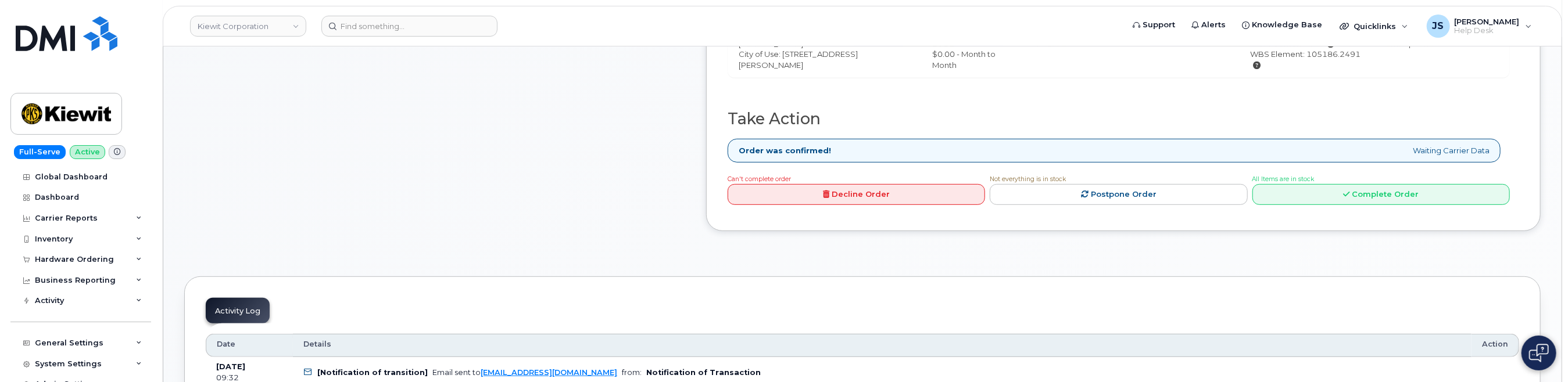
scroll to position [522, 0]
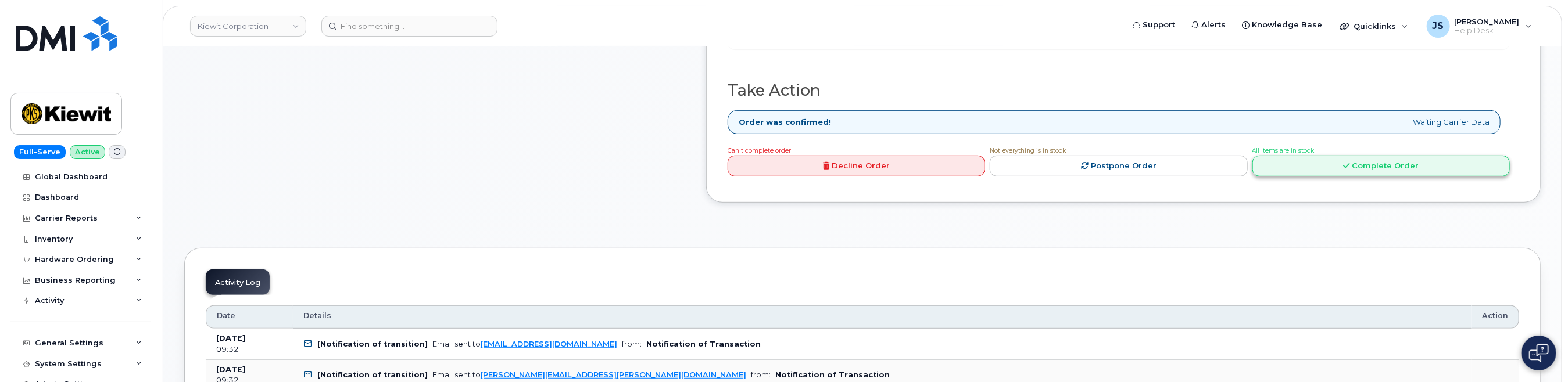
click at [884, 165] on link "Complete Order" at bounding box center [1381, 166] width 257 height 22
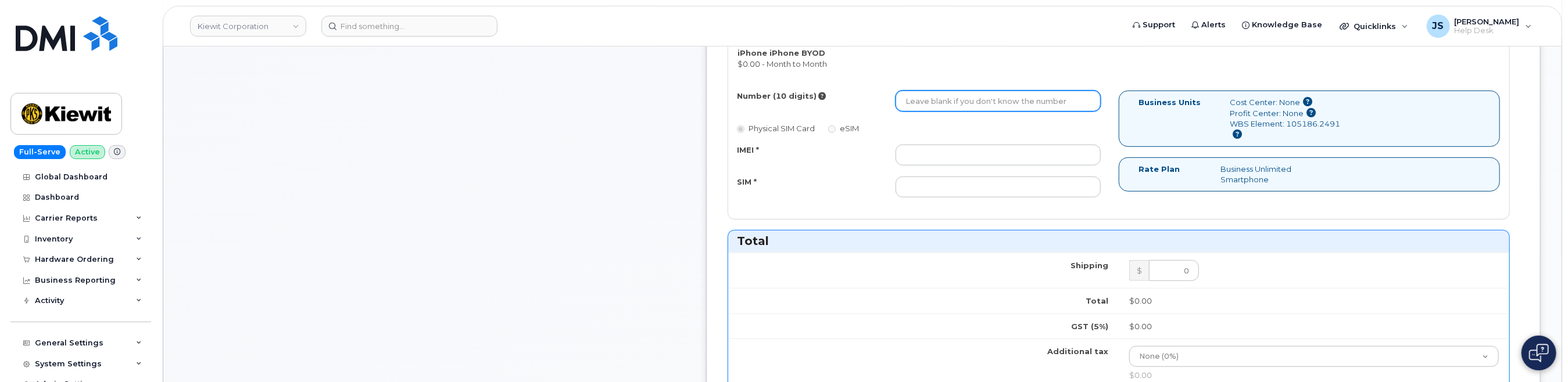
paste input "409-364-0494"
click at [884, 100] on input "409-364-0494" at bounding box center [998, 101] width 205 height 21
type input "4093640494"
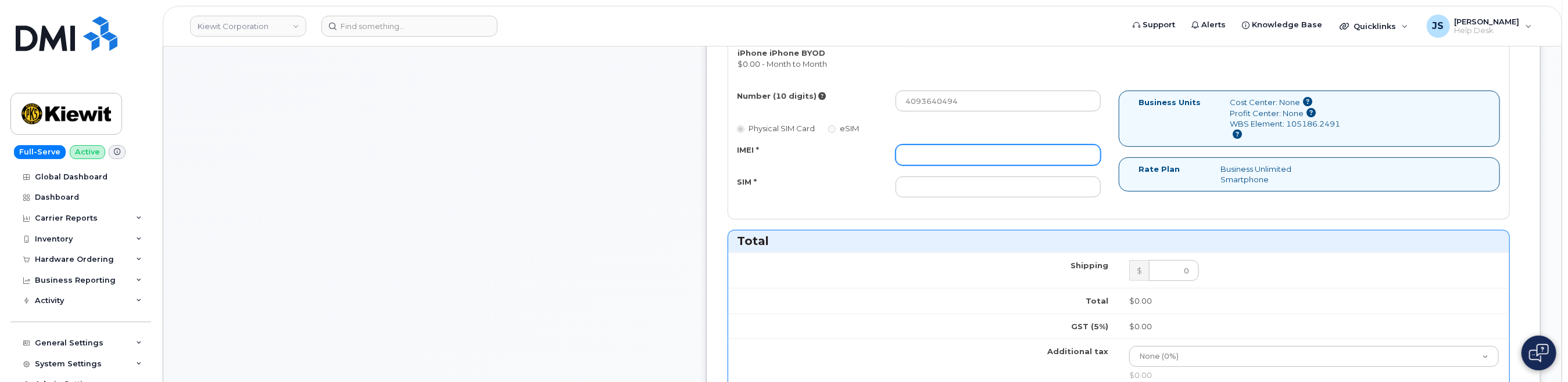
click at [884, 152] on input "IMEI *" at bounding box center [998, 155] width 205 height 21
paste input "355549913397680"
type input "355549913397680"
click at [884, 189] on input "SIM *" at bounding box center [998, 187] width 205 height 21
paste input "[TECHNICAL_ID]"
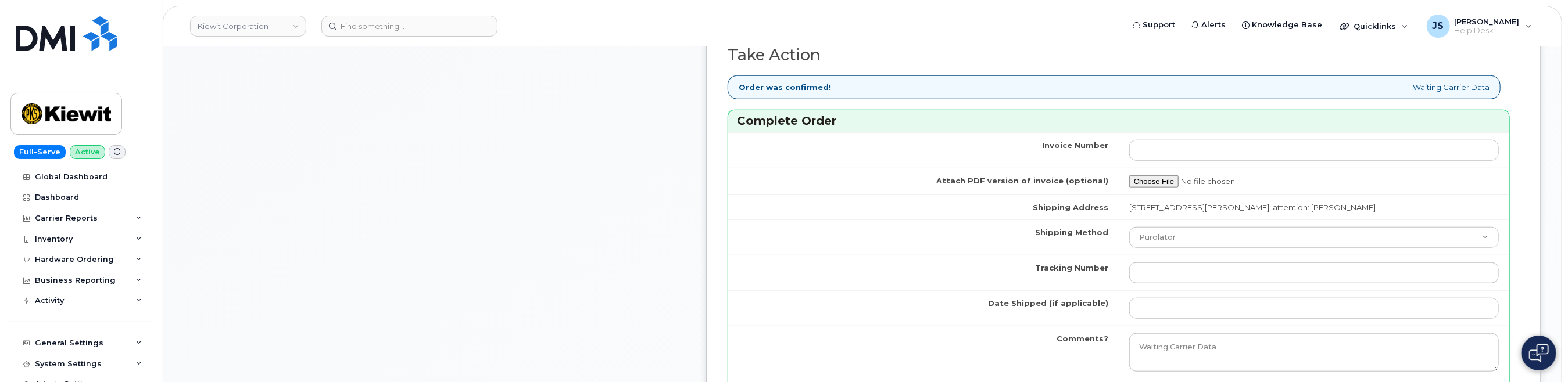
scroll to position [987, 0]
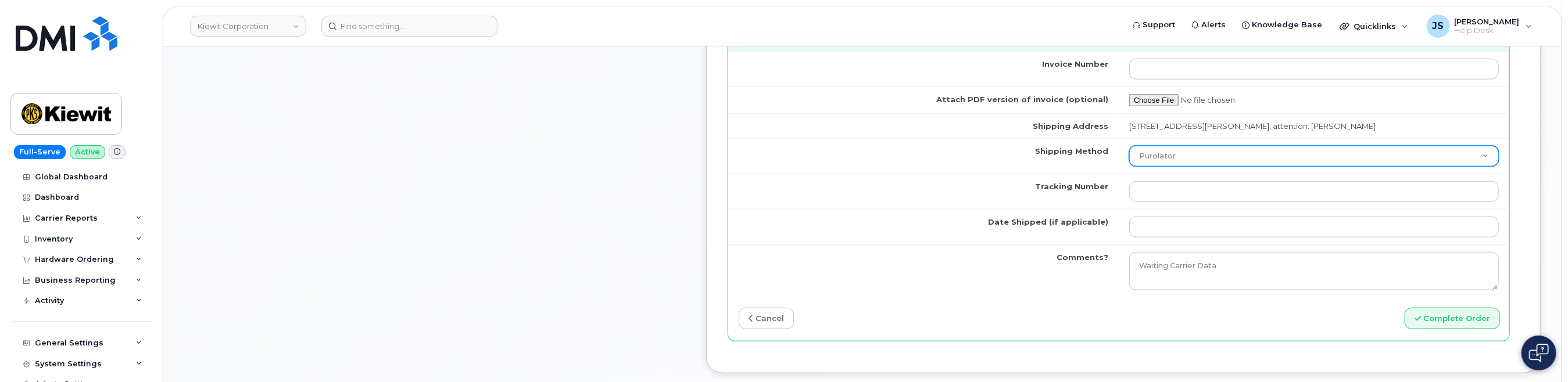
type input "[TECHNICAL_ID]"
click at [884, 159] on select "Purolator UPS FedEx Canada Post Courier Other Drop Off Pick Up" at bounding box center [1313, 156] width 369 height 21
select select "FedEx"
click at [884, 145] on select "Purolator UPS FedEx Canada Post Courier Other Drop Off Pick Up" at bounding box center [1313, 156] width 369 height 21
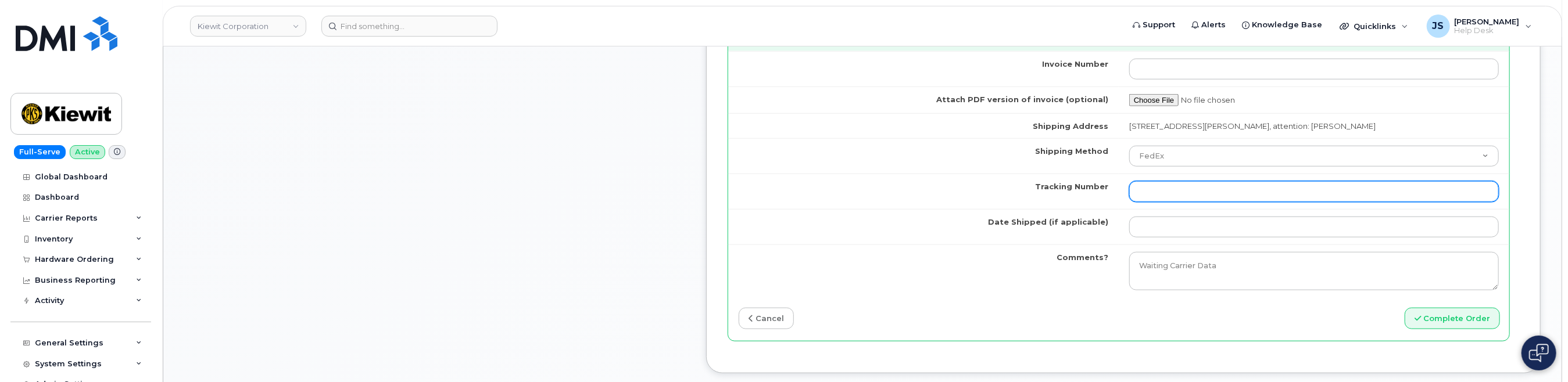
click at [884, 181] on input "Tracking Number" at bounding box center [1313, 191] width 369 height 21
type input "n/a"
click at [884, 244] on td "Comments?" at bounding box center [923, 271] width 390 height 53
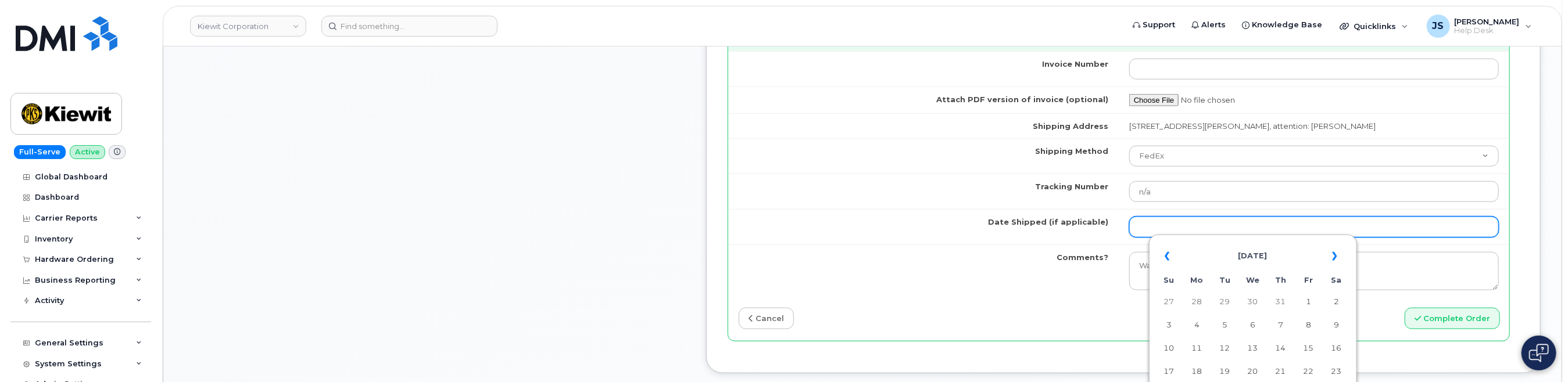
click at [884, 228] on input "Date Shipped (if applicable)" at bounding box center [1313, 227] width 369 height 21
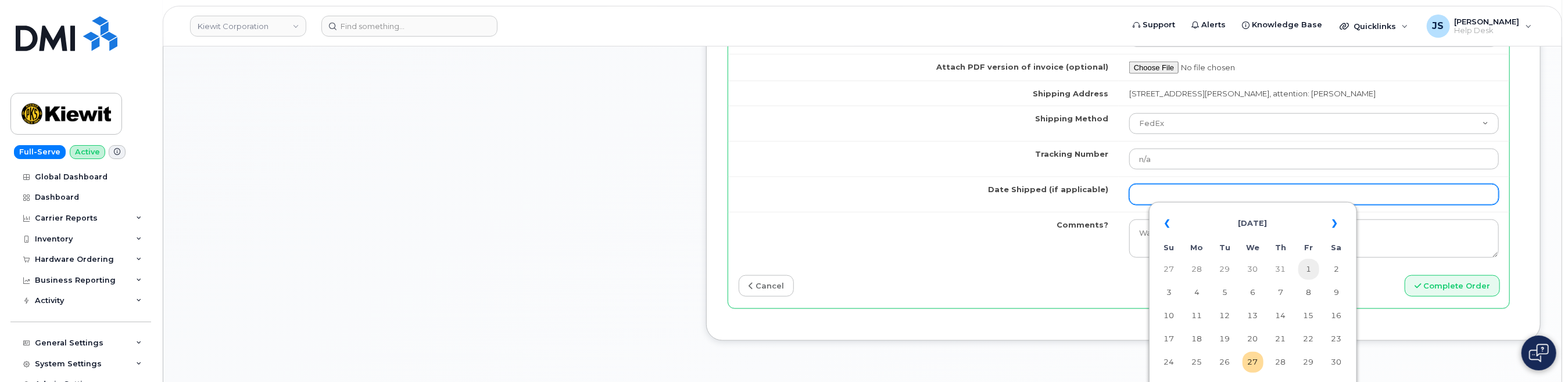
scroll to position [1044, 0]
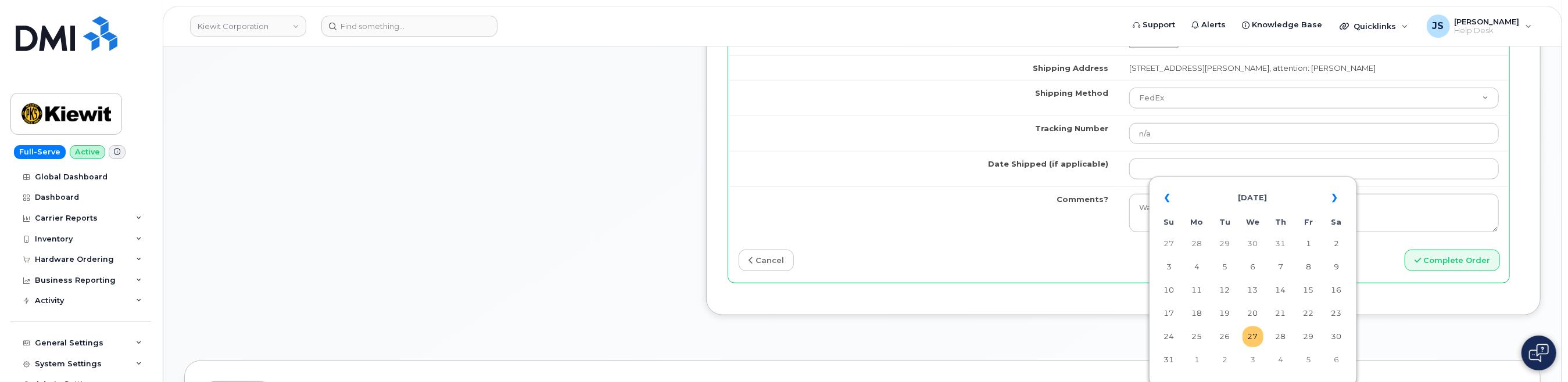
click at [884, 342] on td "27" at bounding box center [1253, 337] width 21 height 21
type input "2025-08-27"
click at [884, 257] on button "Complete Order" at bounding box center [1452, 260] width 95 height 22
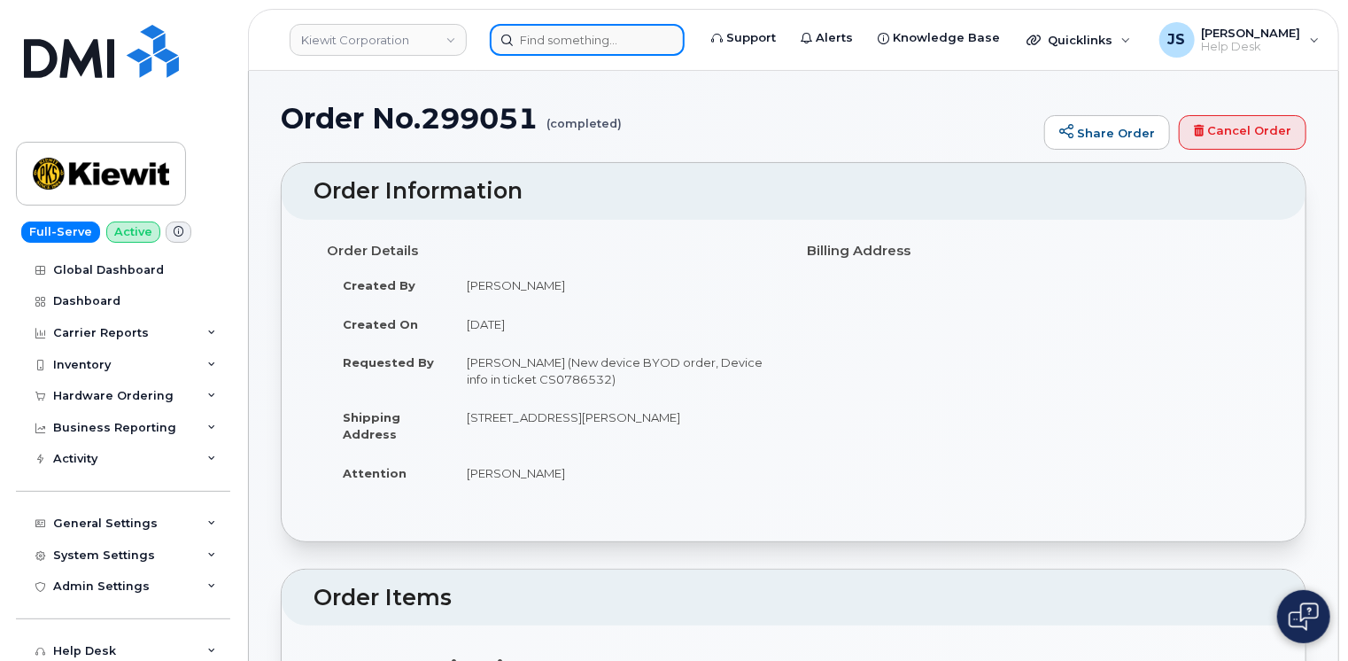
click at [531, 38] on input at bounding box center [587, 40] width 195 height 32
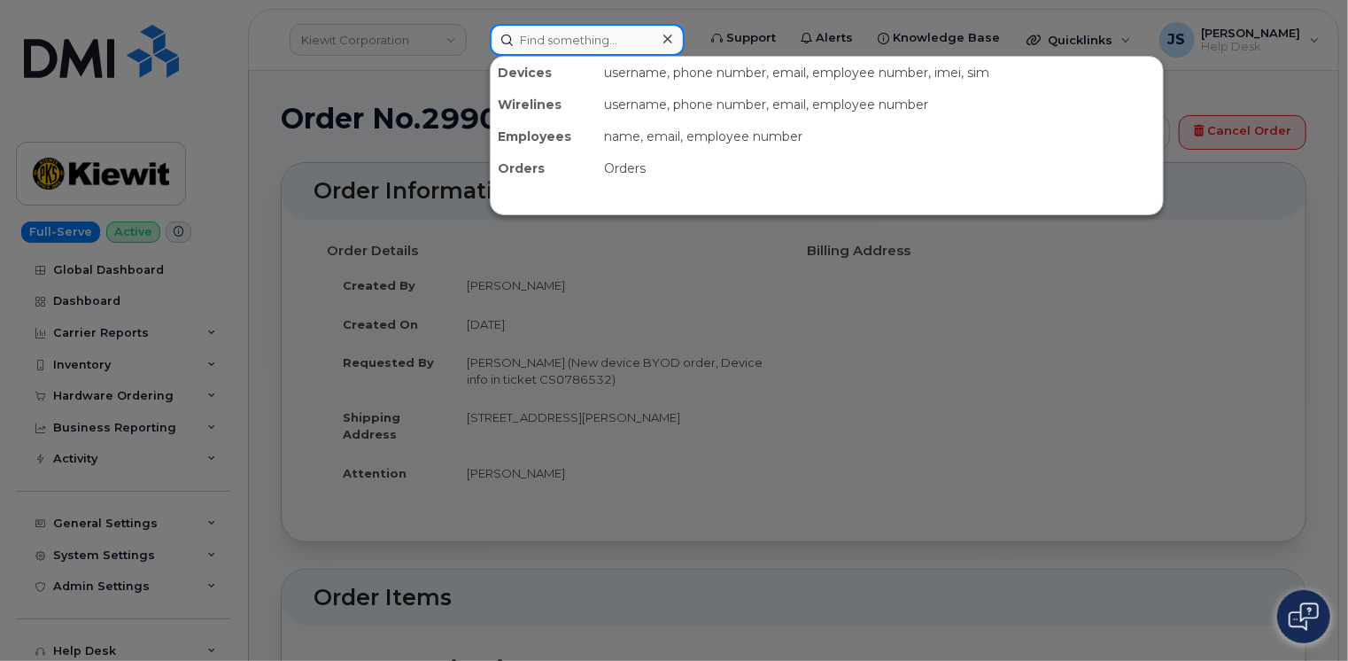
paste input "3435727989"
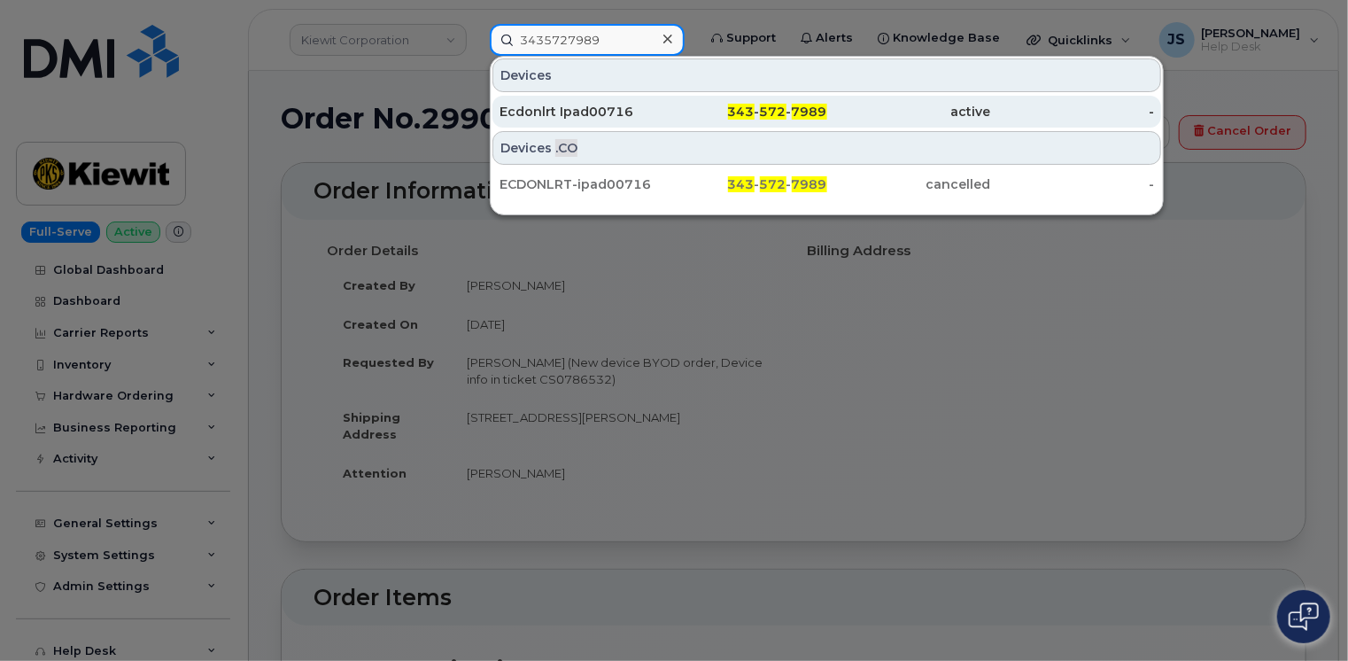
type input "3435727989"
click at [592, 105] on div "Ecdonlrt Ipad00716" at bounding box center [582, 112] width 164 height 18
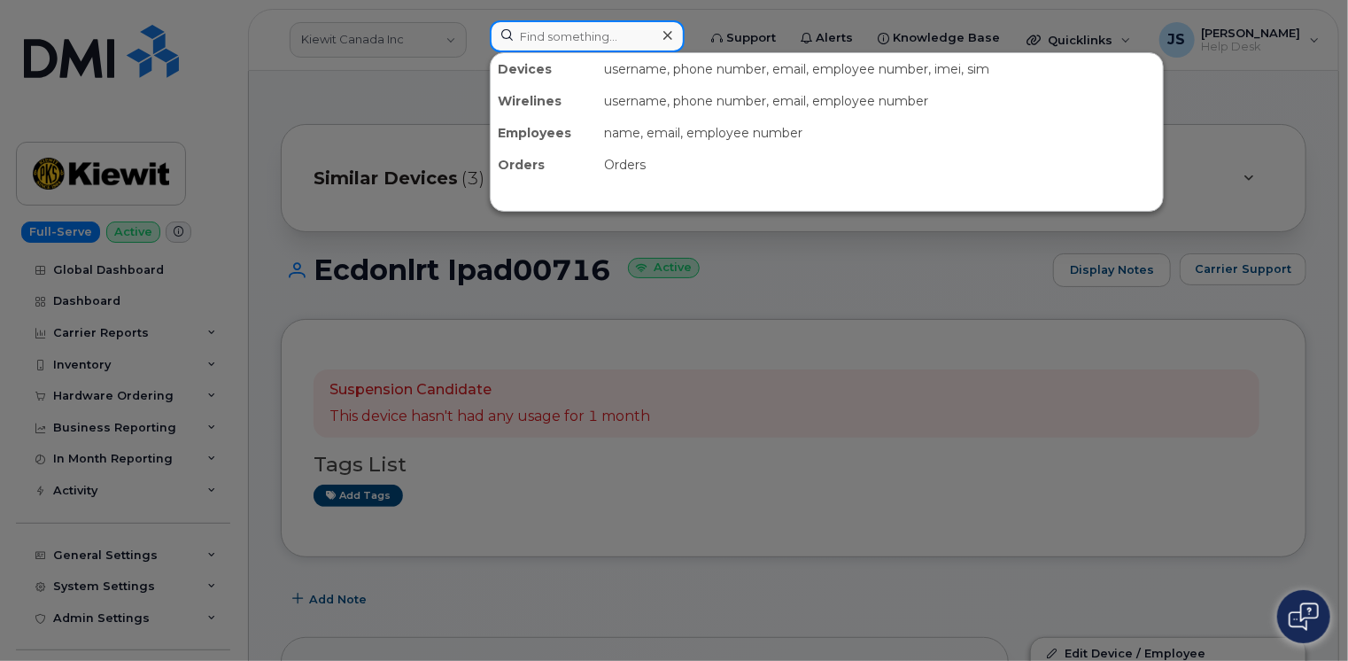
click at [578, 34] on input at bounding box center [587, 36] width 195 height 32
paste input "907-406-0725"
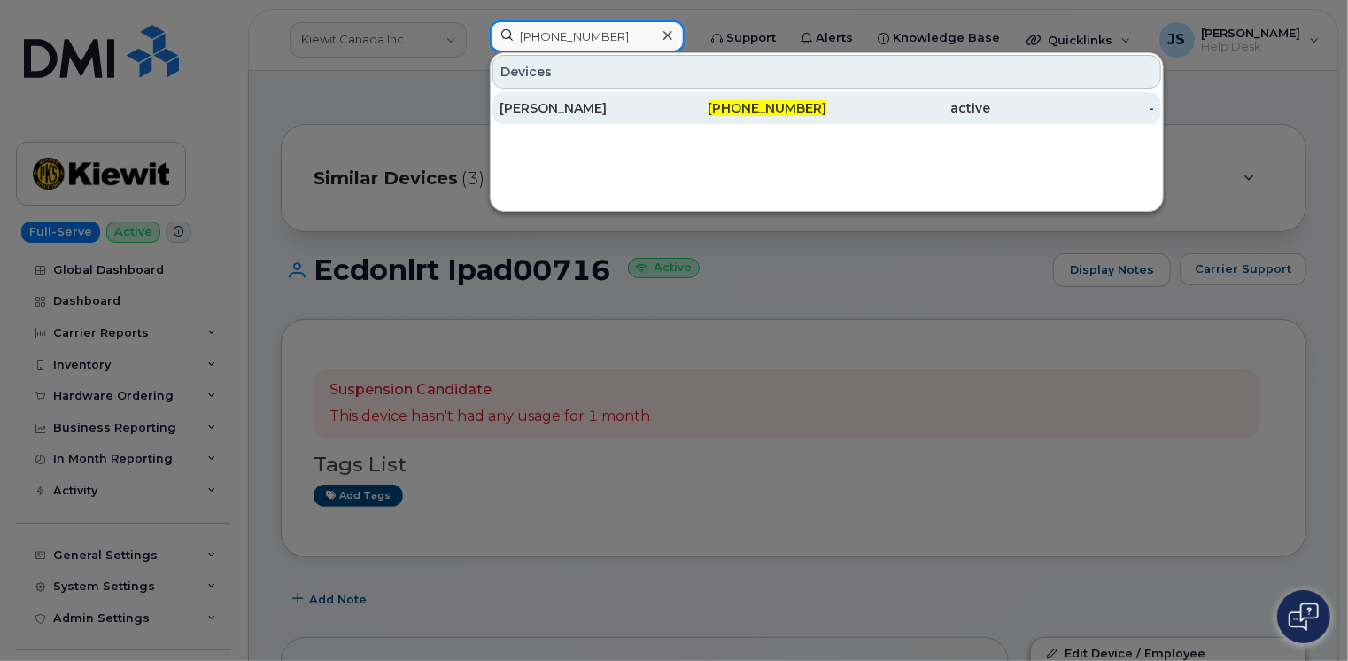
type input "907-406-0725"
click at [663, 96] on div "CAROL MARKS" at bounding box center [745, 108] width 164 height 32
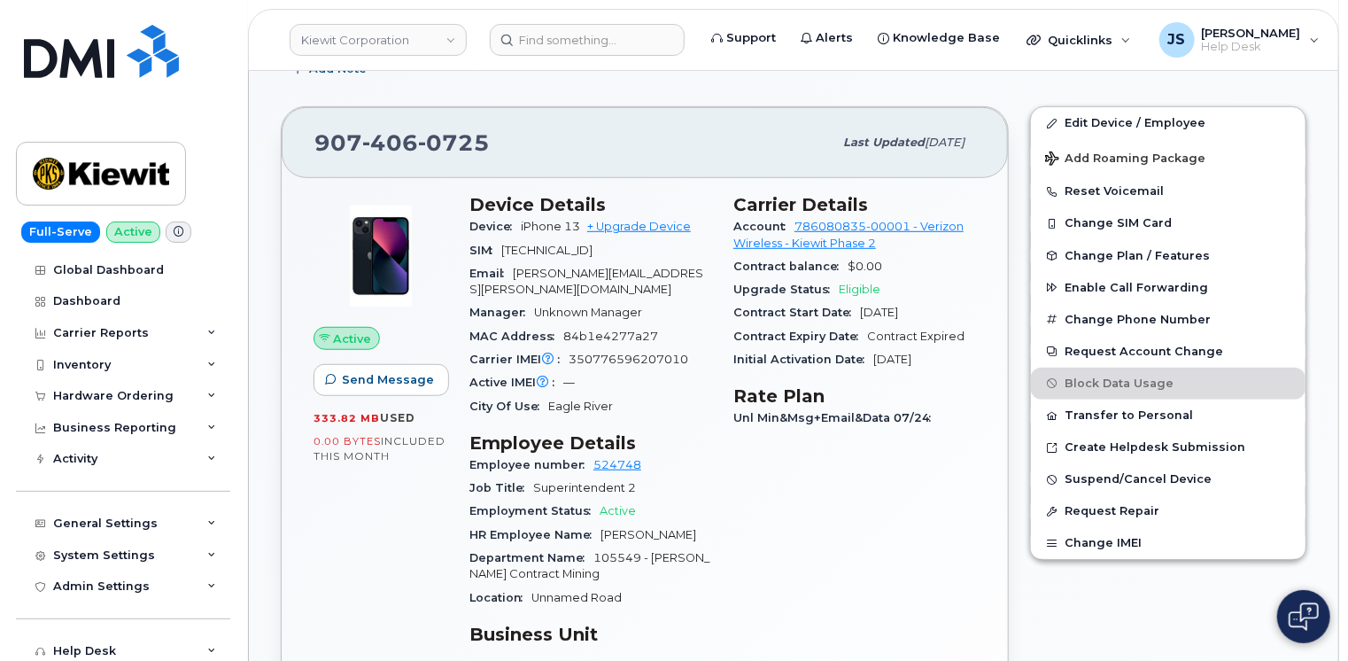
scroll to position [443, 0]
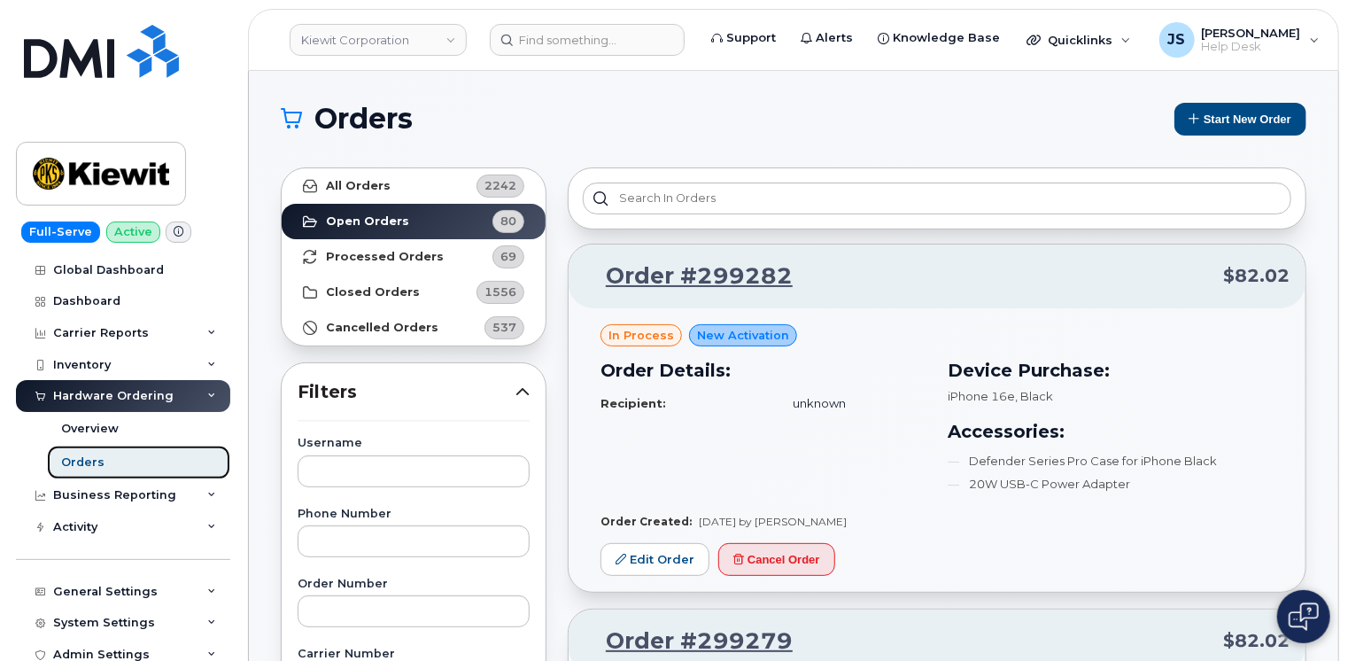
click at [92, 469] on div "Orders" at bounding box center [82, 462] width 43 height 16
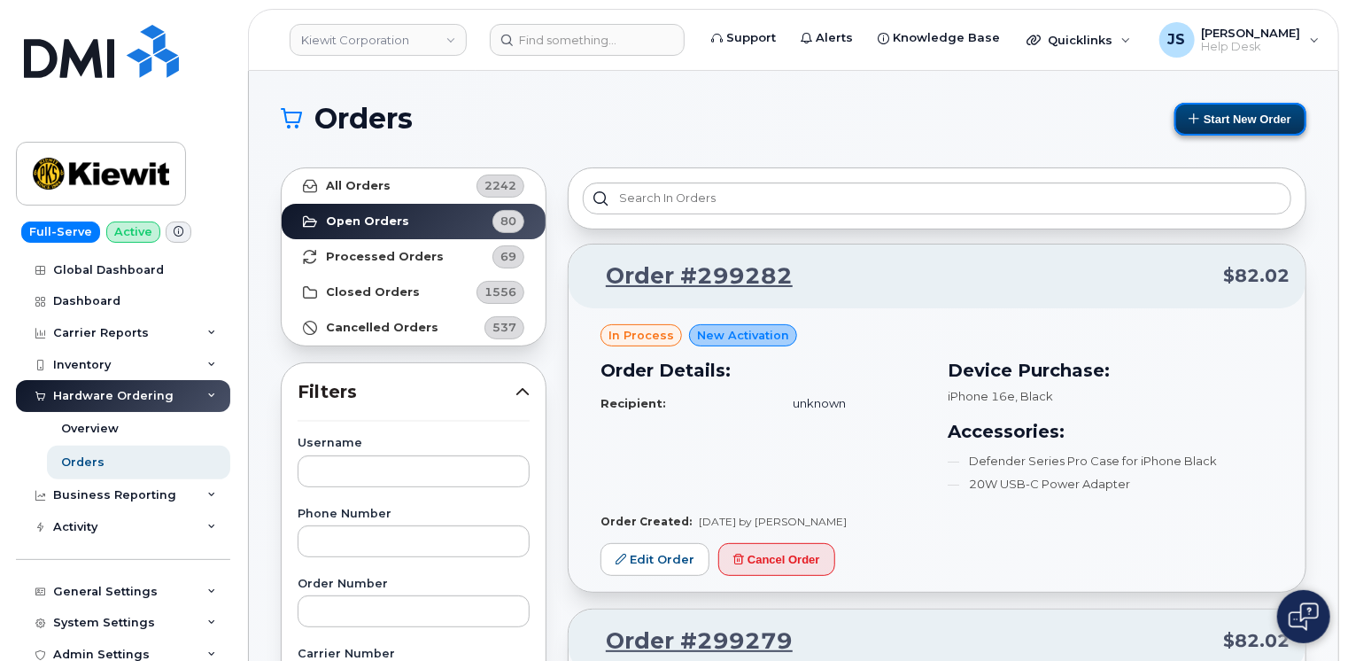
click at [1258, 114] on button "Start New Order" at bounding box center [1241, 119] width 132 height 33
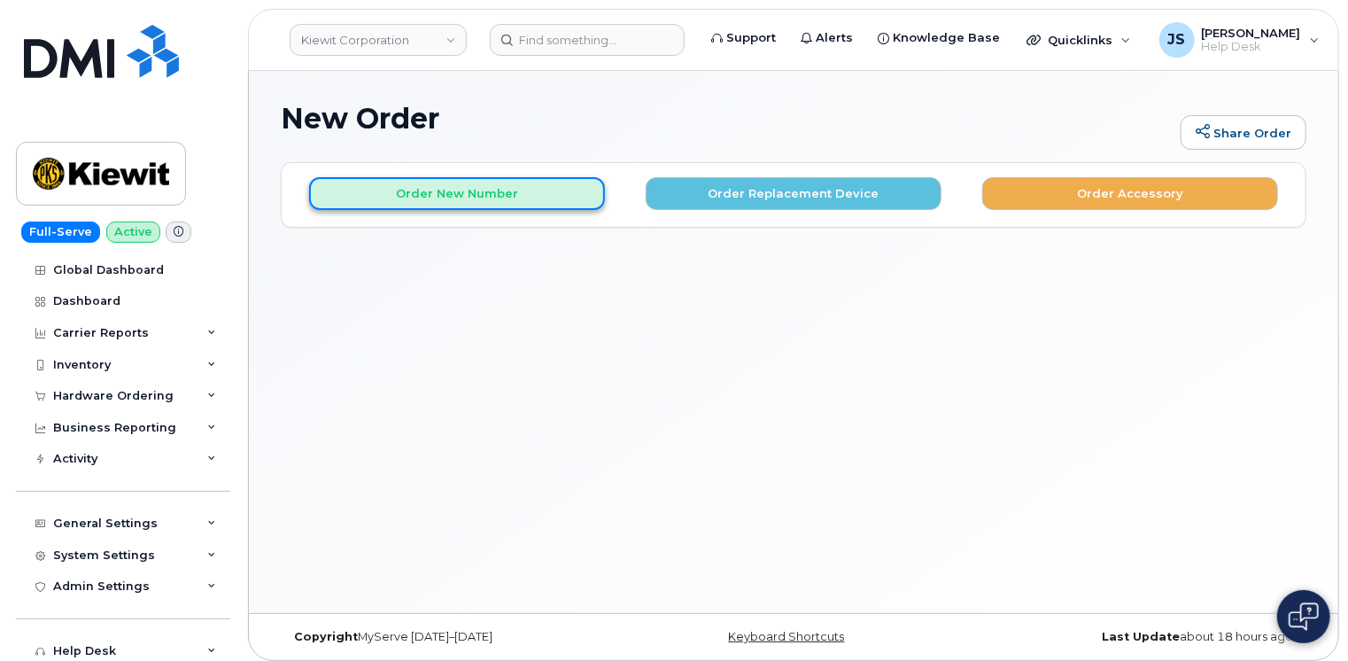
click at [426, 193] on button "Order New Number" at bounding box center [457, 193] width 296 height 33
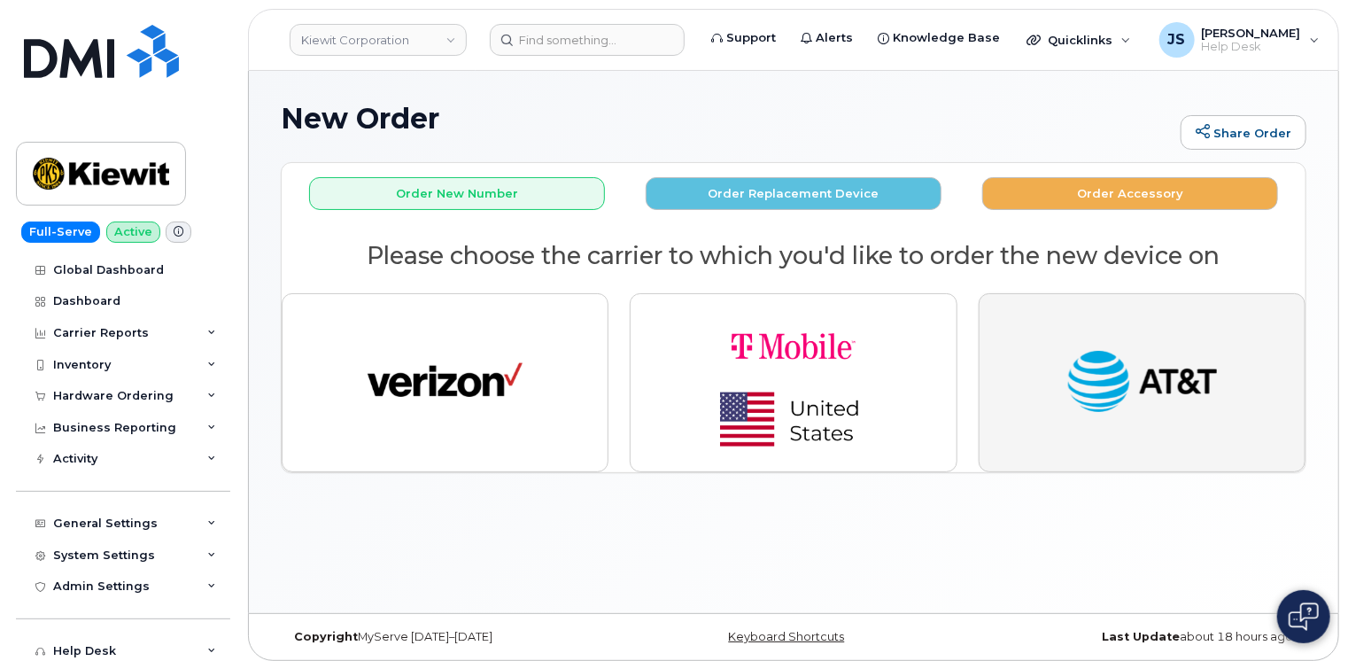
click at [1109, 367] on img "button" at bounding box center [1142, 383] width 155 height 80
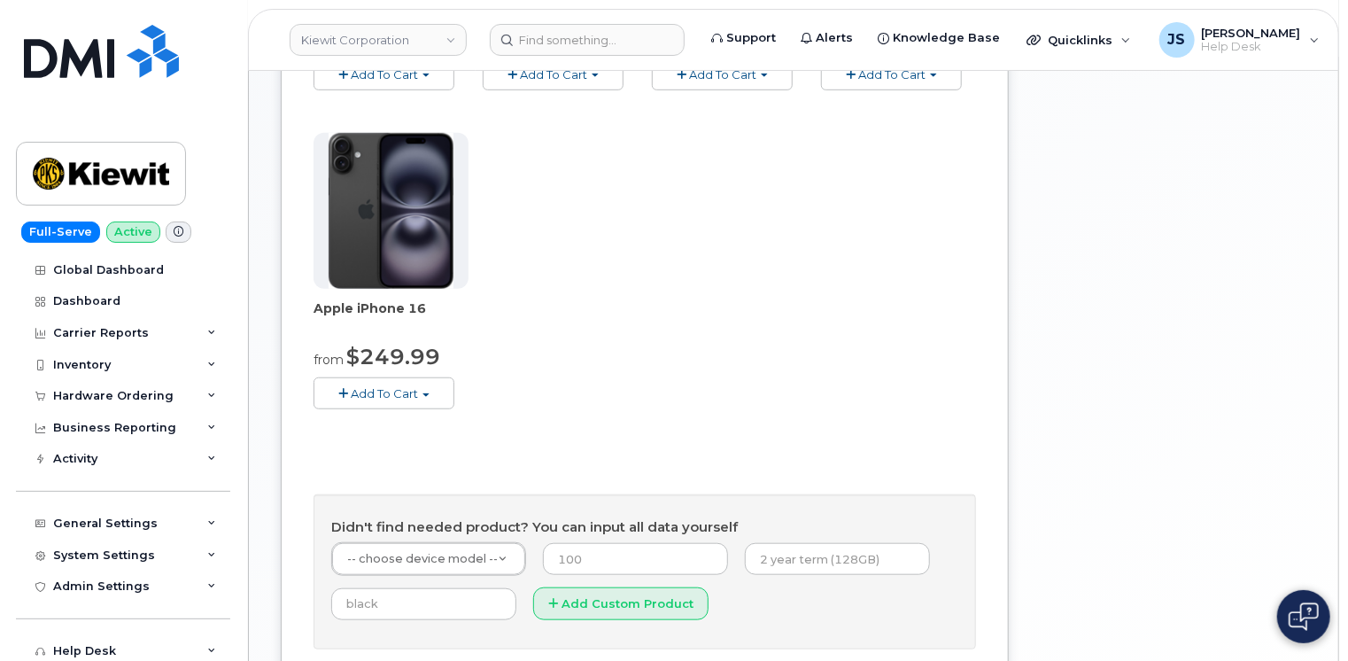
scroll to position [682, 0]
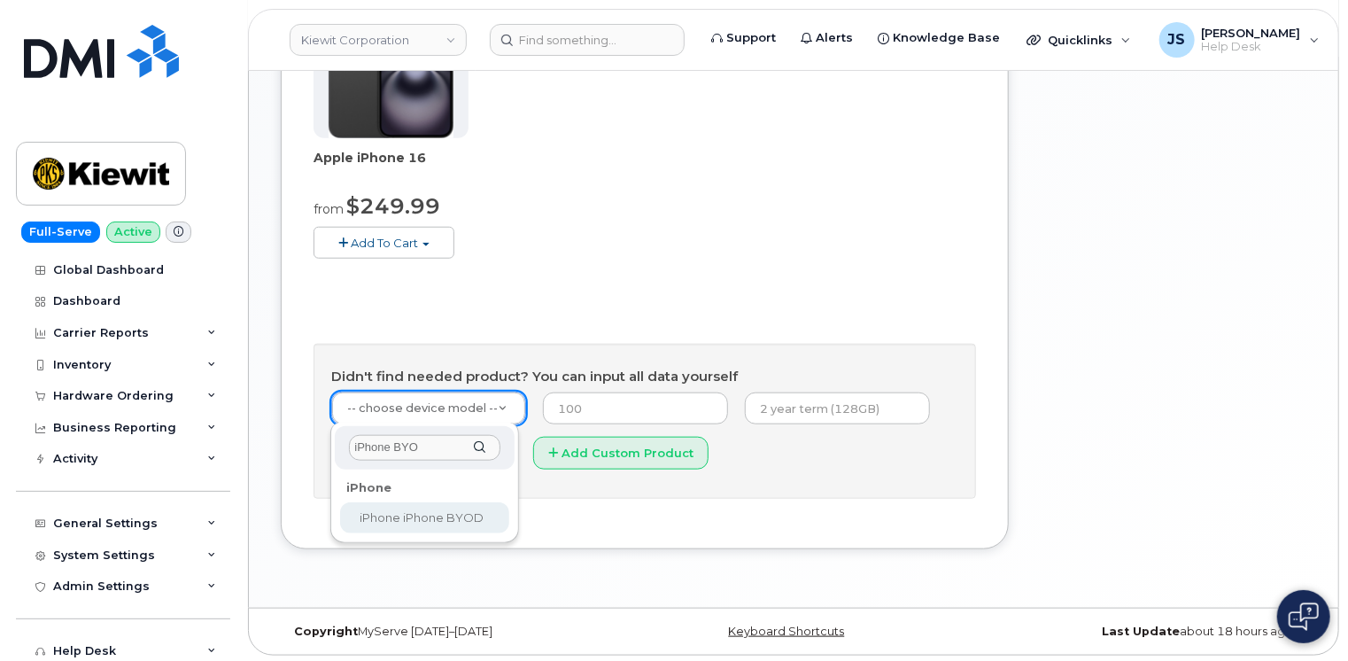
type input "iPhone BYO"
select select "2421"
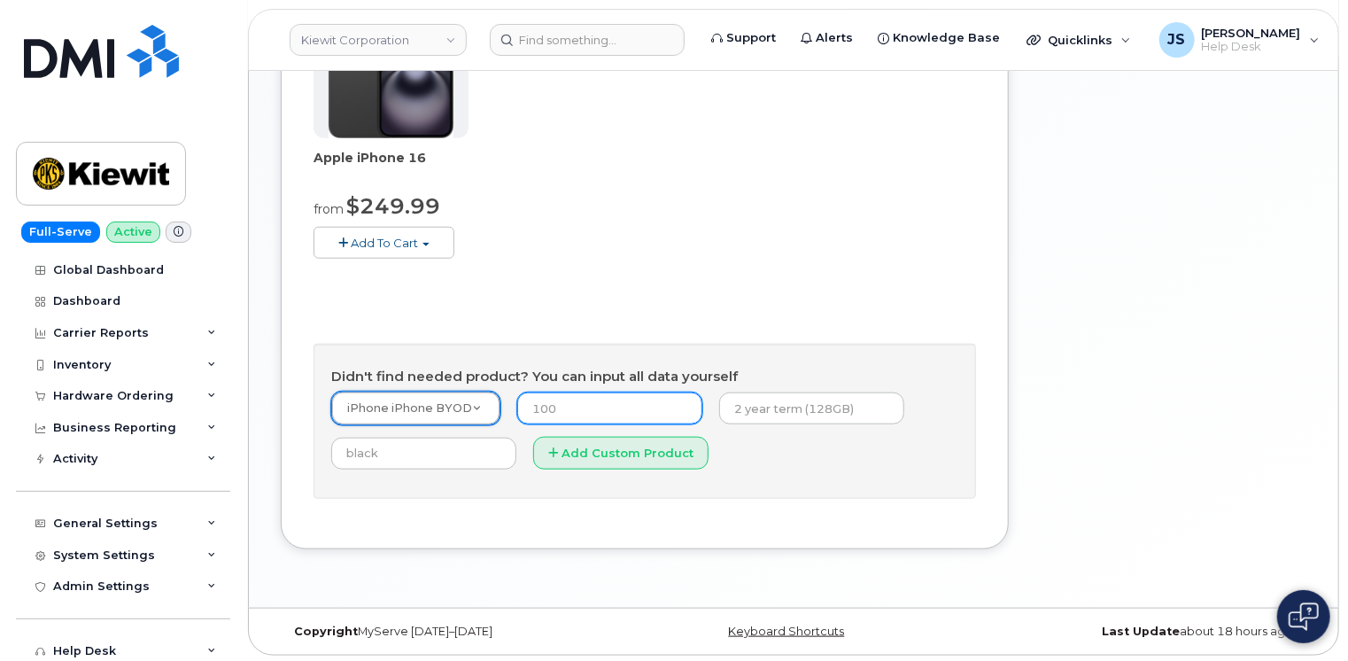
click at [602, 409] on input "number" at bounding box center [609, 408] width 185 height 32
type input "0"
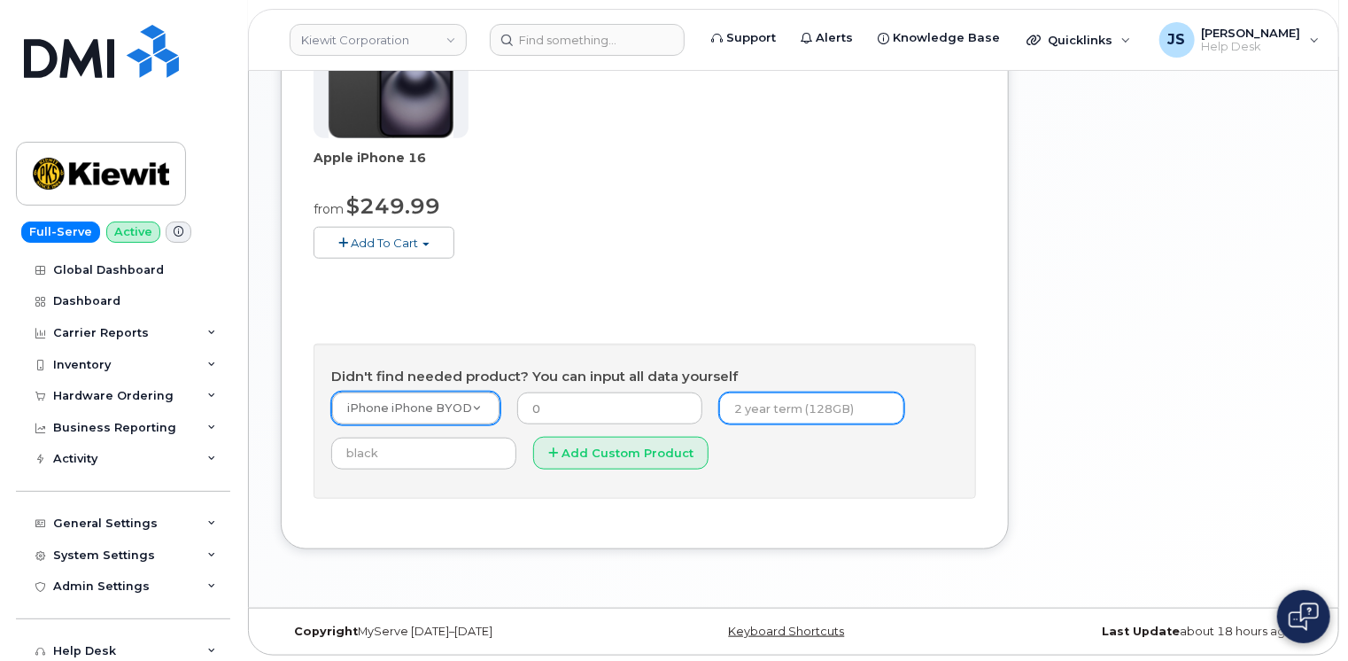
click at [774, 412] on input "text" at bounding box center [811, 408] width 185 height 32
click at [790, 405] on input "128GB" at bounding box center [811, 408] width 185 height 32
paste input "350776596207010"
type input "128GB 350776596207010"
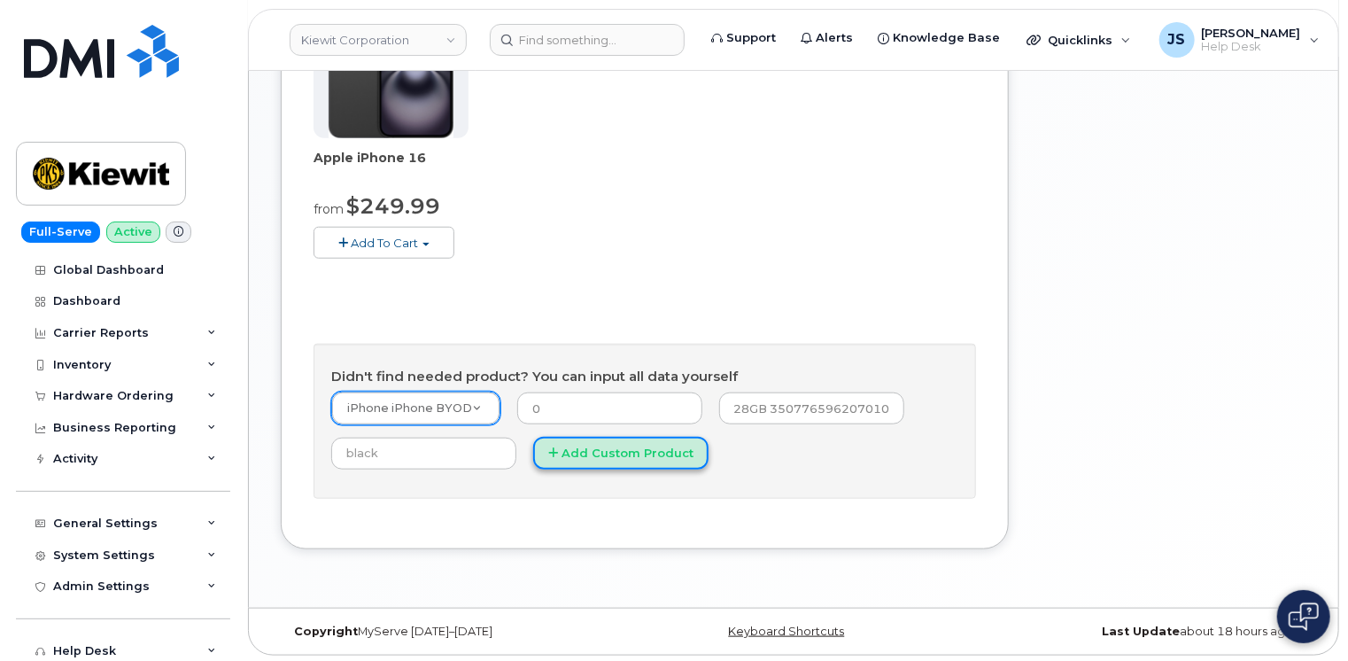
scroll to position [0, 0]
click at [554, 458] on button "Add Custom Product" at bounding box center [620, 453] width 175 height 33
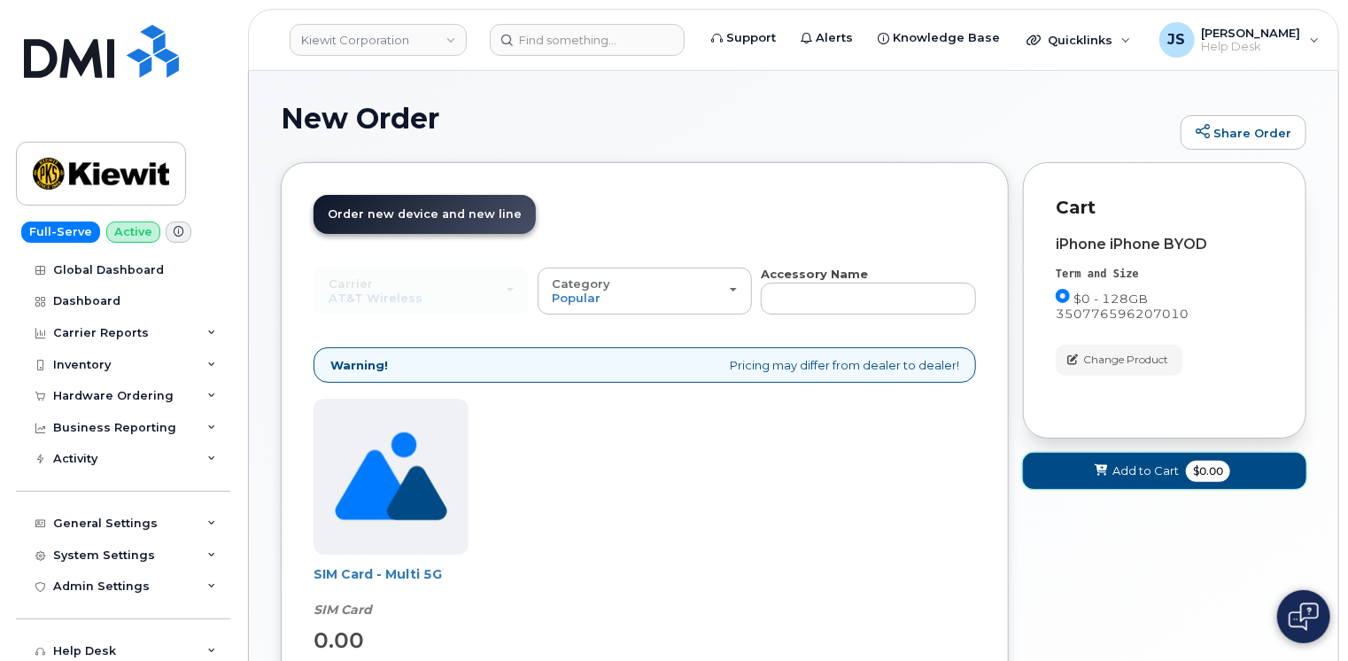
click at [1062, 454] on button "Add to Cart $0.00" at bounding box center [1164, 471] width 283 height 36
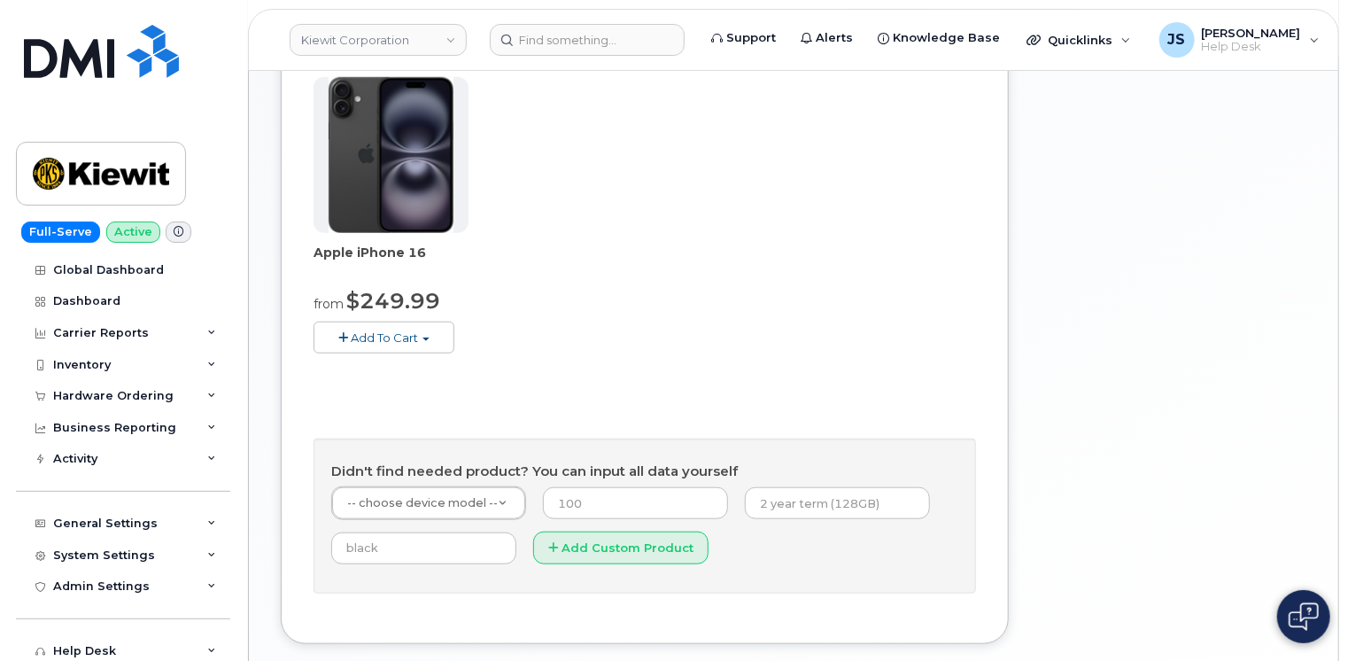
scroll to position [620, 0]
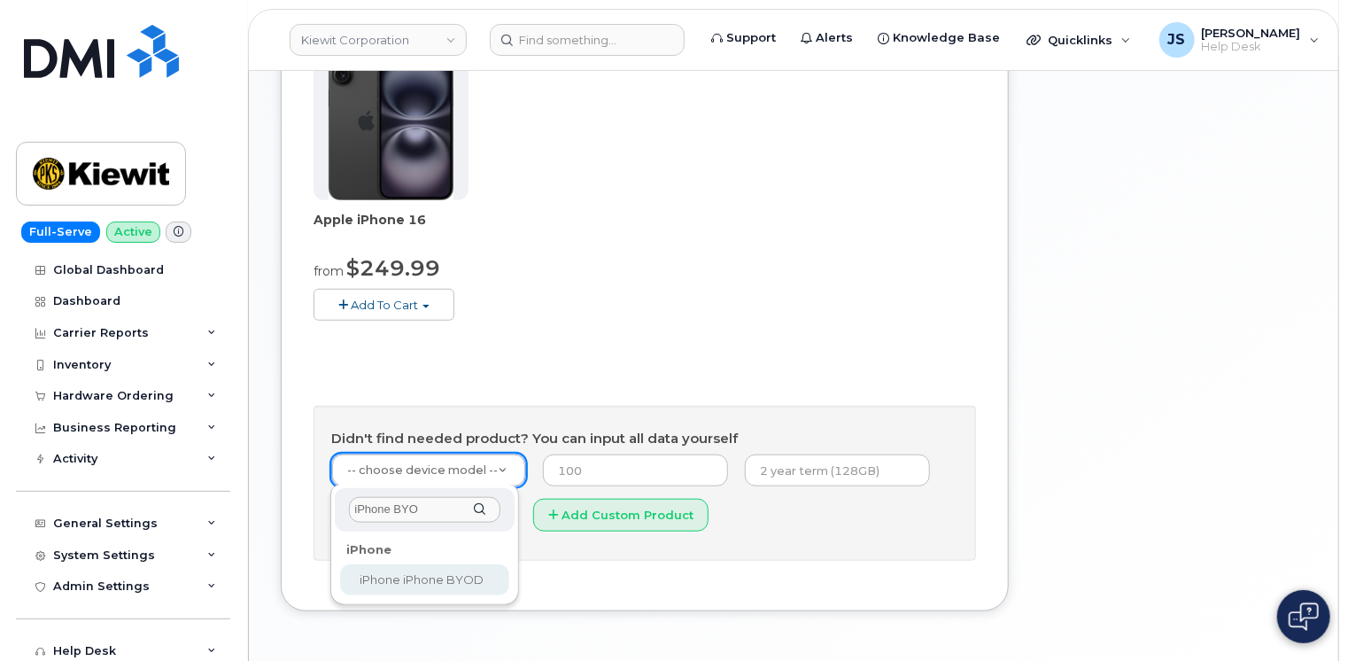
type input "iPhone BYO"
select select "2421"
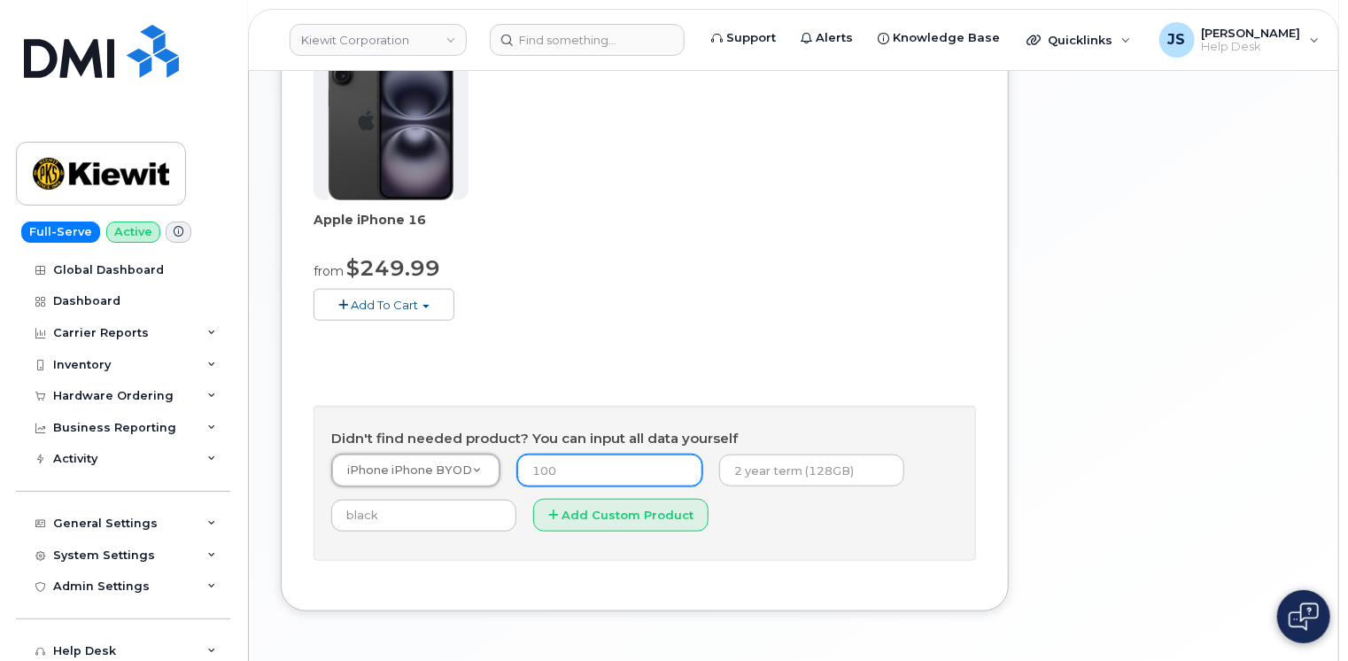
click at [615, 476] on input "number" at bounding box center [609, 470] width 185 height 32
type input "0"
click at [751, 477] on input "text" at bounding box center [811, 470] width 185 height 32
click at [925, 431] on h4 "Didn't find needed product? You can input all data yourself" at bounding box center [644, 438] width 627 height 15
click at [819, 472] on input "128GB" at bounding box center [811, 470] width 185 height 32
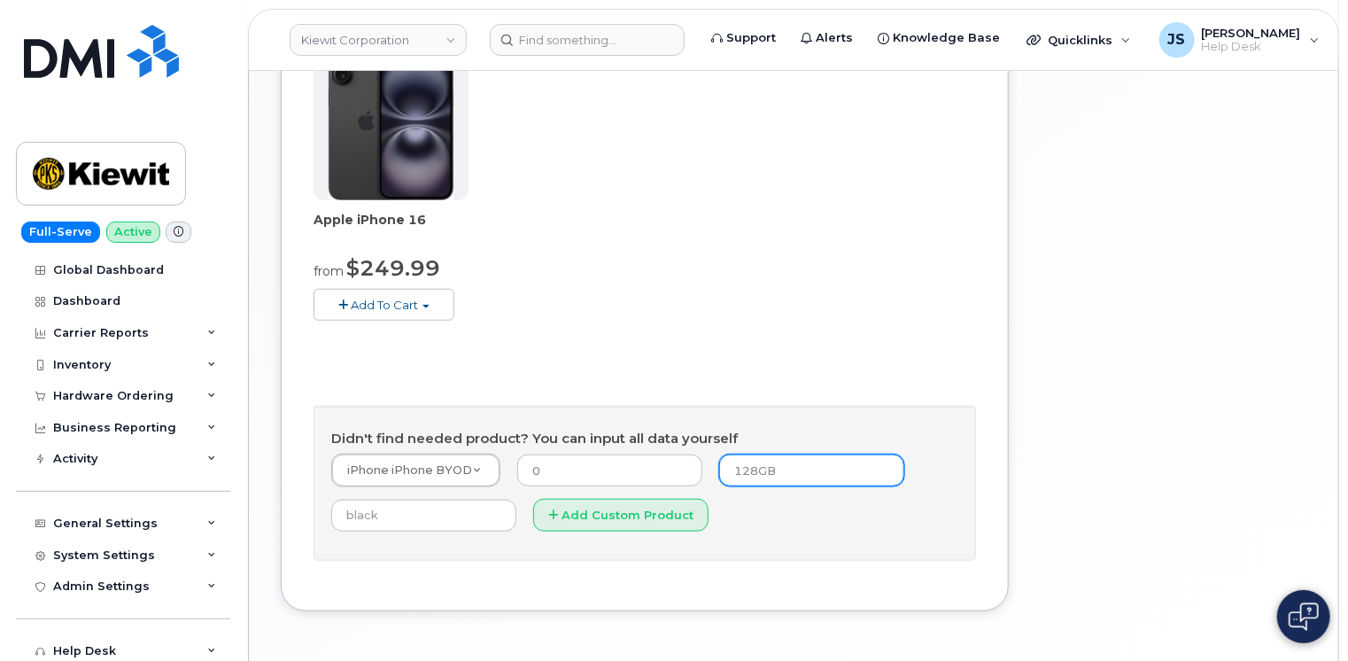
paste input "356071121297486"
type input "128GB 356071121297486"
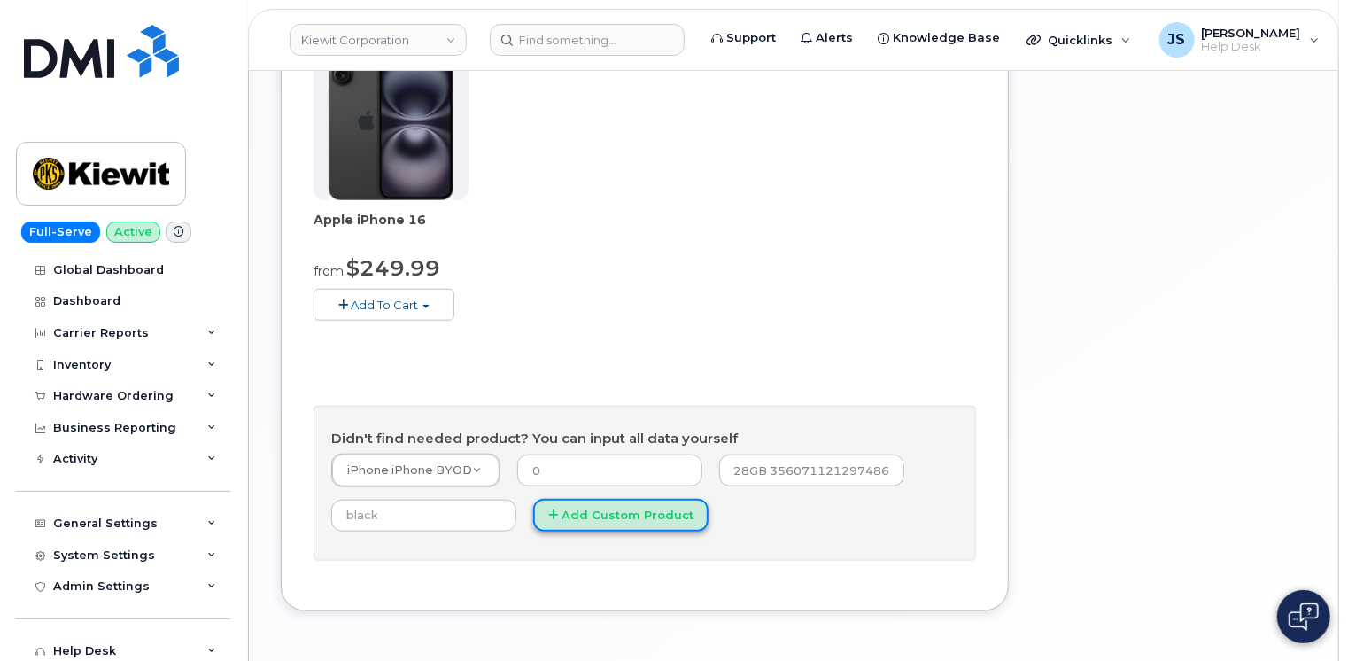
scroll to position [0, 0]
click at [653, 518] on button "Add Custom Product" at bounding box center [620, 515] width 175 height 33
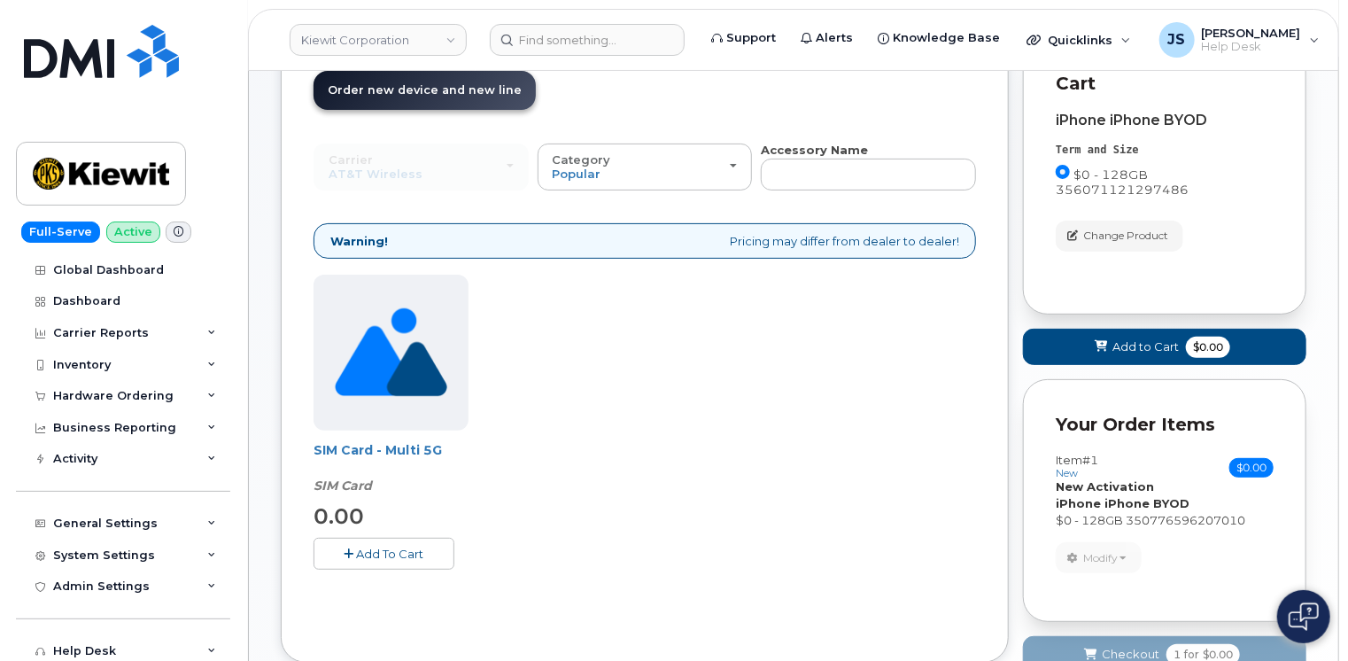
scroll to position [46, 0]
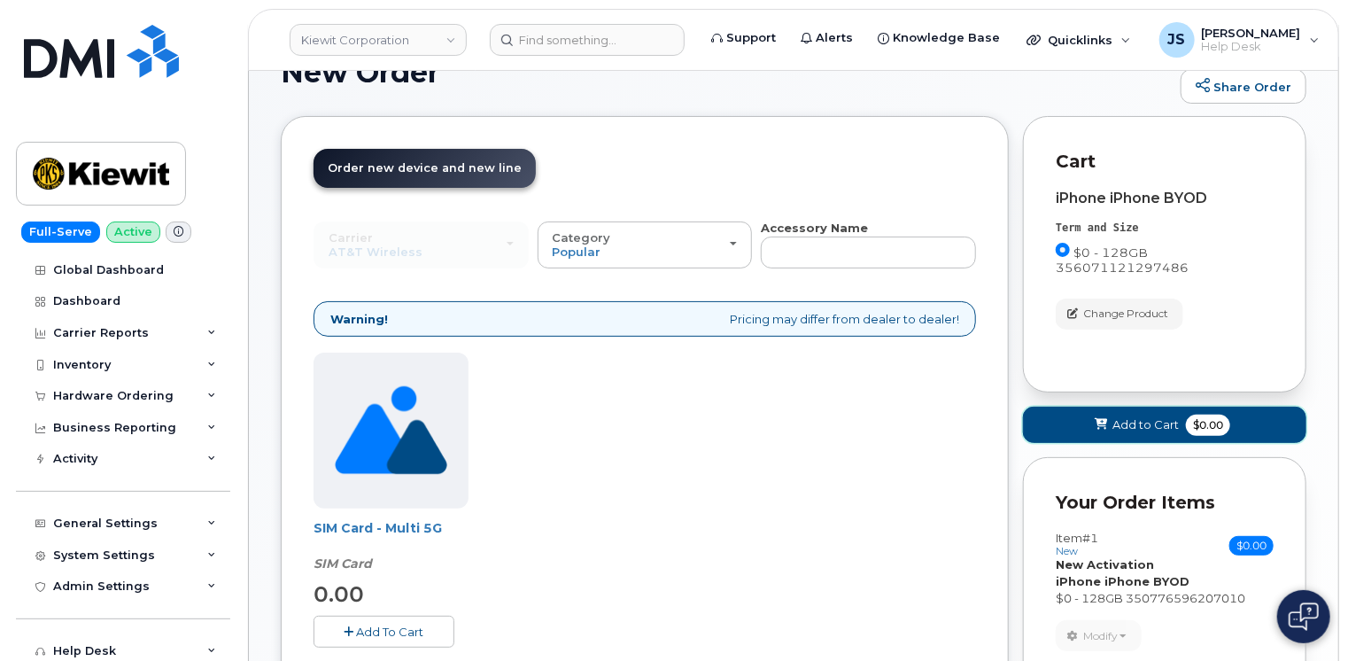
click at [1091, 407] on button "Add to Cart $0.00" at bounding box center [1164, 425] width 283 height 36
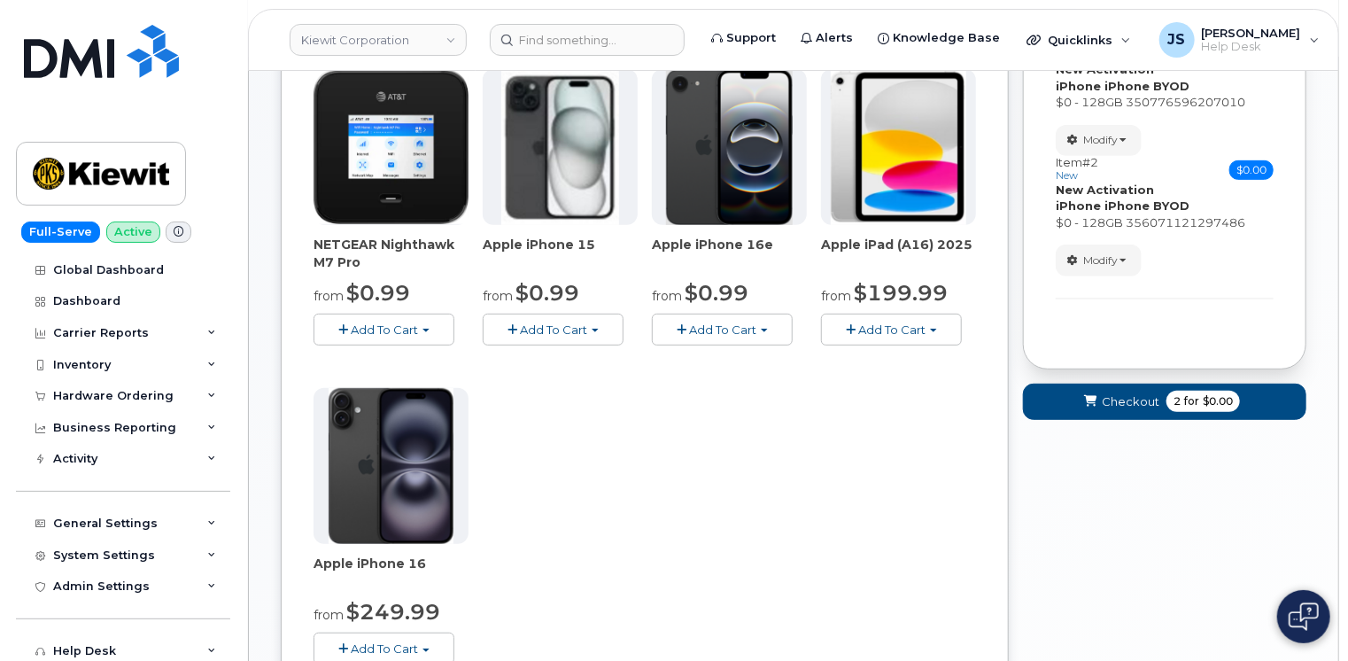
scroll to position [312, 0]
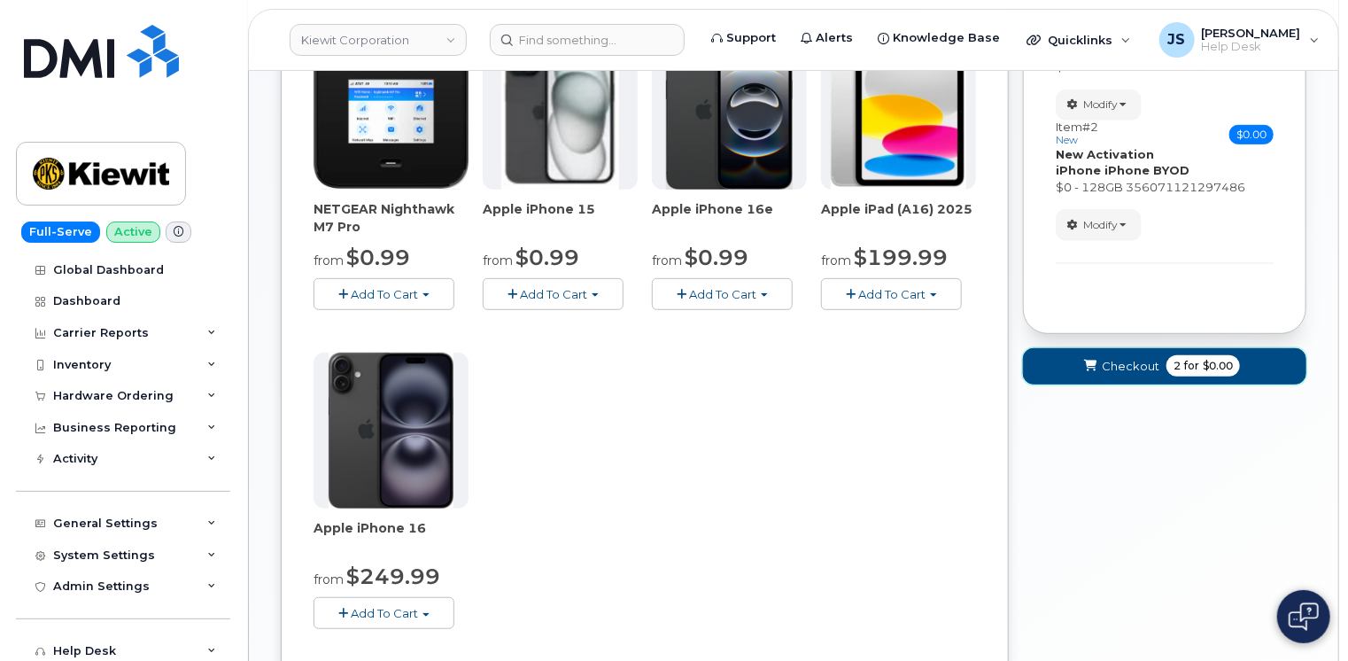
click at [1133, 369] on span "Checkout" at bounding box center [1131, 366] width 58 height 17
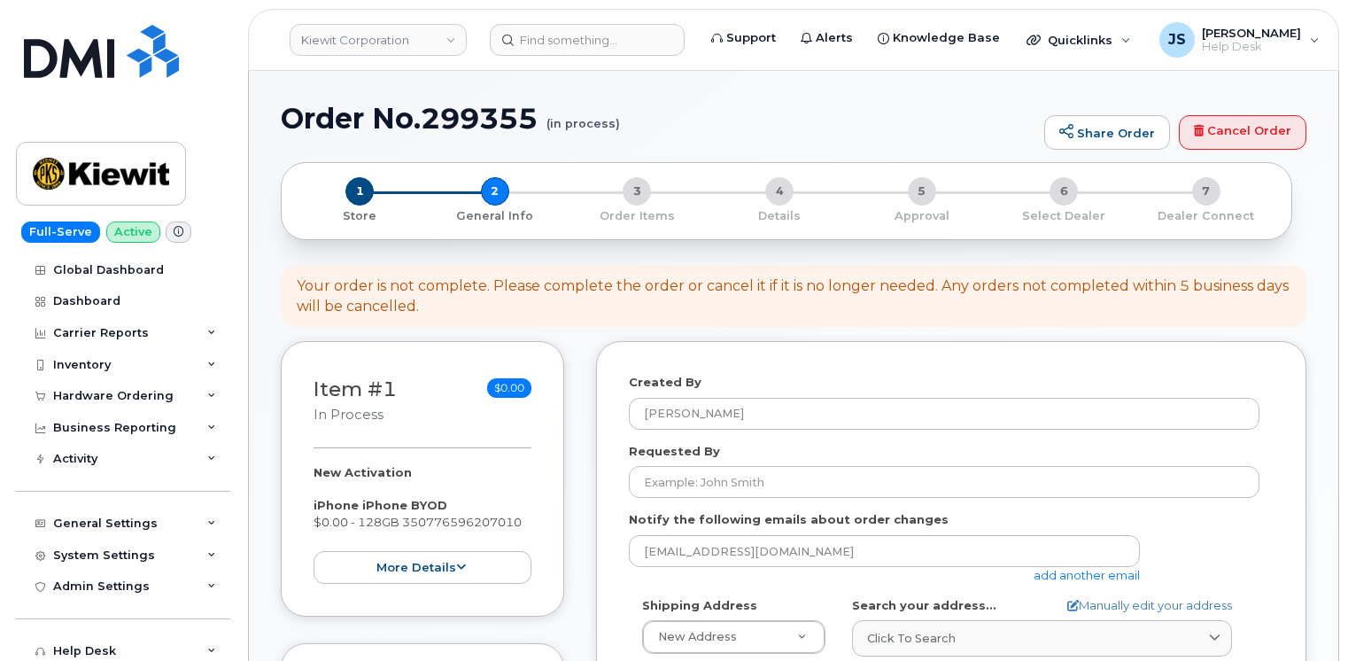
select select
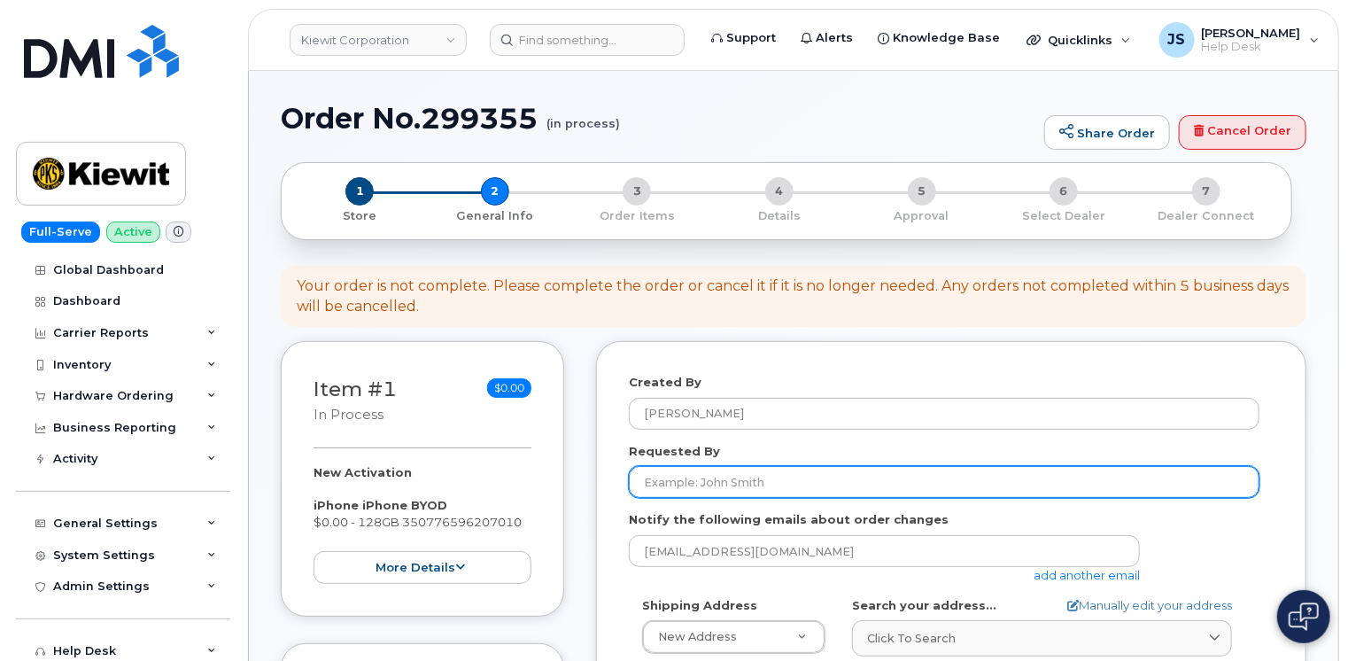
paste input "CS0752598"
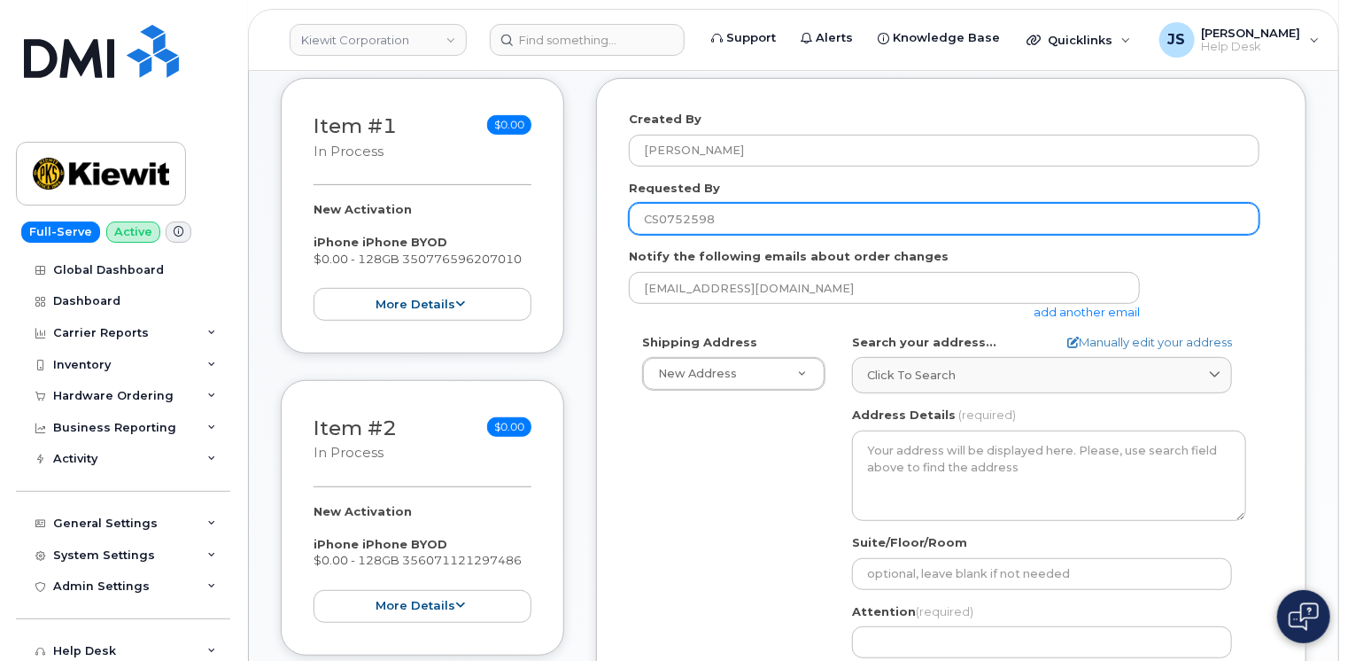
scroll to position [266, 0]
type input "CS0752598"
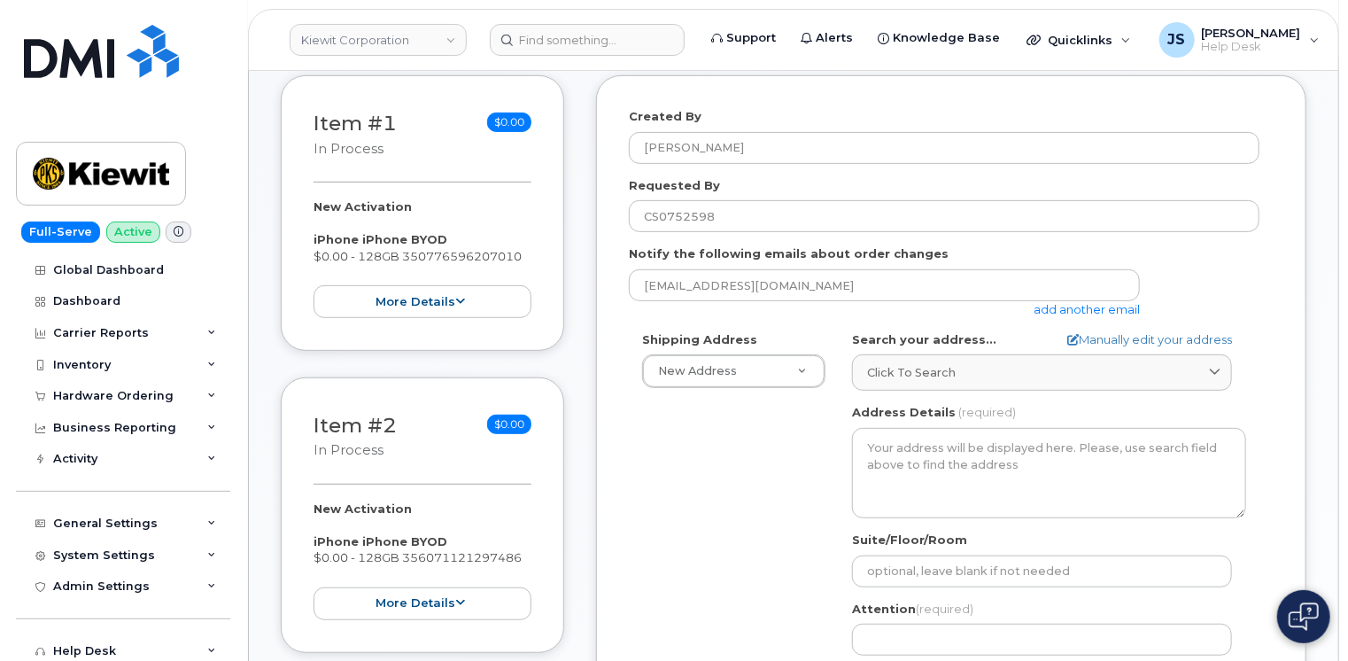
click at [1063, 306] on link "add another email" at bounding box center [1087, 309] width 106 height 14
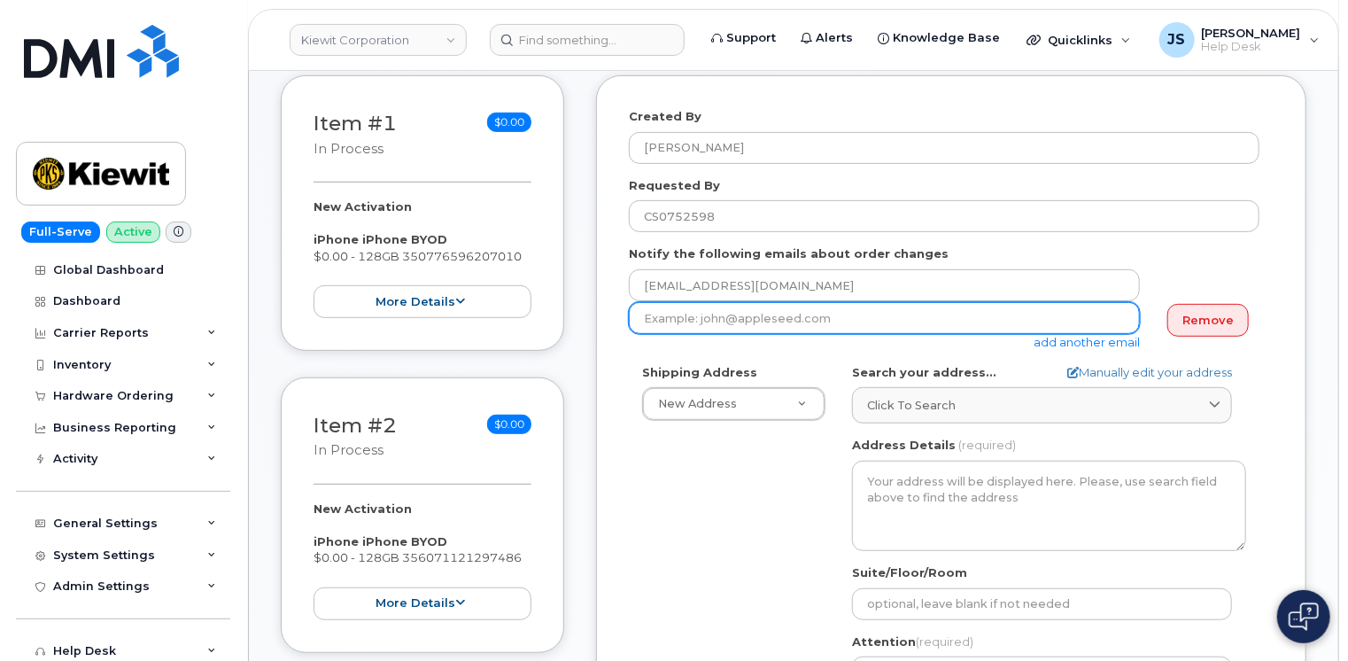
paste input "[PERSON_NAME][EMAIL_ADDRESS][PERSON_NAME][DOMAIN_NAME]"
type input "[PERSON_NAME][EMAIL_ADDRESS][PERSON_NAME][DOMAIN_NAME]"
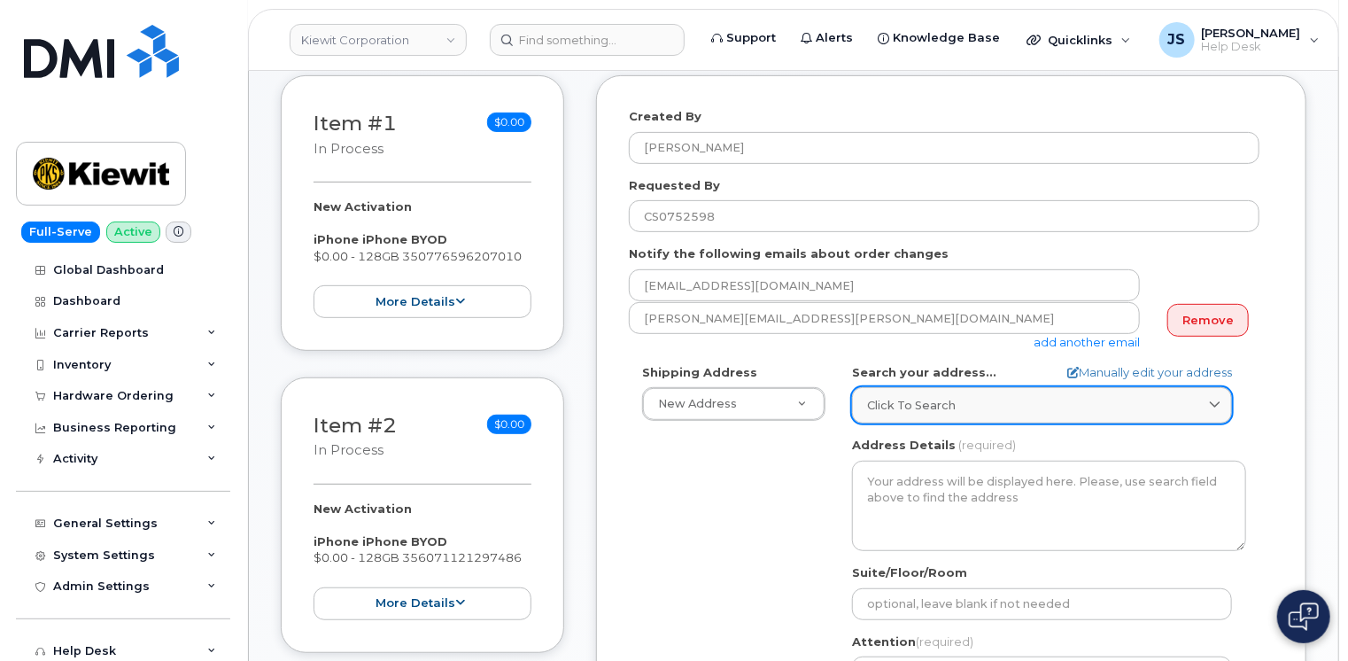
click at [921, 399] on span "Click to search" at bounding box center [911, 405] width 89 height 17
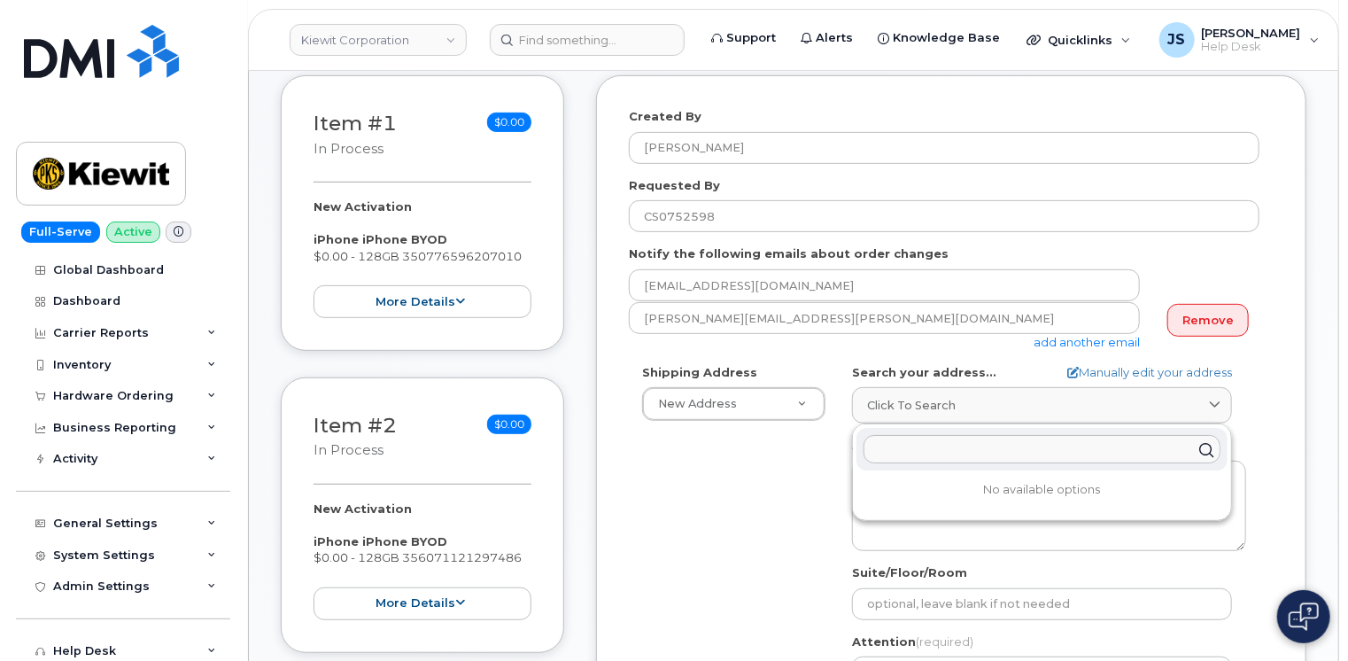
paste input "1314.3 AK Hwy"
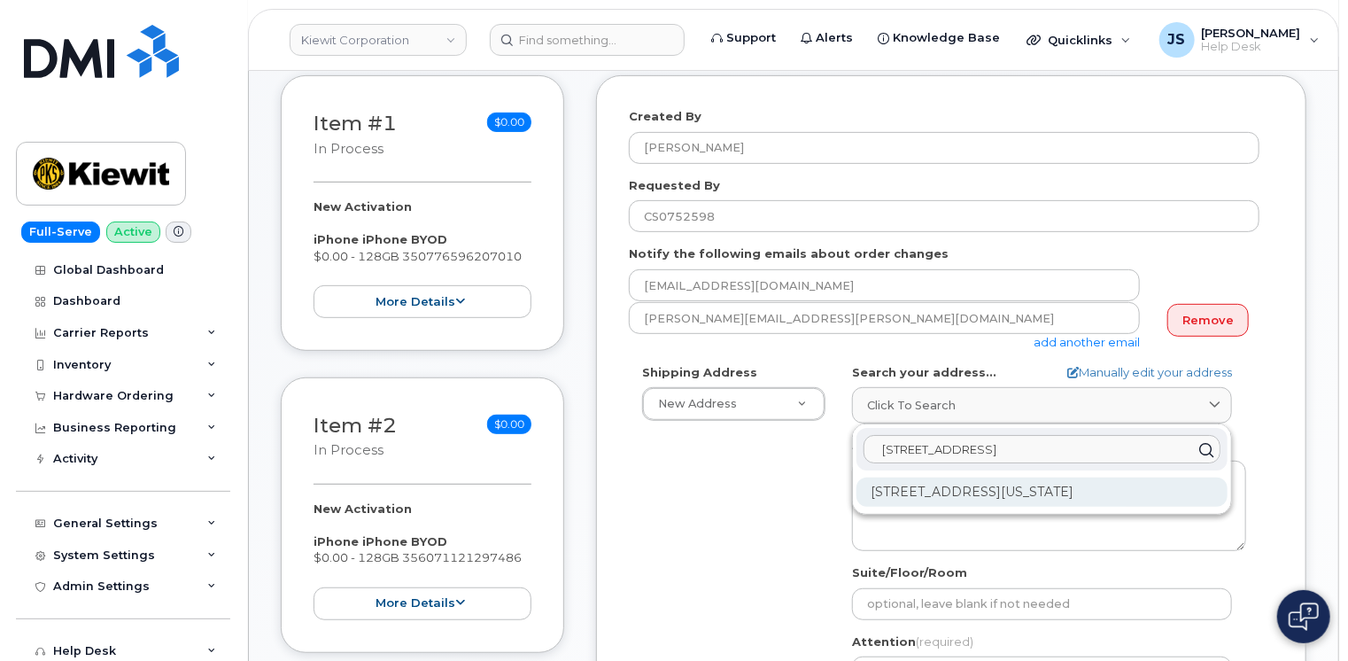
type input "1314.3 AK Hwy"
click at [1047, 493] on div "1314.3 Alaska Hwy Tok AK 99780-9800" at bounding box center [1042, 491] width 371 height 29
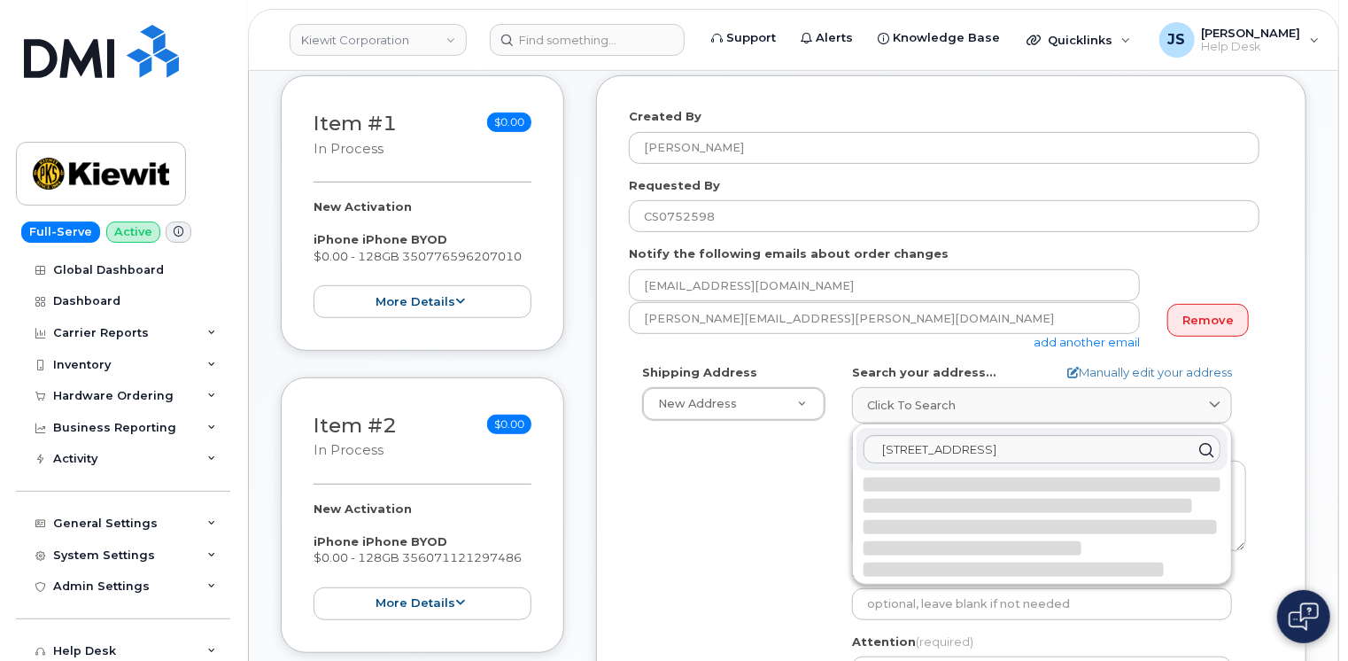
select select
type textarea "1314.3 Alaska Hwy TOK AK 99780-9800 UNITED STATES"
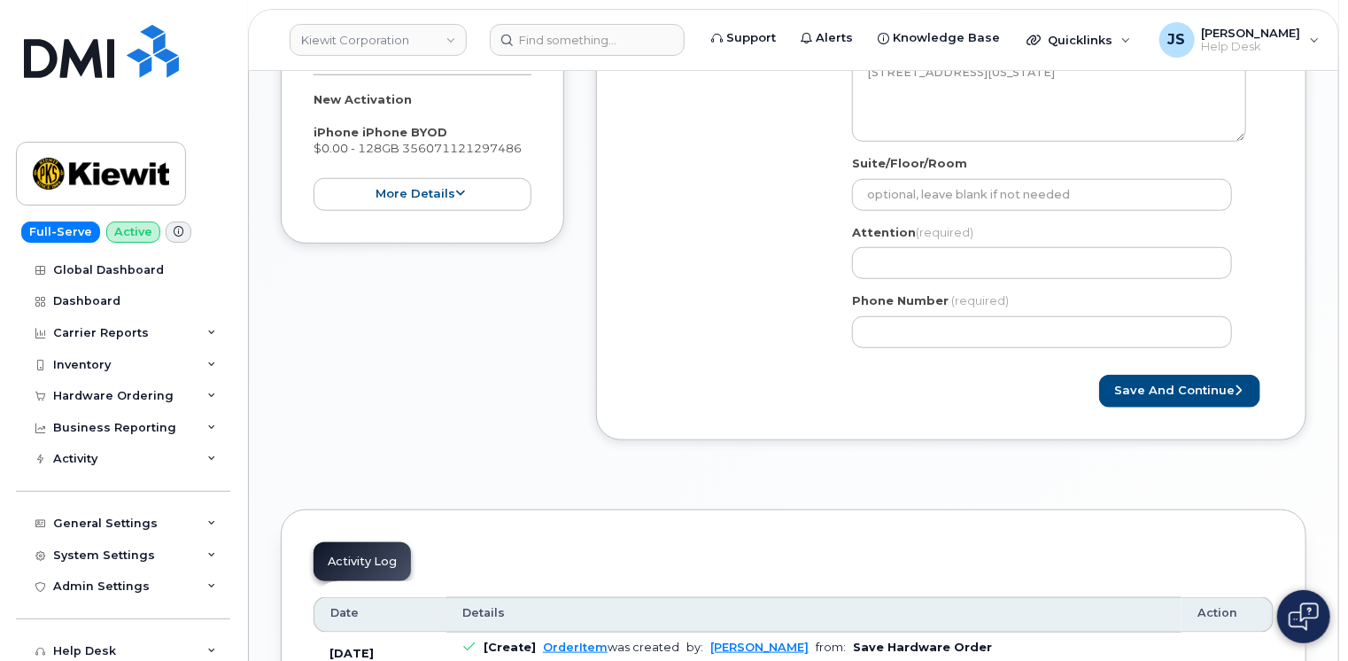
scroll to position [709, 0]
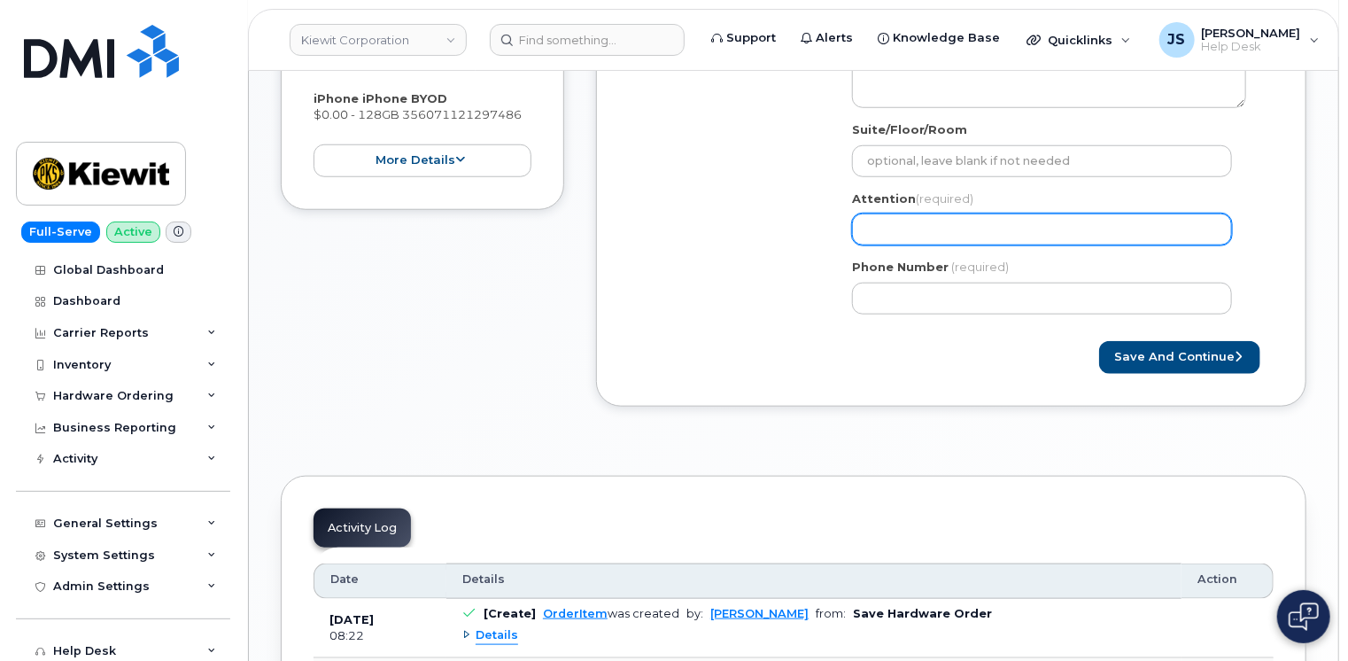
paste input "Kylie Gonzalez"
select select
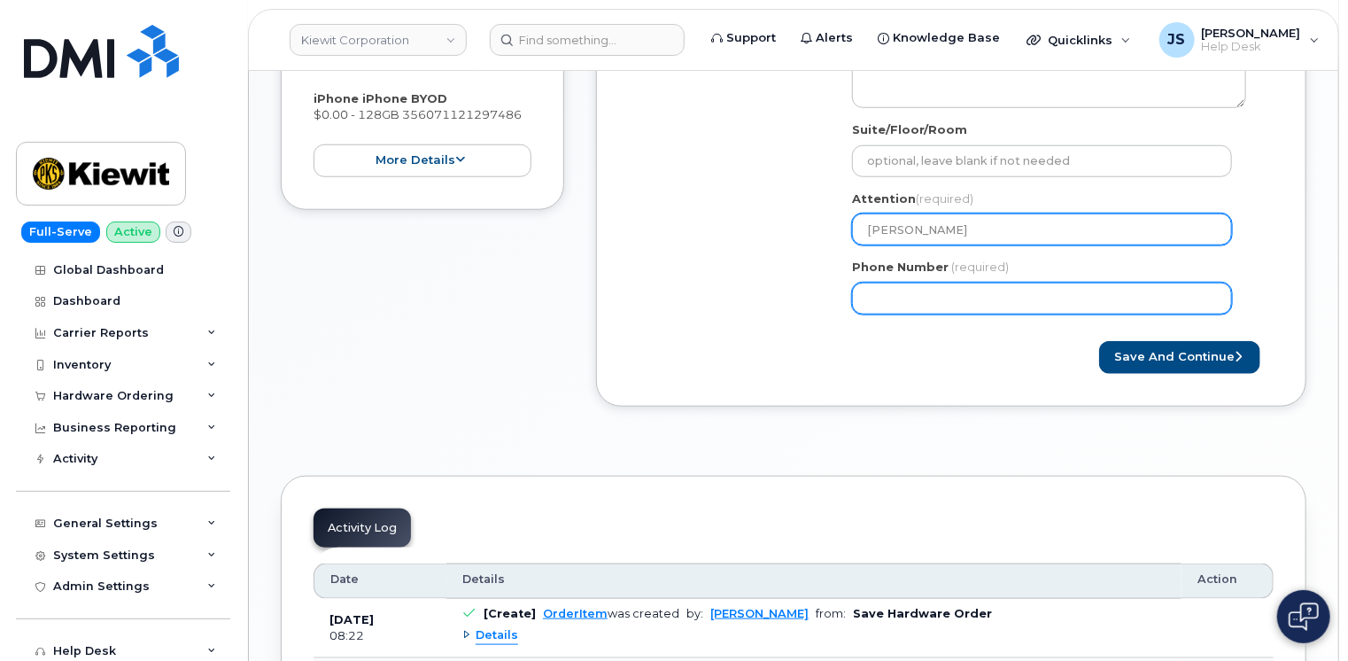
type input "Kylie Gonzalez"
click at [900, 297] on input "Phone Number" at bounding box center [1042, 299] width 380 height 32
select select
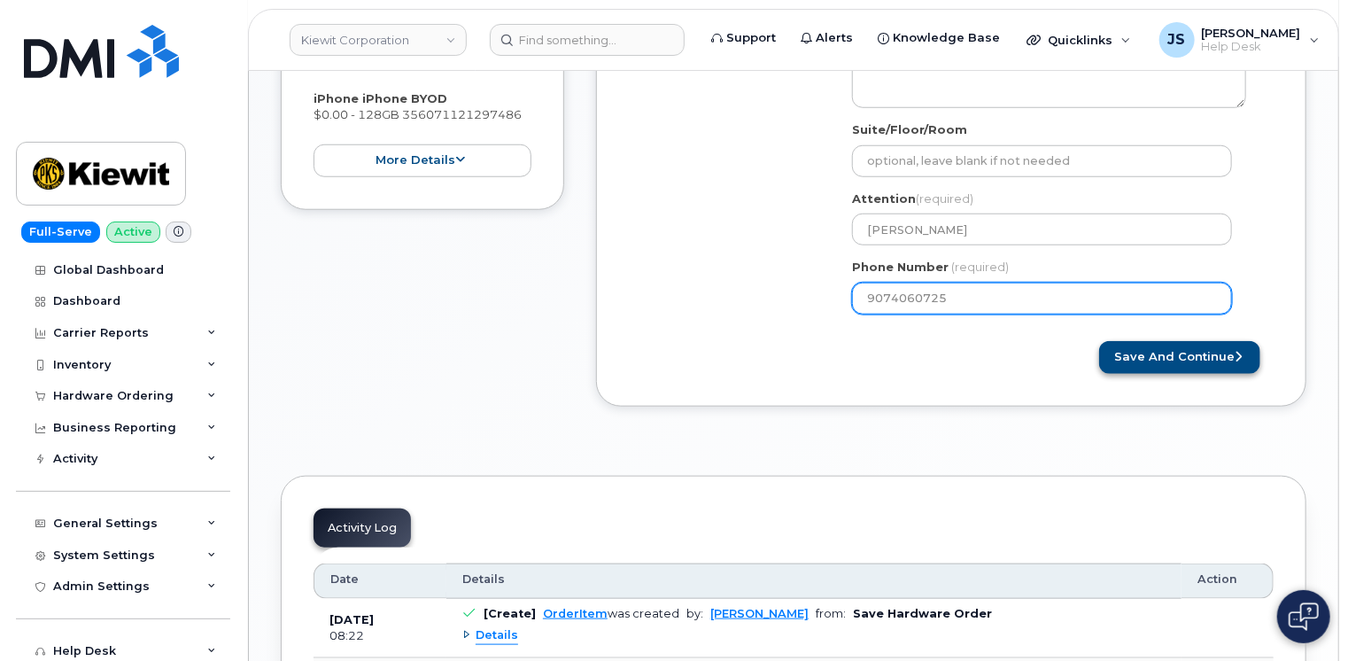
type input "9074060725"
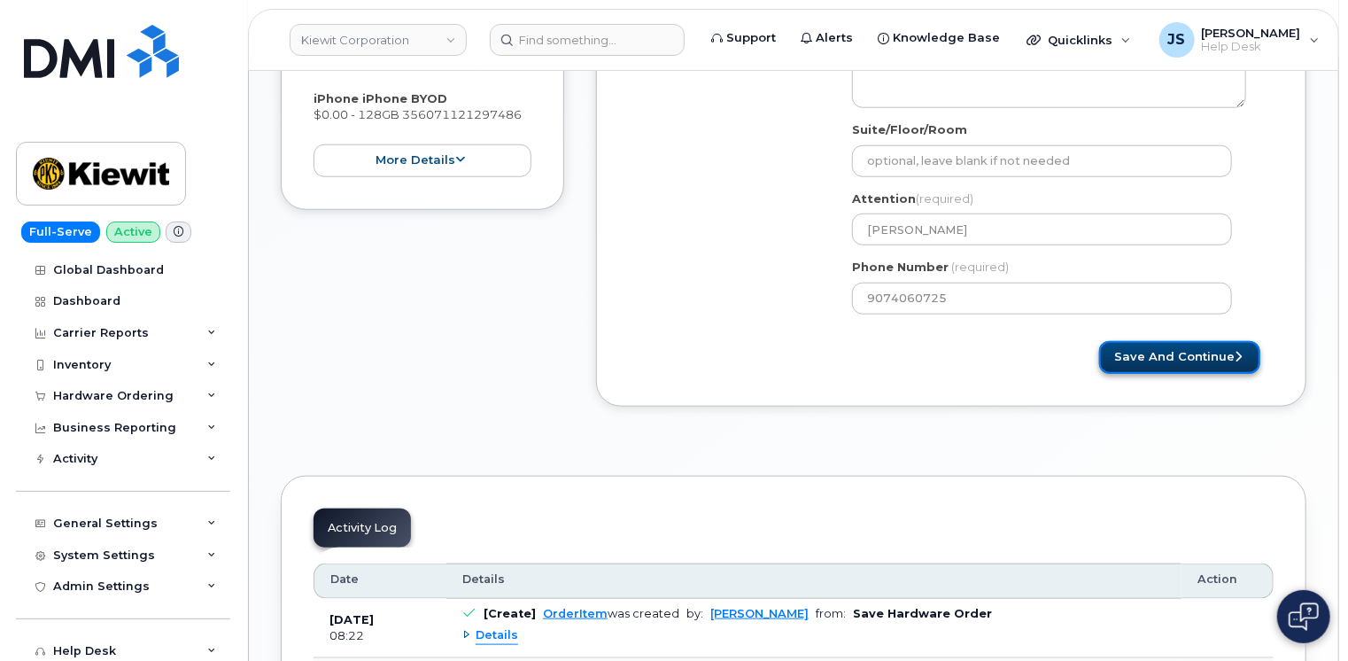
click at [1166, 356] on button "Save and Continue" at bounding box center [1179, 357] width 161 height 33
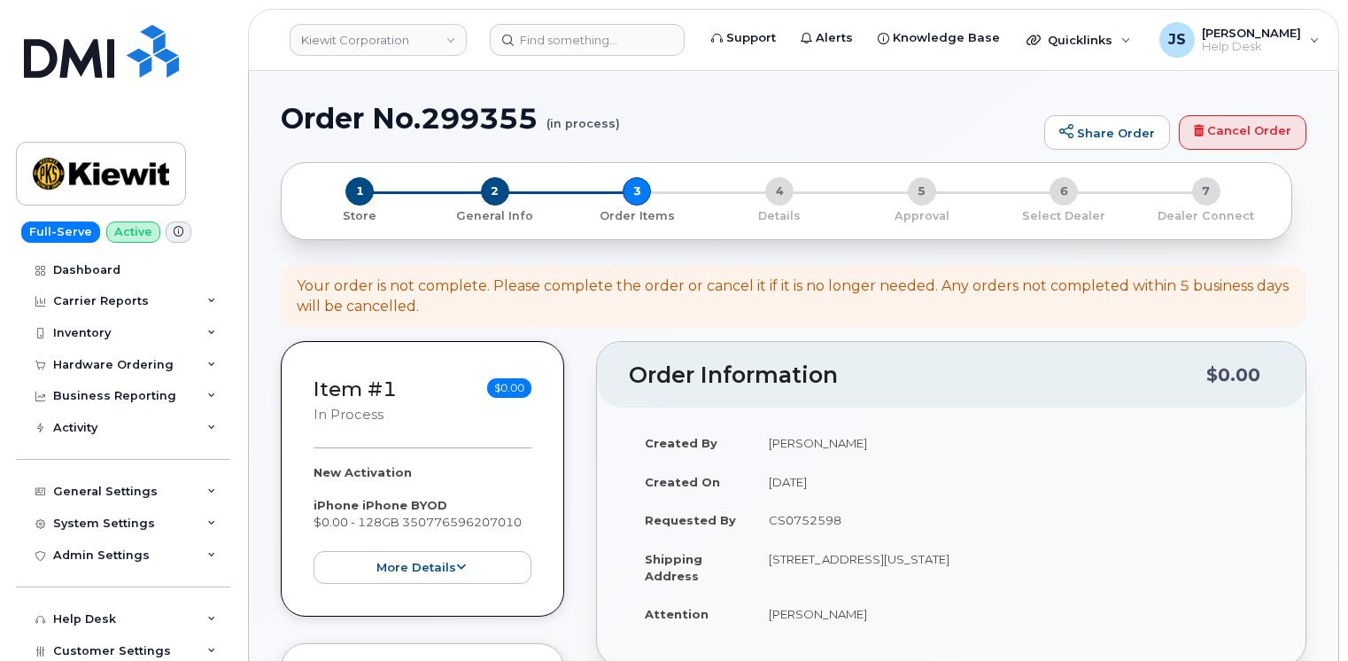
select select
click at [493, 197] on span "2" at bounding box center [495, 191] width 28 height 28
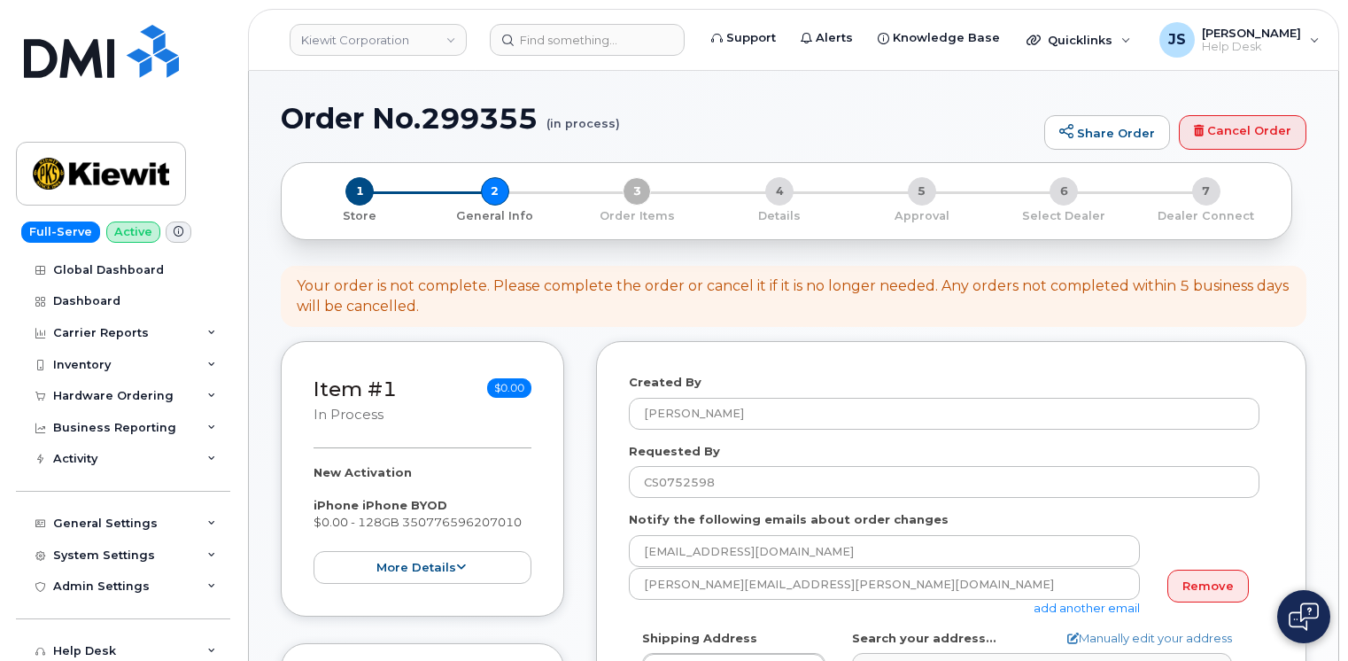
select select
drag, startPoint x: 1296, startPoint y: 134, endPoint x: 759, endPoint y: 66, distance: 541.1
click at [1296, 134] on link "Cancel Order" at bounding box center [1243, 132] width 128 height 35
